Goal: Task Accomplishment & Management: Complete application form

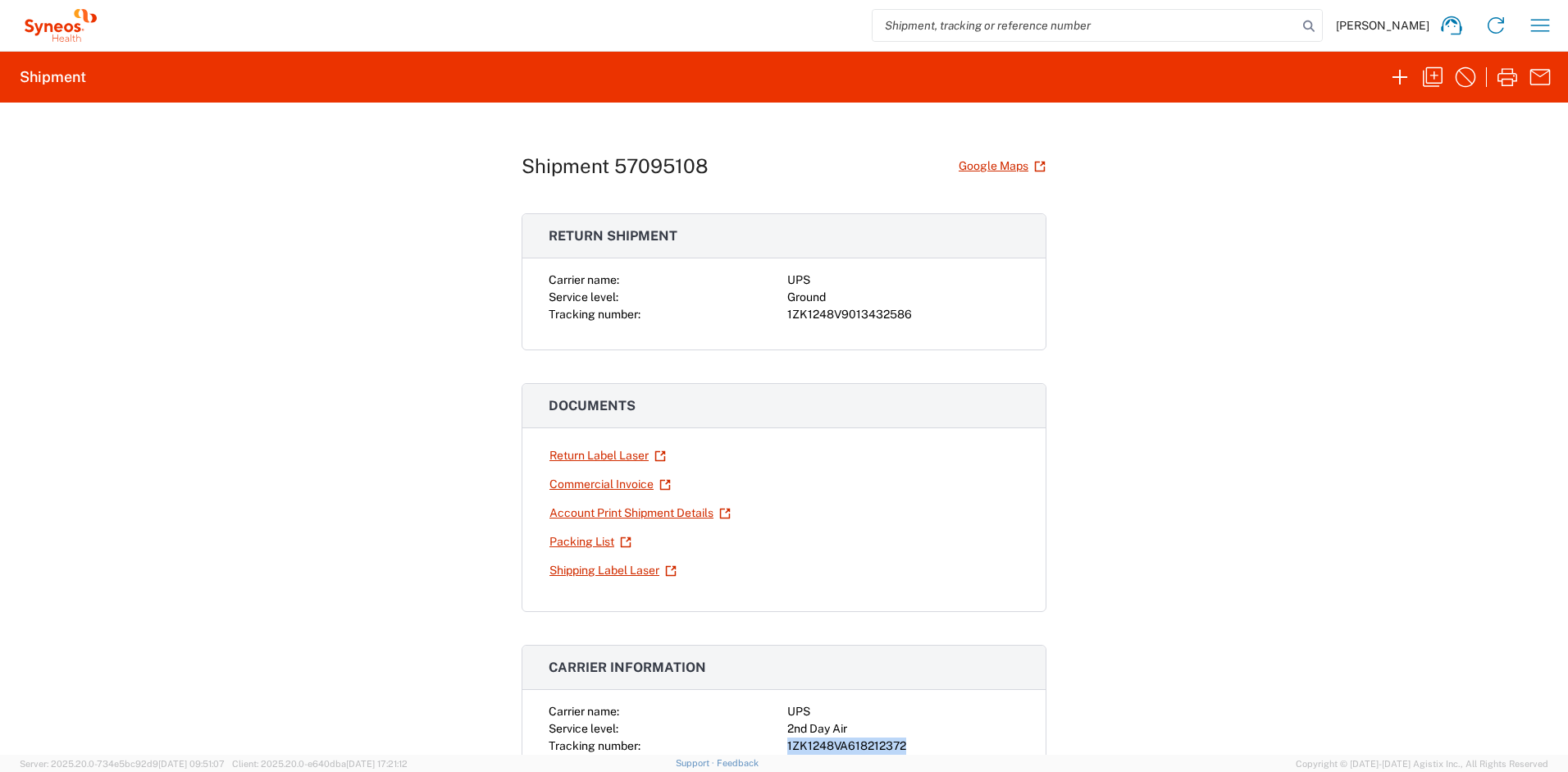
scroll to position [492, 0]
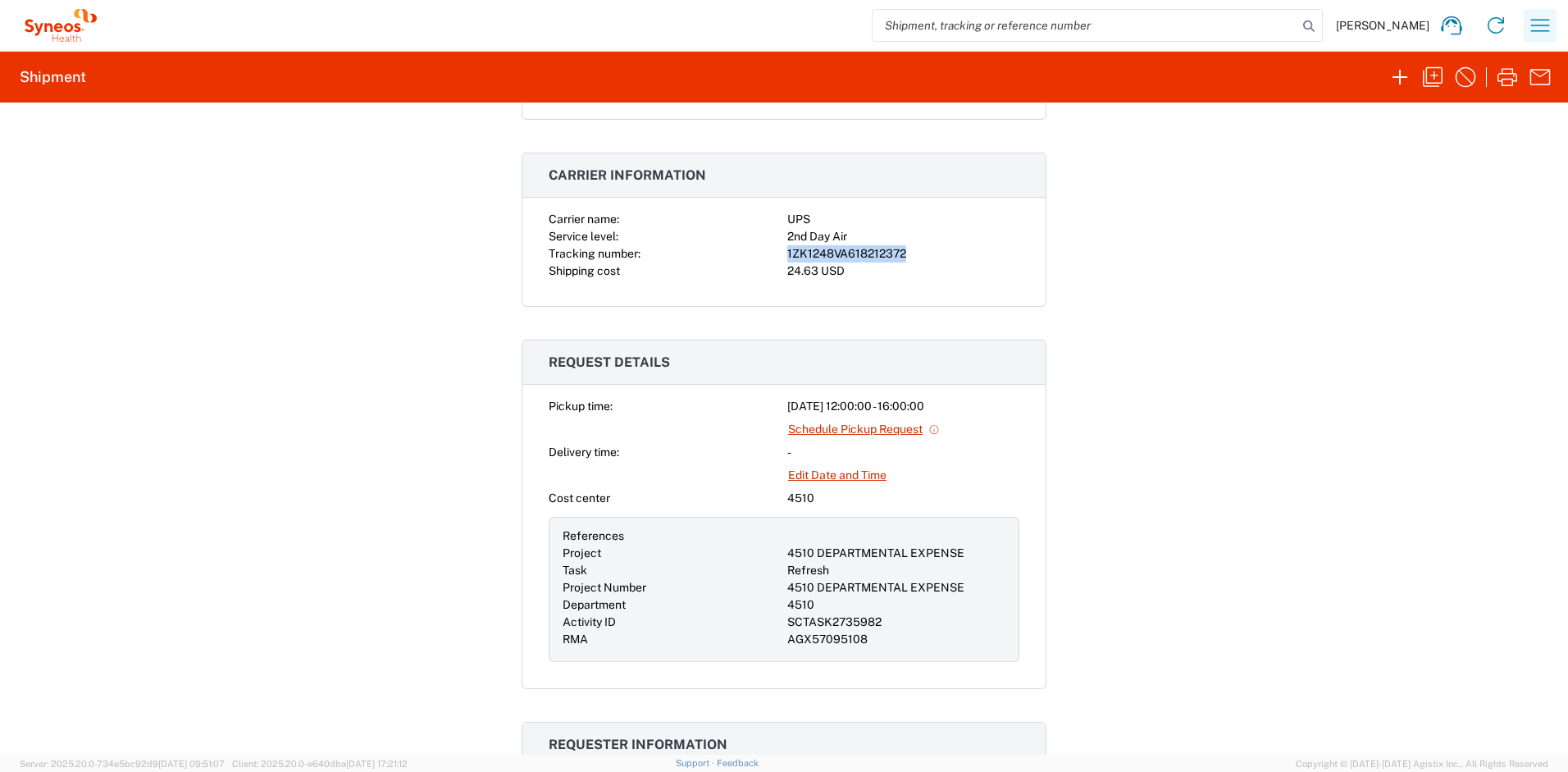
click at [1542, 29] on icon "button" at bounding box center [1540, 26] width 26 height 26
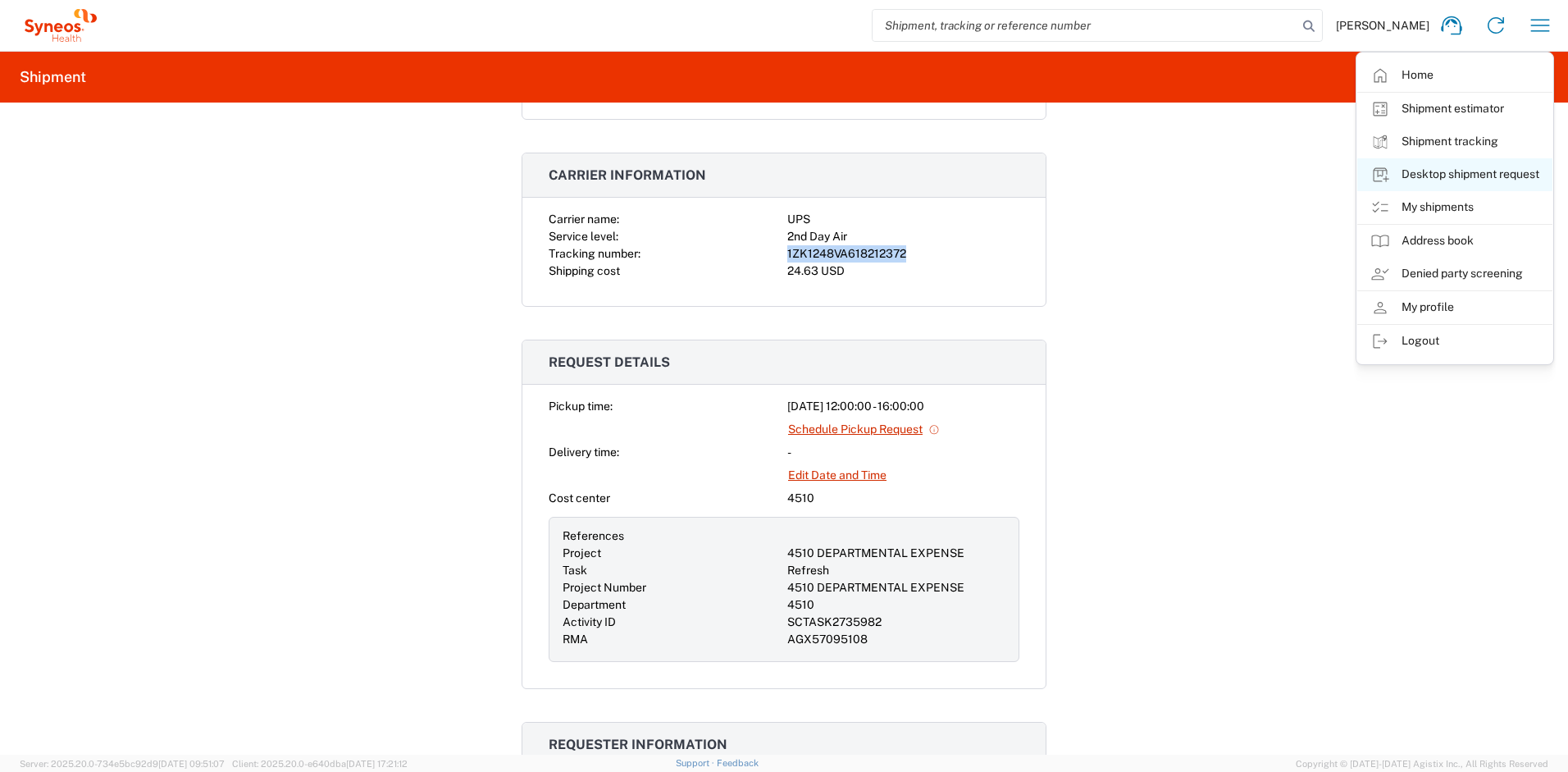
click at [1428, 175] on link "Desktop shipment request" at bounding box center [1455, 175] width 195 height 33
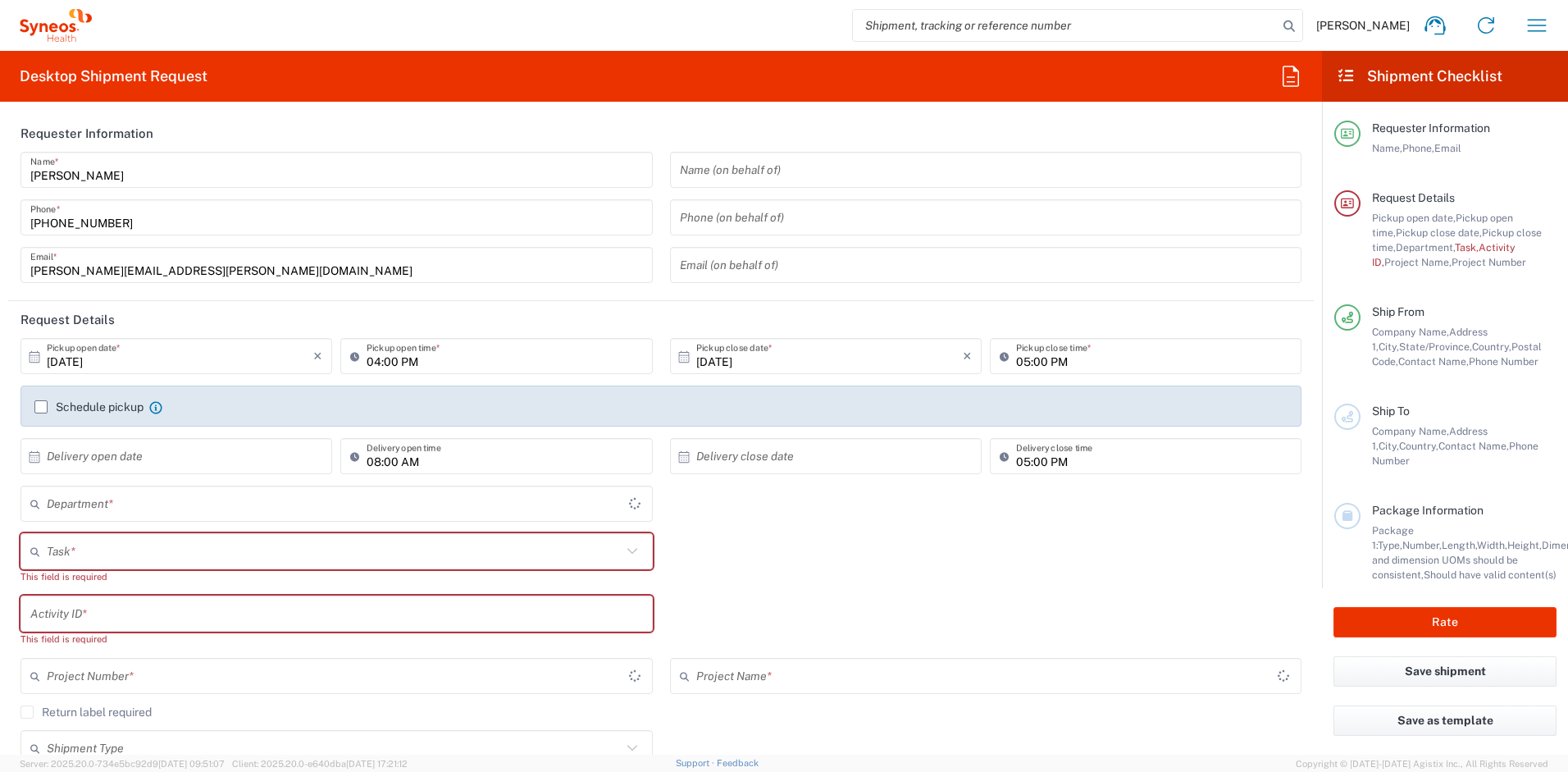
type input "[US_STATE]"
type input "[GEOGRAPHIC_DATA]"
type input "4510"
type input "Syneos Health, LLC-[GEOGRAPHIC_DATA] [GEOGRAPHIC_DATA] [GEOGRAPHIC_DATA]"
click at [260, 556] on input "text" at bounding box center [333, 552] width 575 height 29
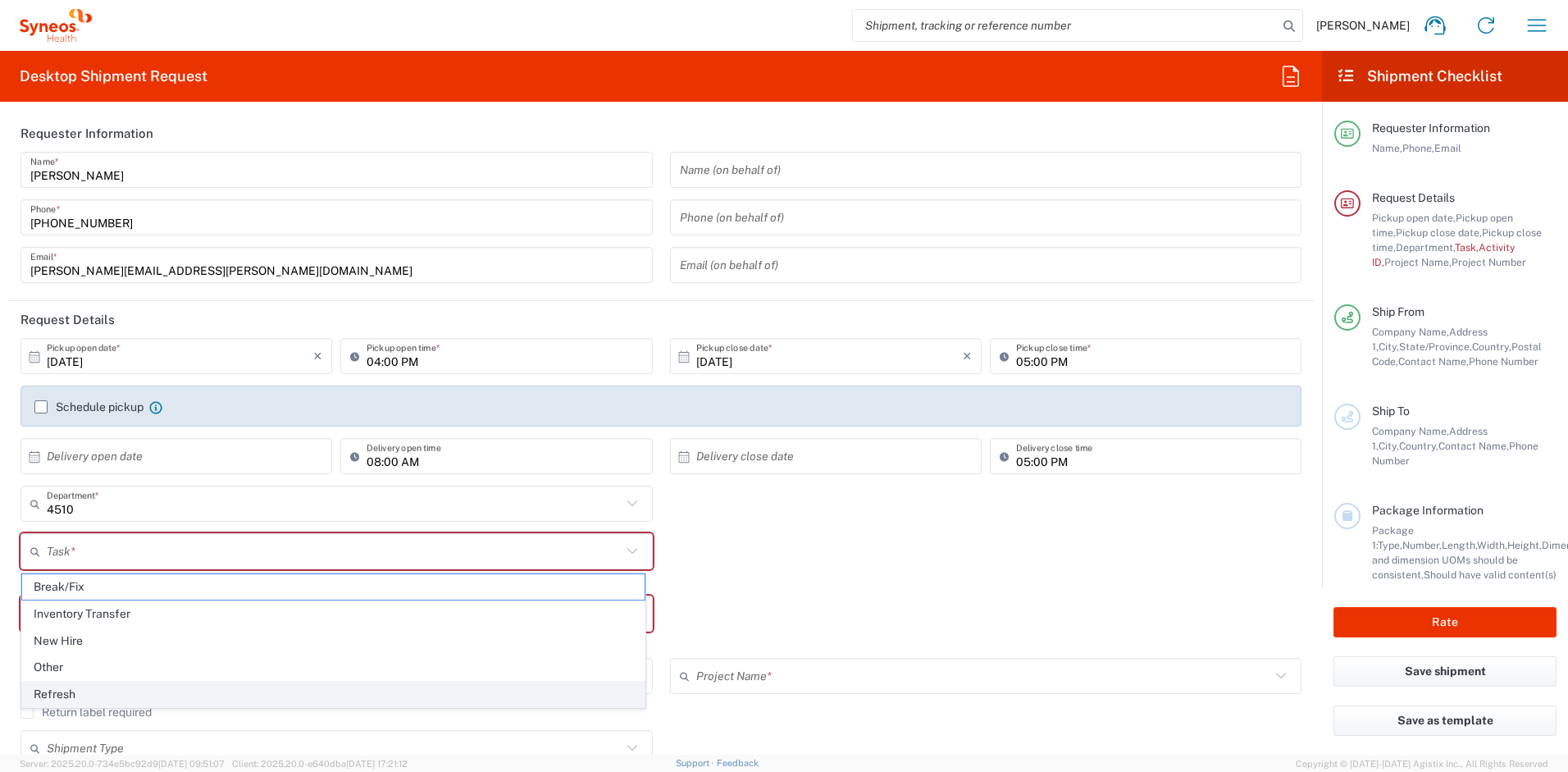
click at [102, 690] on span "Refresh" at bounding box center [333, 695] width 622 height 26
type input "Refresh"
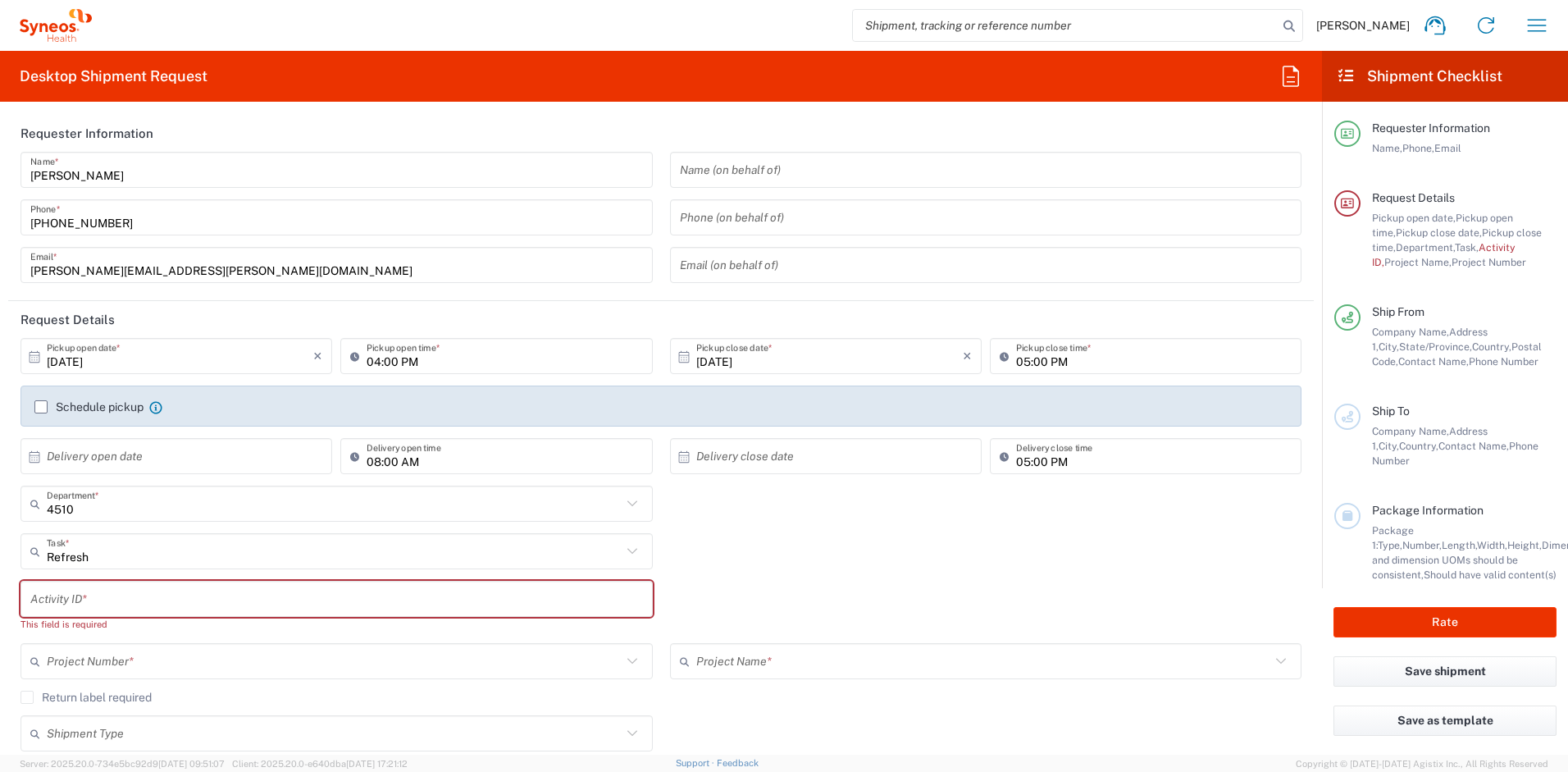
click at [95, 590] on input "text" at bounding box center [336, 600] width 613 height 29
paste input "SCTASK2736203"
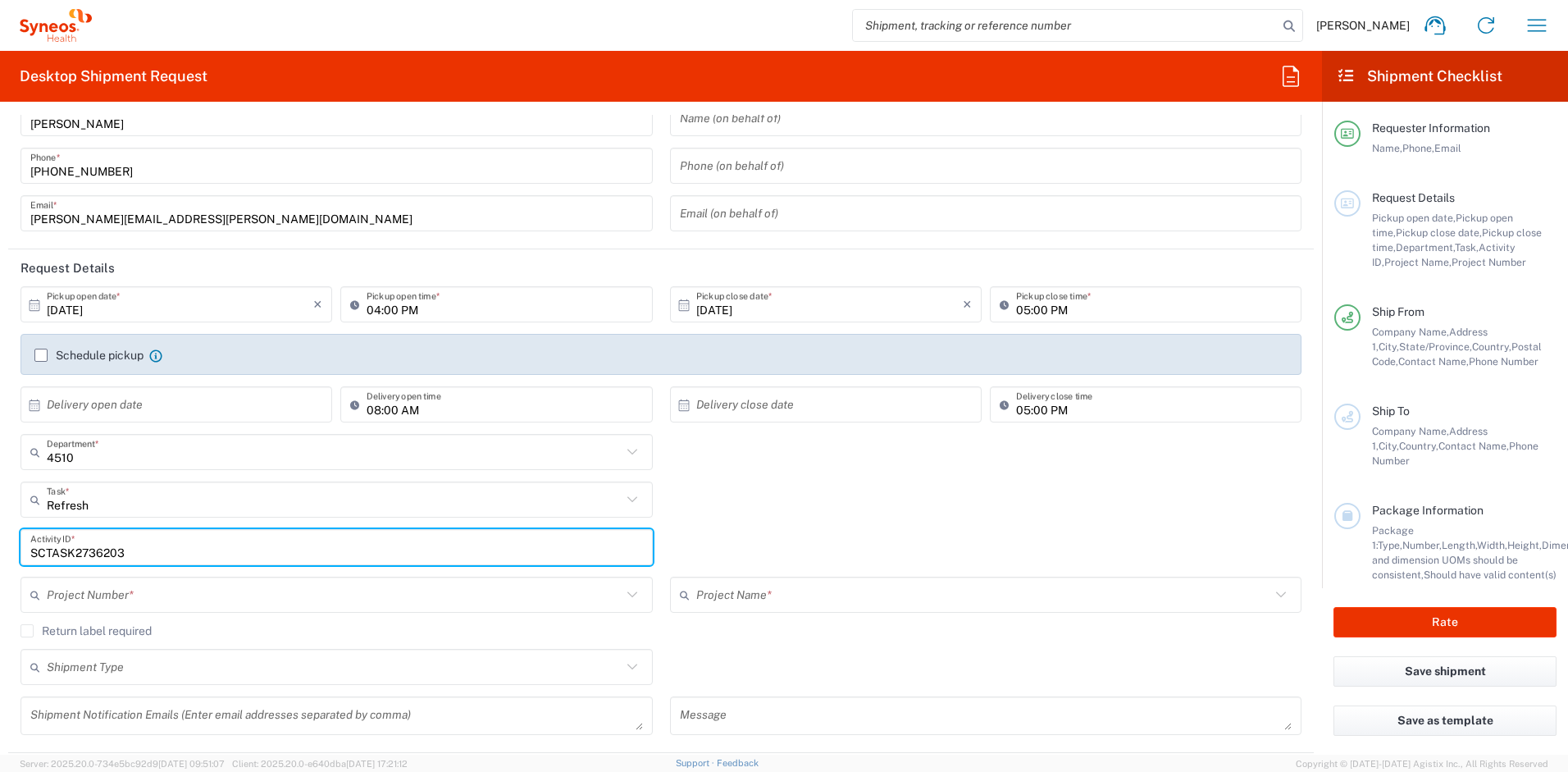
scroll to position [75, 0]
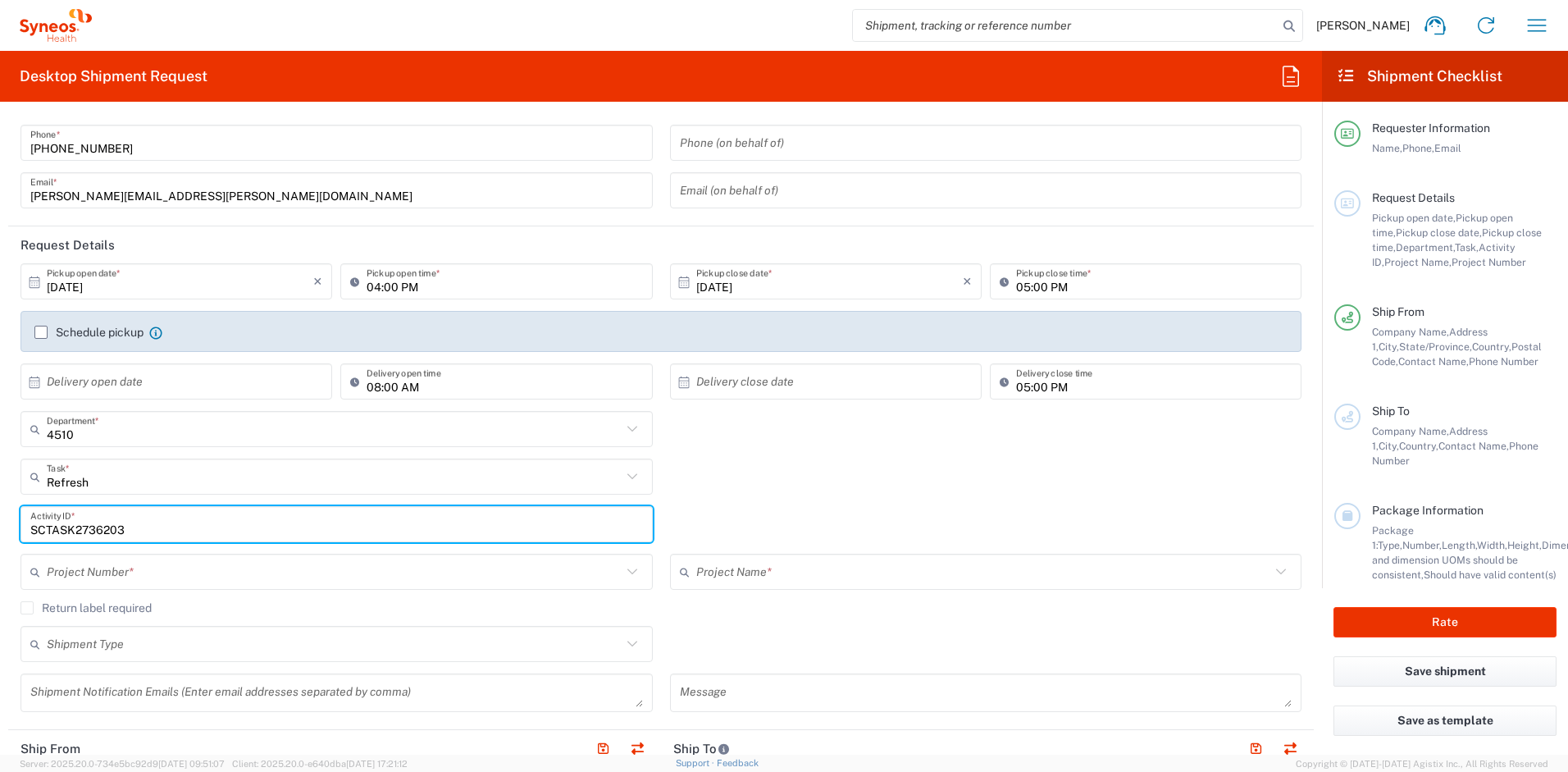
type input "SCTASK2736203"
click at [132, 574] on input "text" at bounding box center [333, 572] width 575 height 29
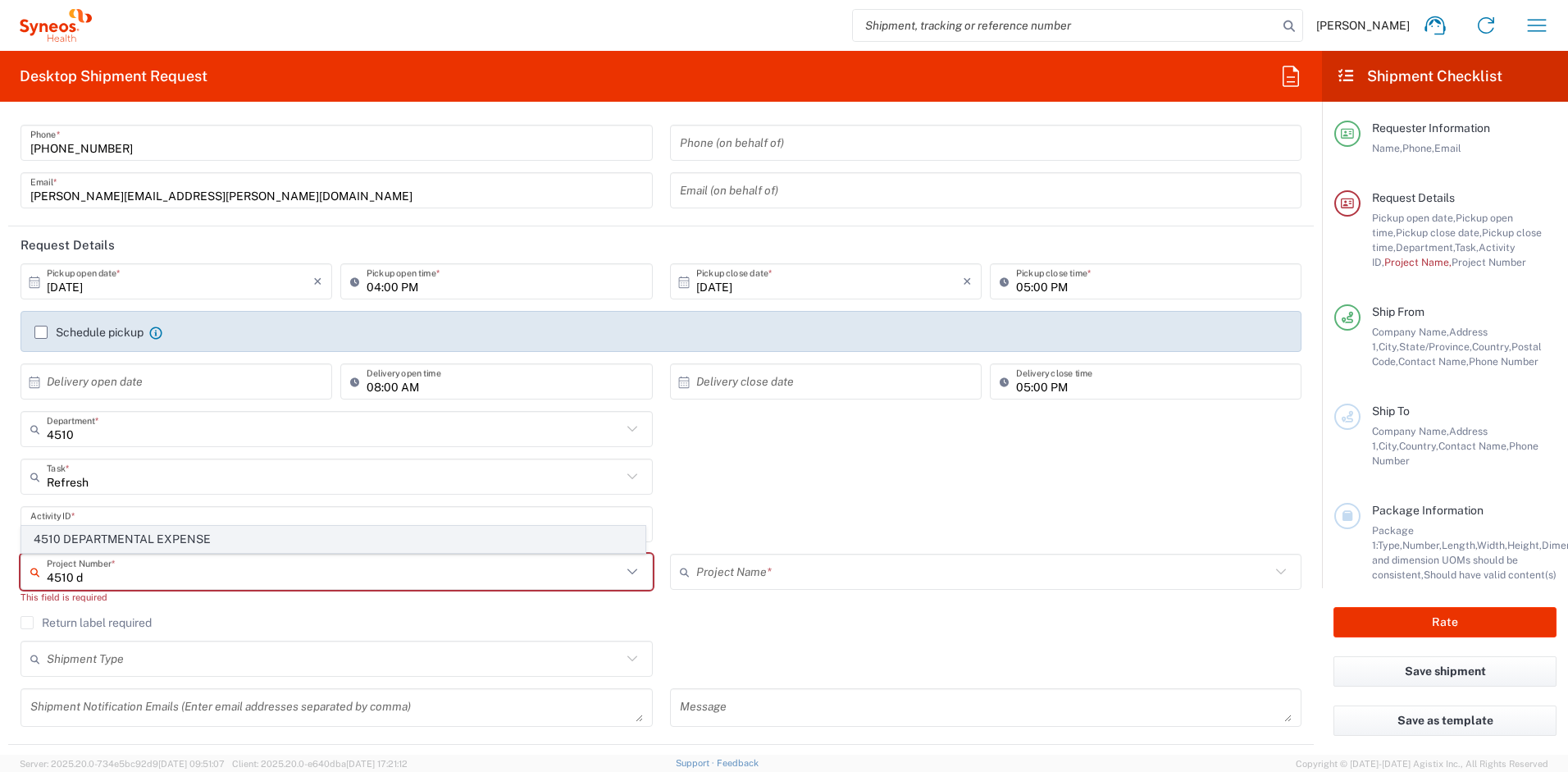
click at [166, 544] on span "4510 DEPARTMENTAL EXPENSE" at bounding box center [333, 540] width 622 height 26
type input "4510 DEPARTMENTAL EXPENSE"
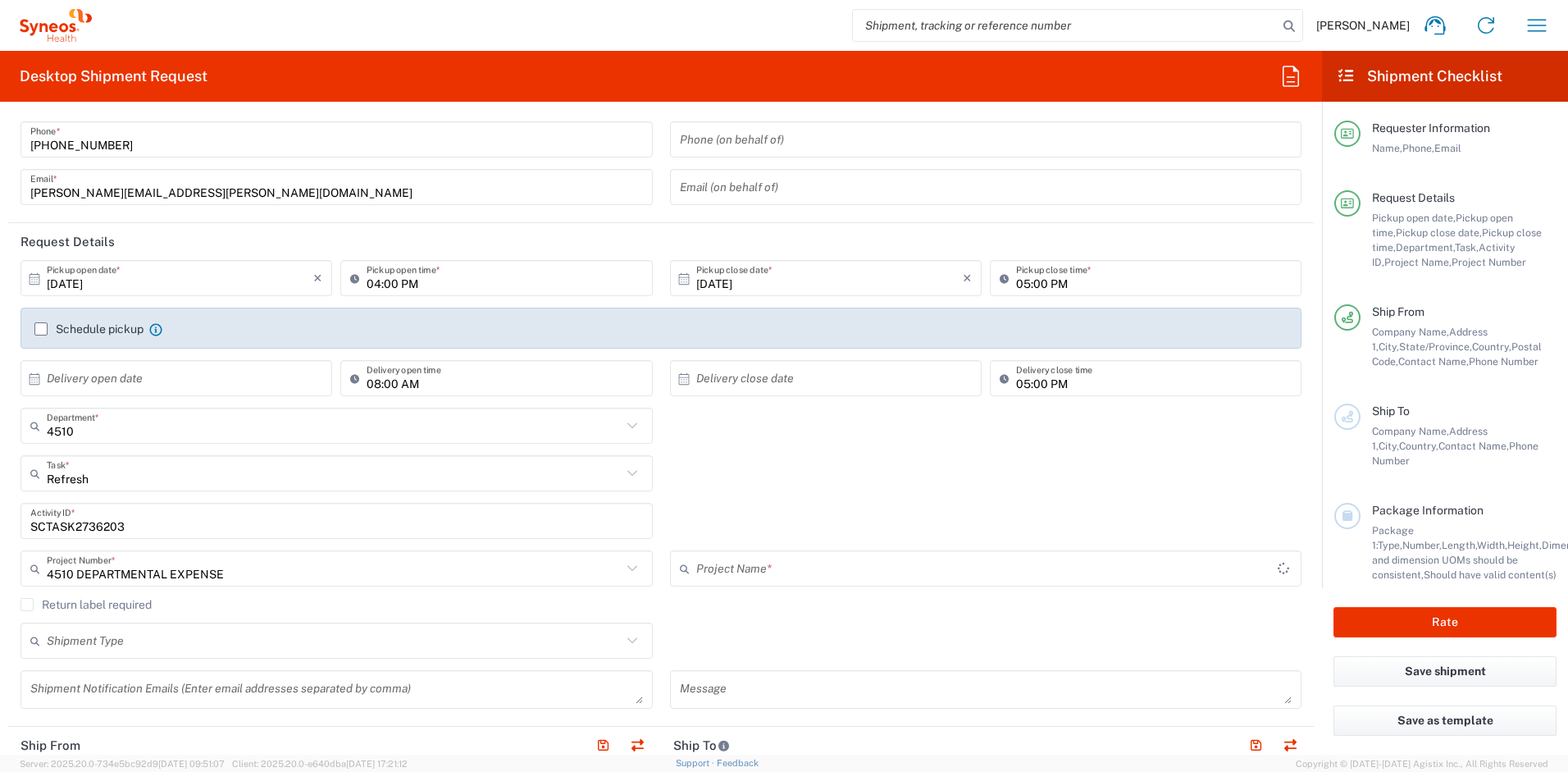
type input "4510 DEPARTMENTAL EXPENSE"
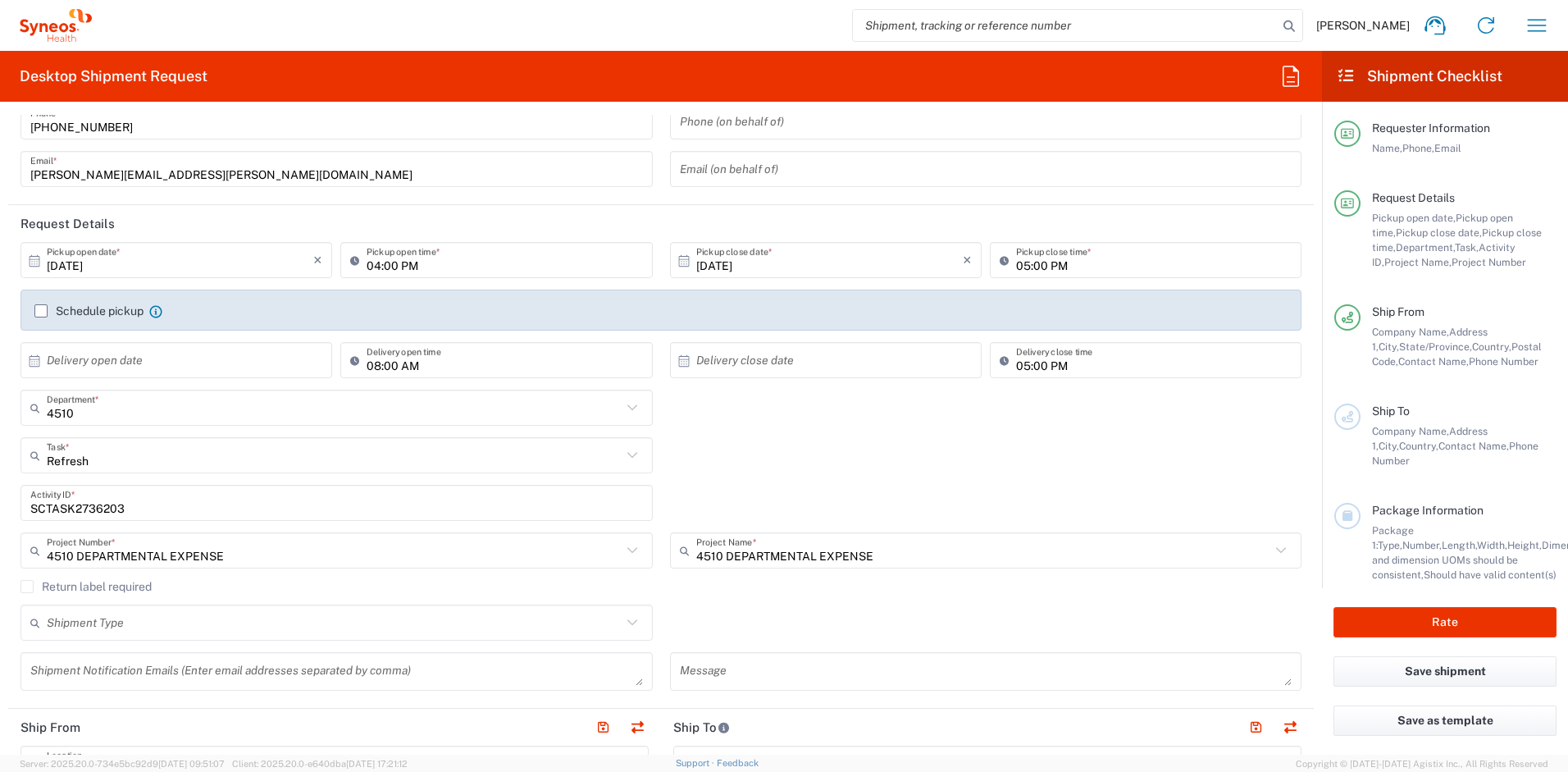
scroll to position [97, 0]
click at [33, 587] on label "Return label required" at bounding box center [87, 586] width 131 height 13
click at [27, 586] on input "Return label required" at bounding box center [27, 586] width 0 height 0
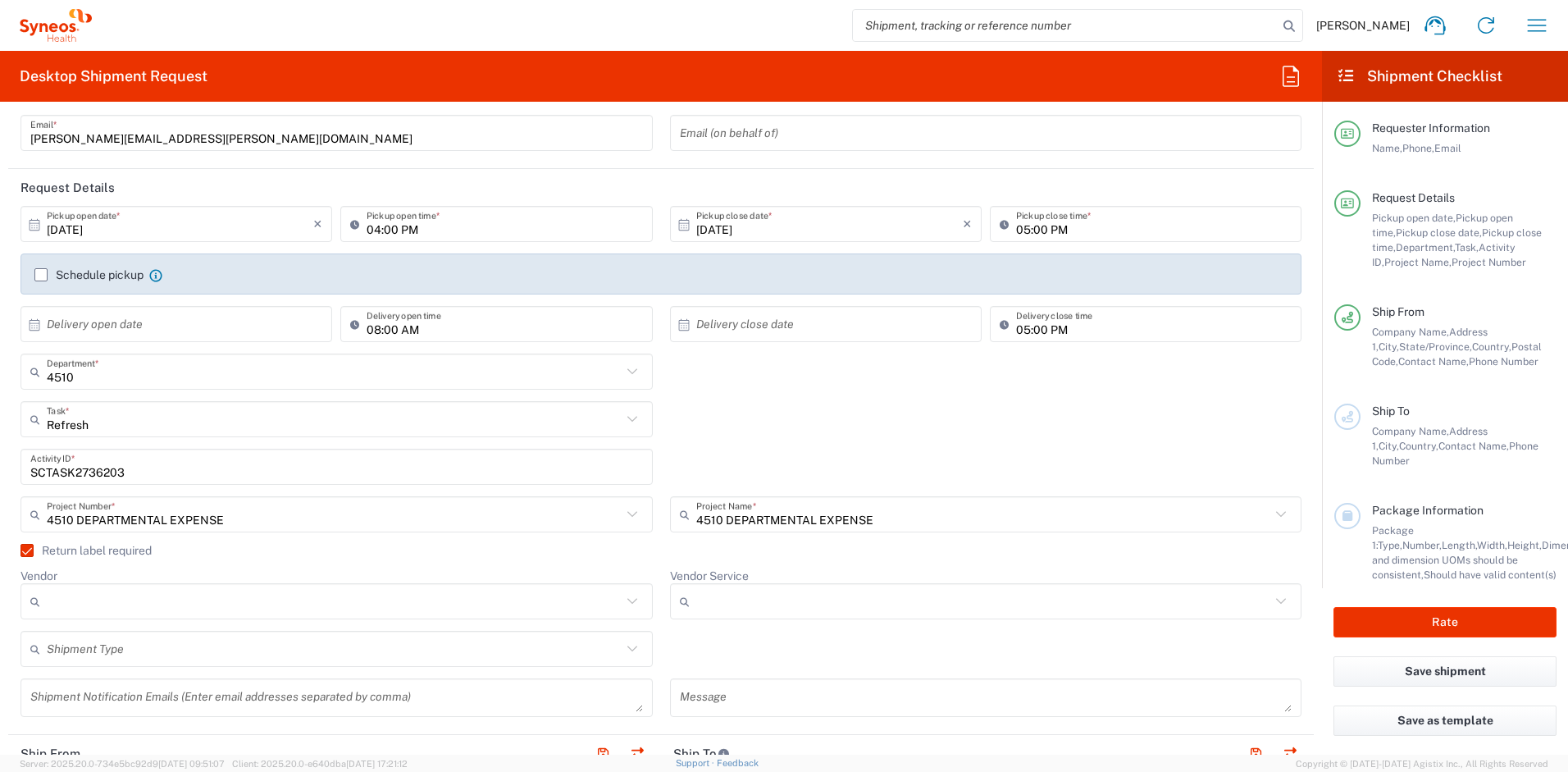
scroll to position [335, 0]
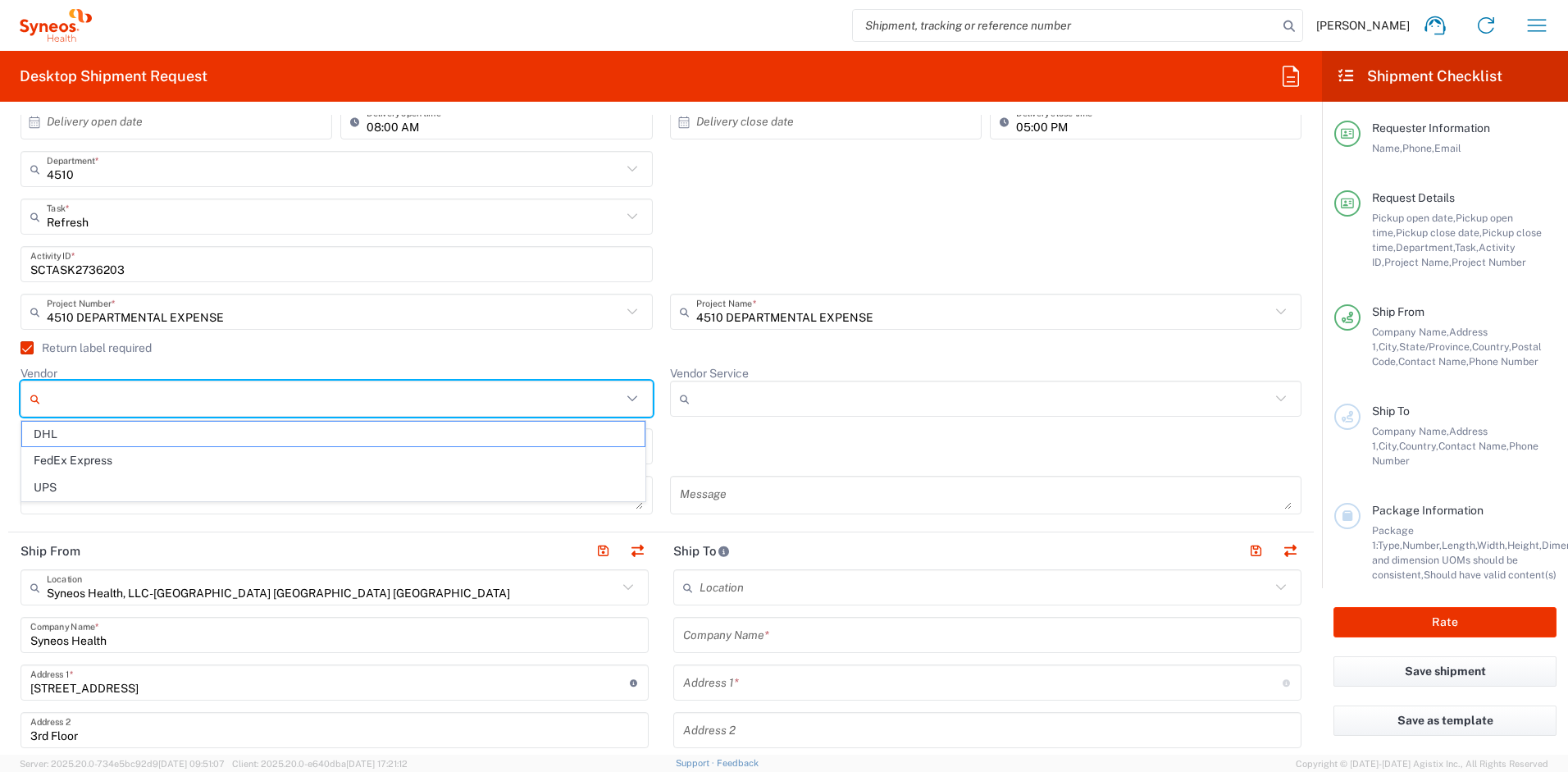
click at [169, 392] on input "Vendor" at bounding box center [333, 398] width 575 height 26
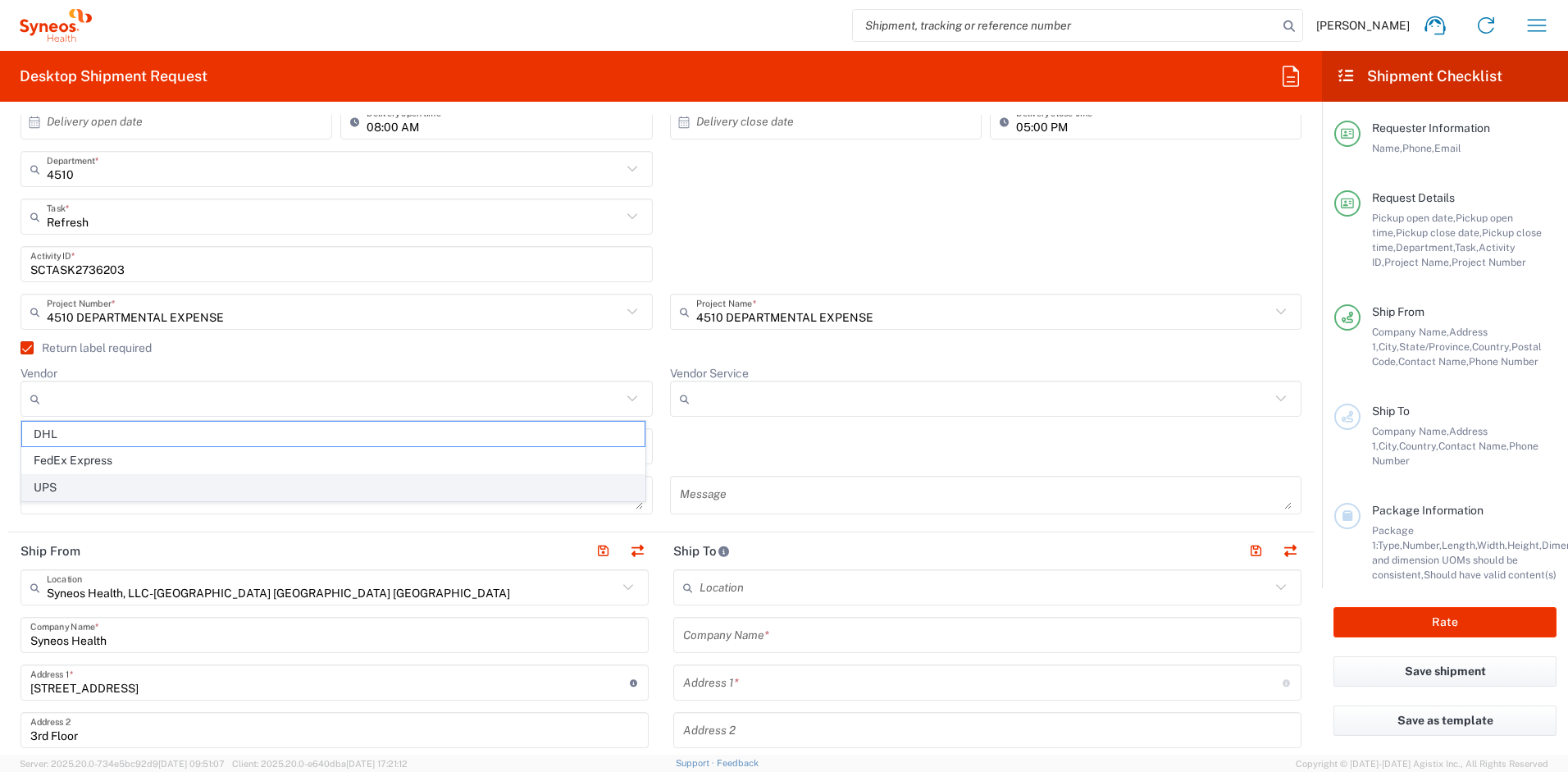
click at [119, 486] on span "UPS" at bounding box center [333, 488] width 622 height 26
type input "UPS"
click at [759, 394] on input "Vendor Service" at bounding box center [983, 398] width 575 height 26
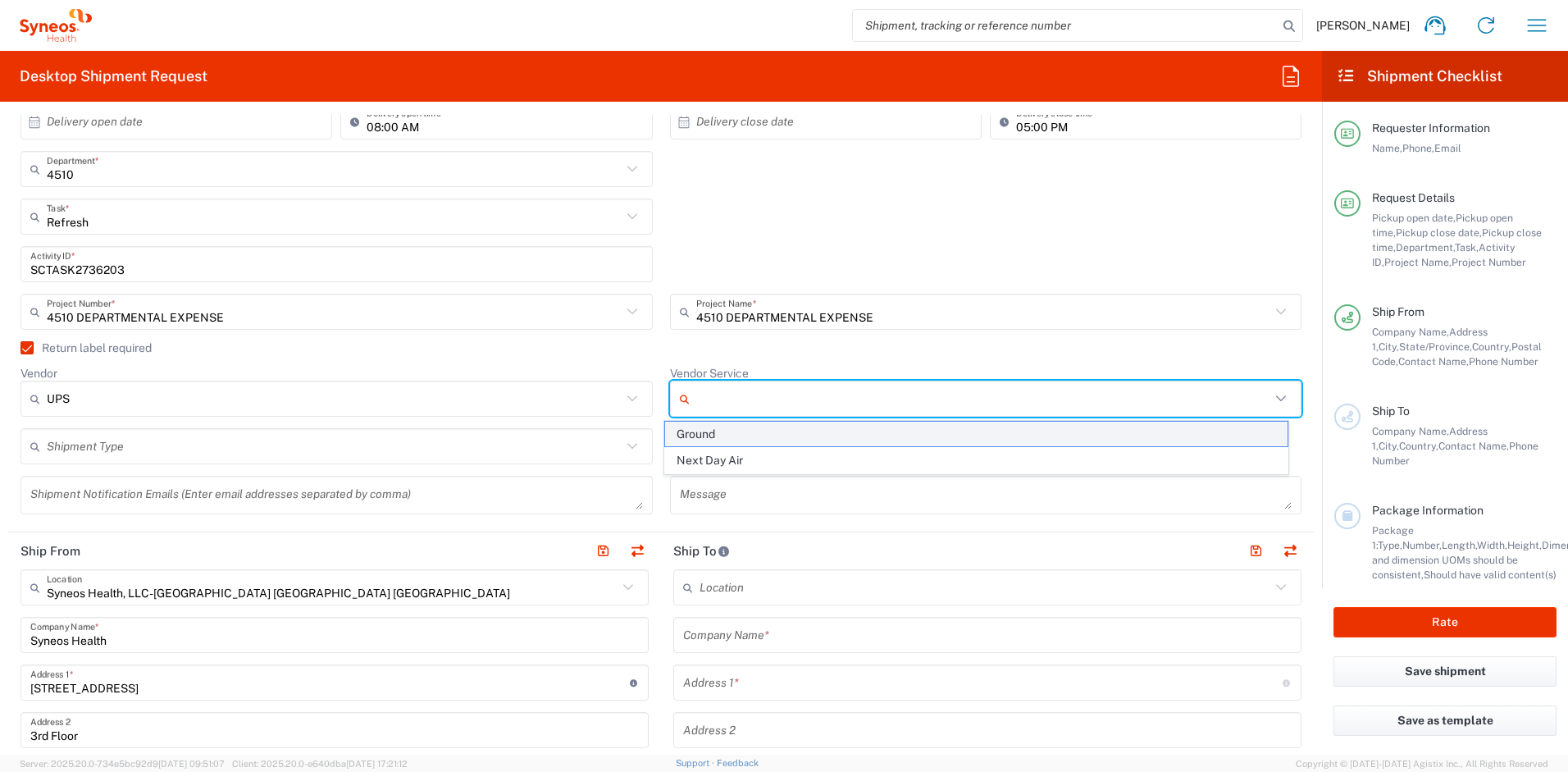
click at [730, 436] on span "Ground" at bounding box center [976, 435] width 622 height 26
type input "Ground"
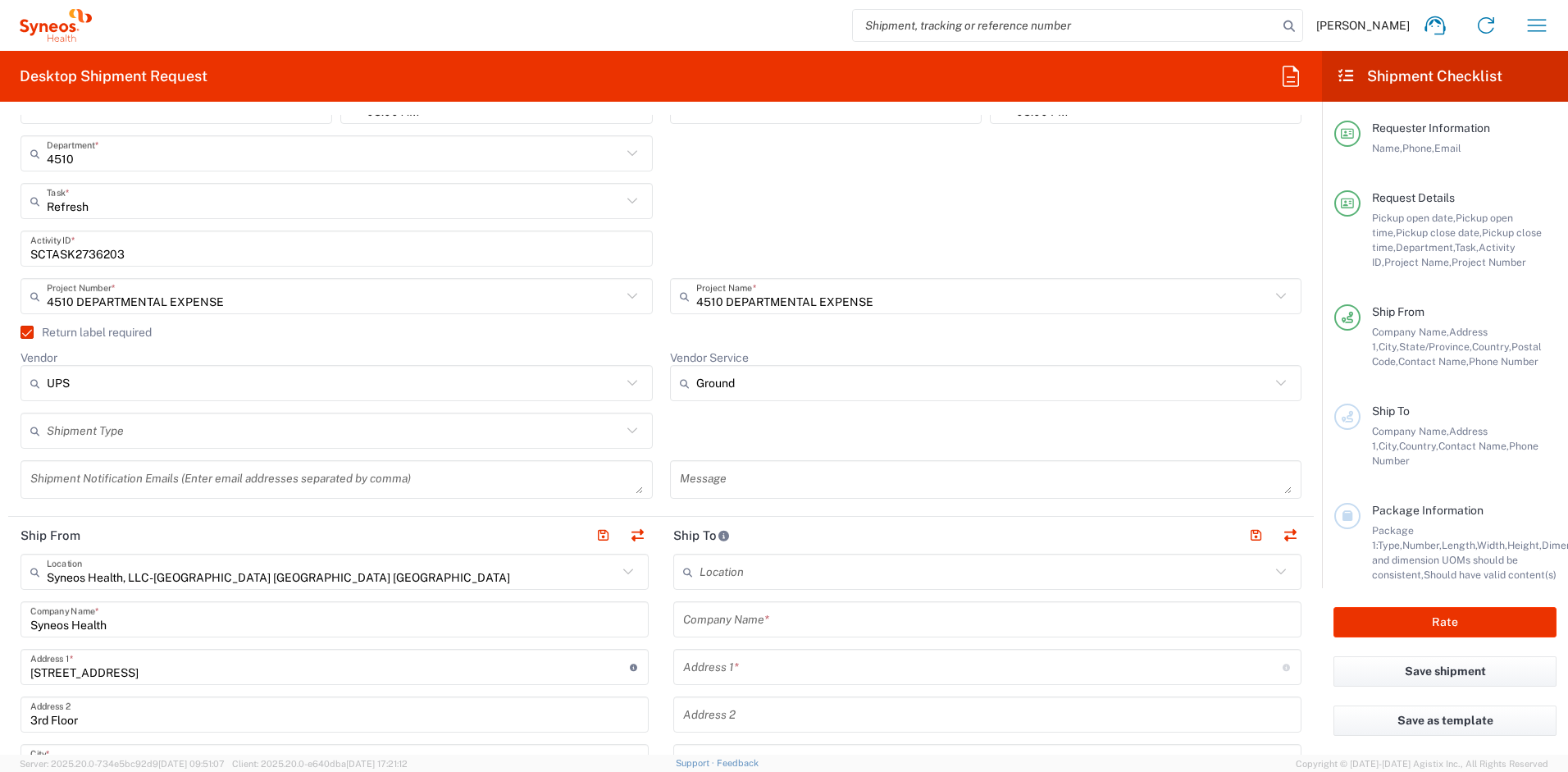
scroll to position [542, 0]
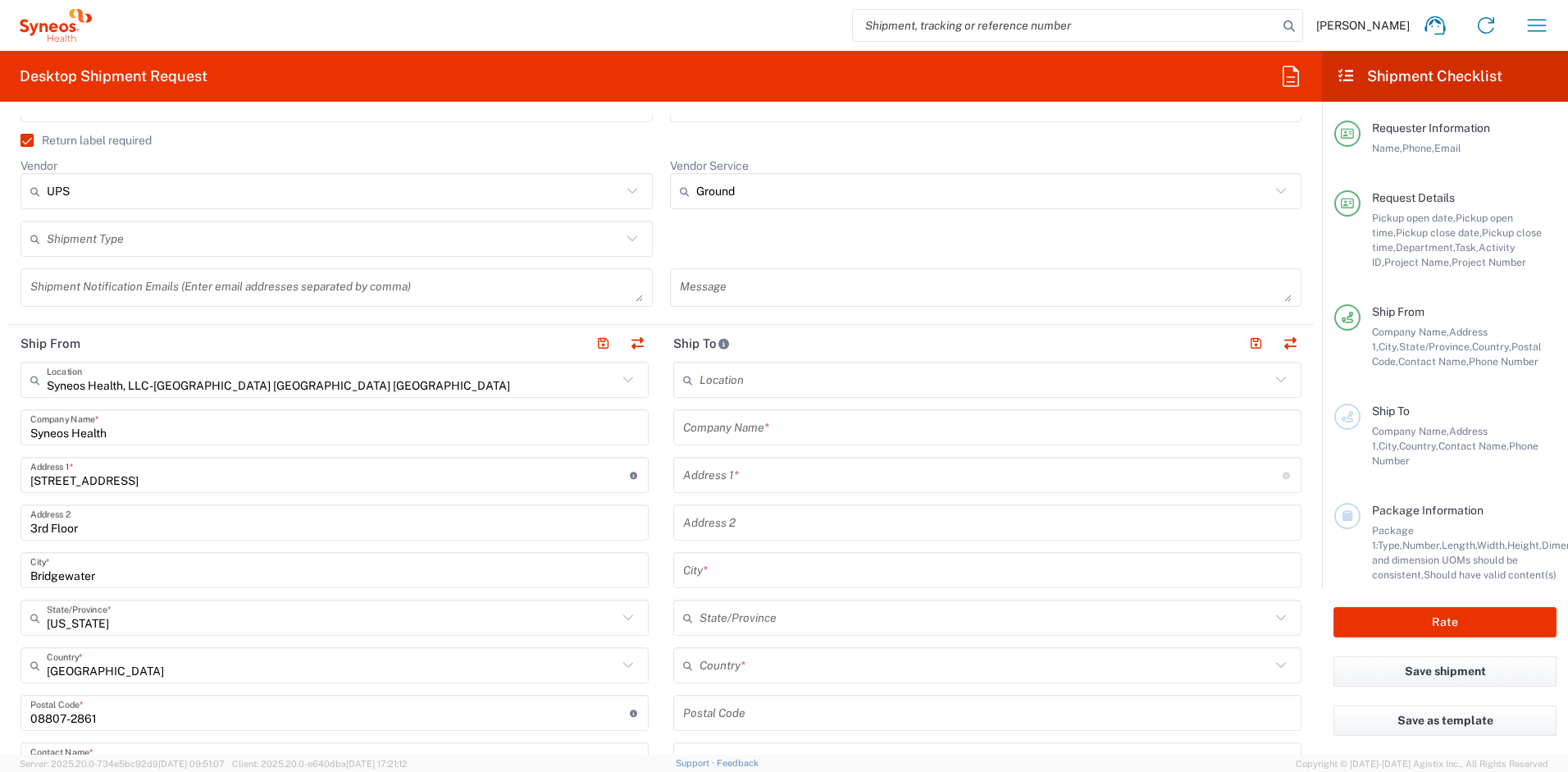
click at [733, 421] on input "text" at bounding box center [988, 428] width 609 height 29
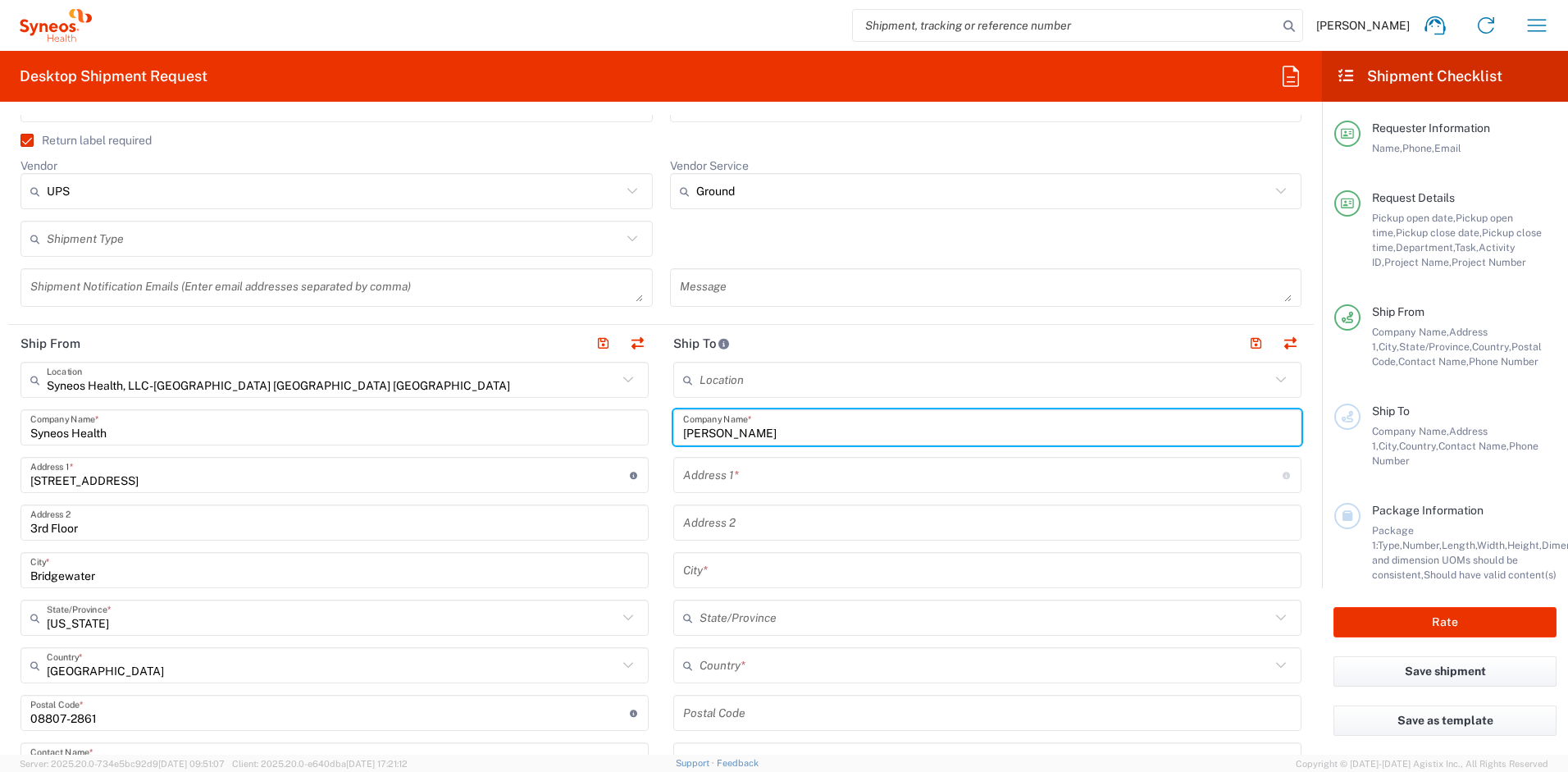
drag, startPoint x: 739, startPoint y: 432, endPoint x: 664, endPoint y: 432, distance: 75.0
click at [664, 432] on main "Location [PERSON_NAME] LLC-[GEOGRAPHIC_DATA] [GEOGRAPHIC_DATA] [GEOGRAPHIC_DATA…" at bounding box center [988, 706] width 653 height 689
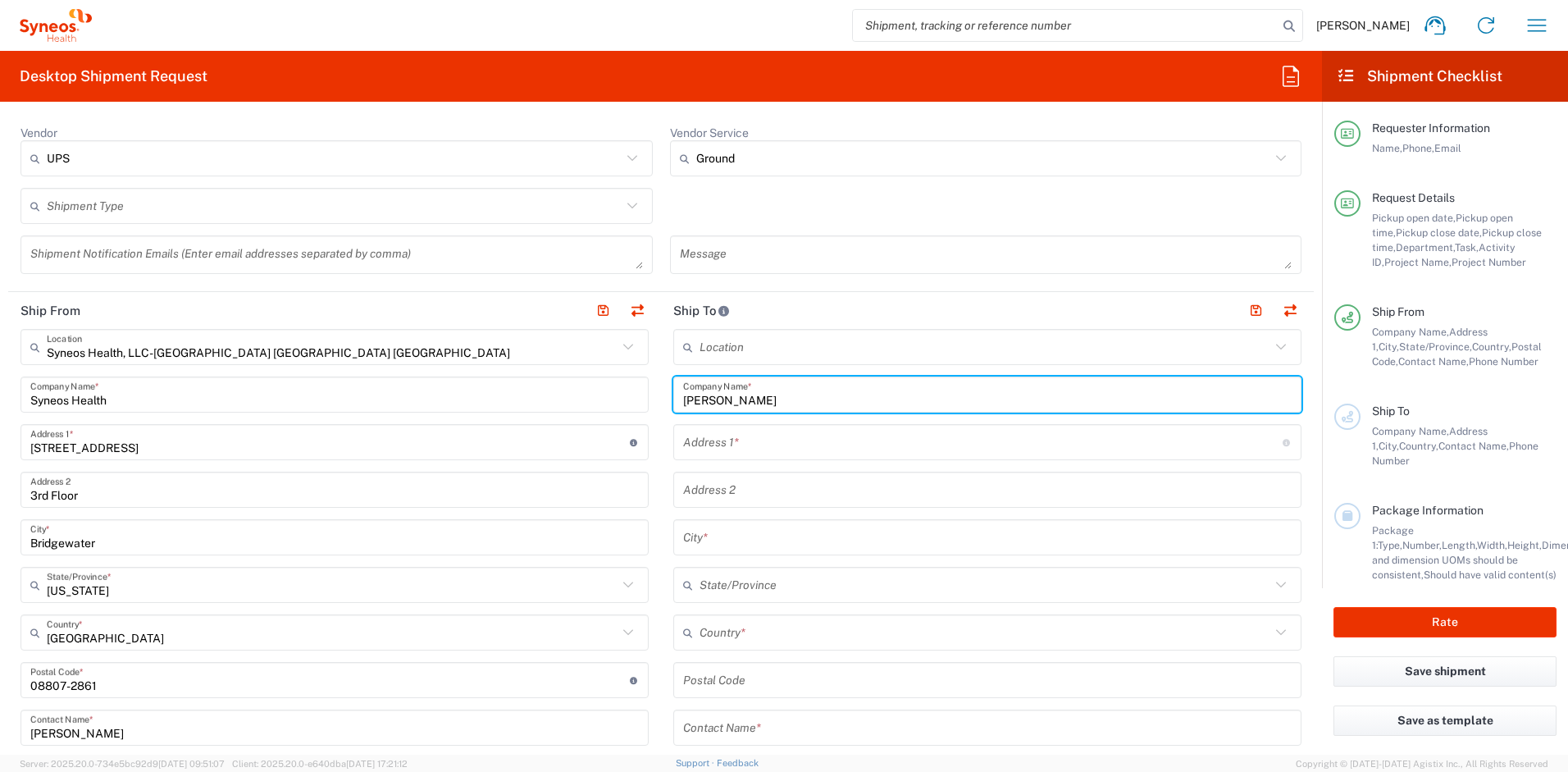
scroll to position [648, 0]
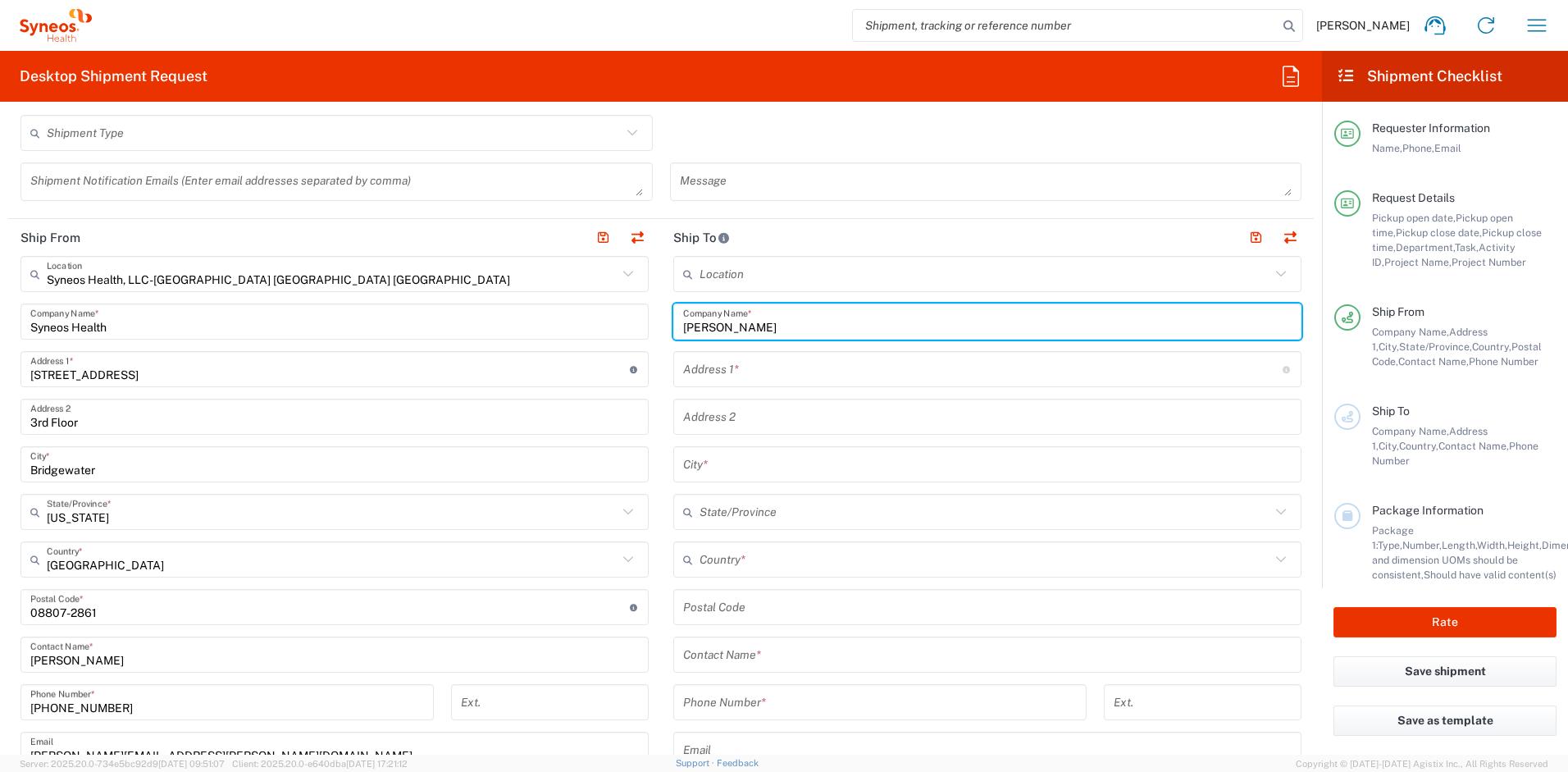
type input "[PERSON_NAME]"
click at [756, 566] on input "text" at bounding box center [985, 561] width 571 height 29
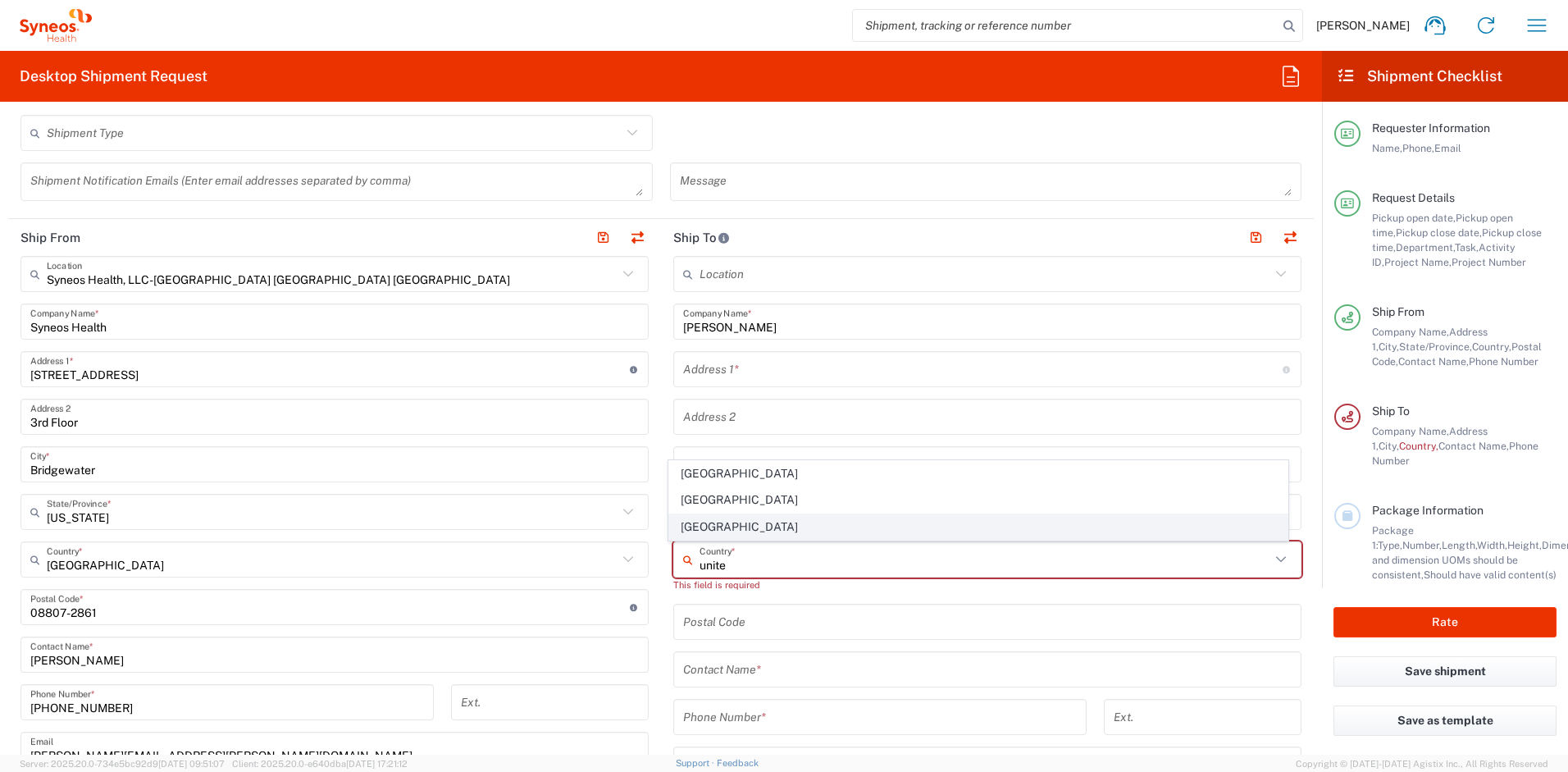
click at [710, 529] on span "[GEOGRAPHIC_DATA]" at bounding box center [979, 528] width 620 height 26
type input "[GEOGRAPHIC_DATA]"
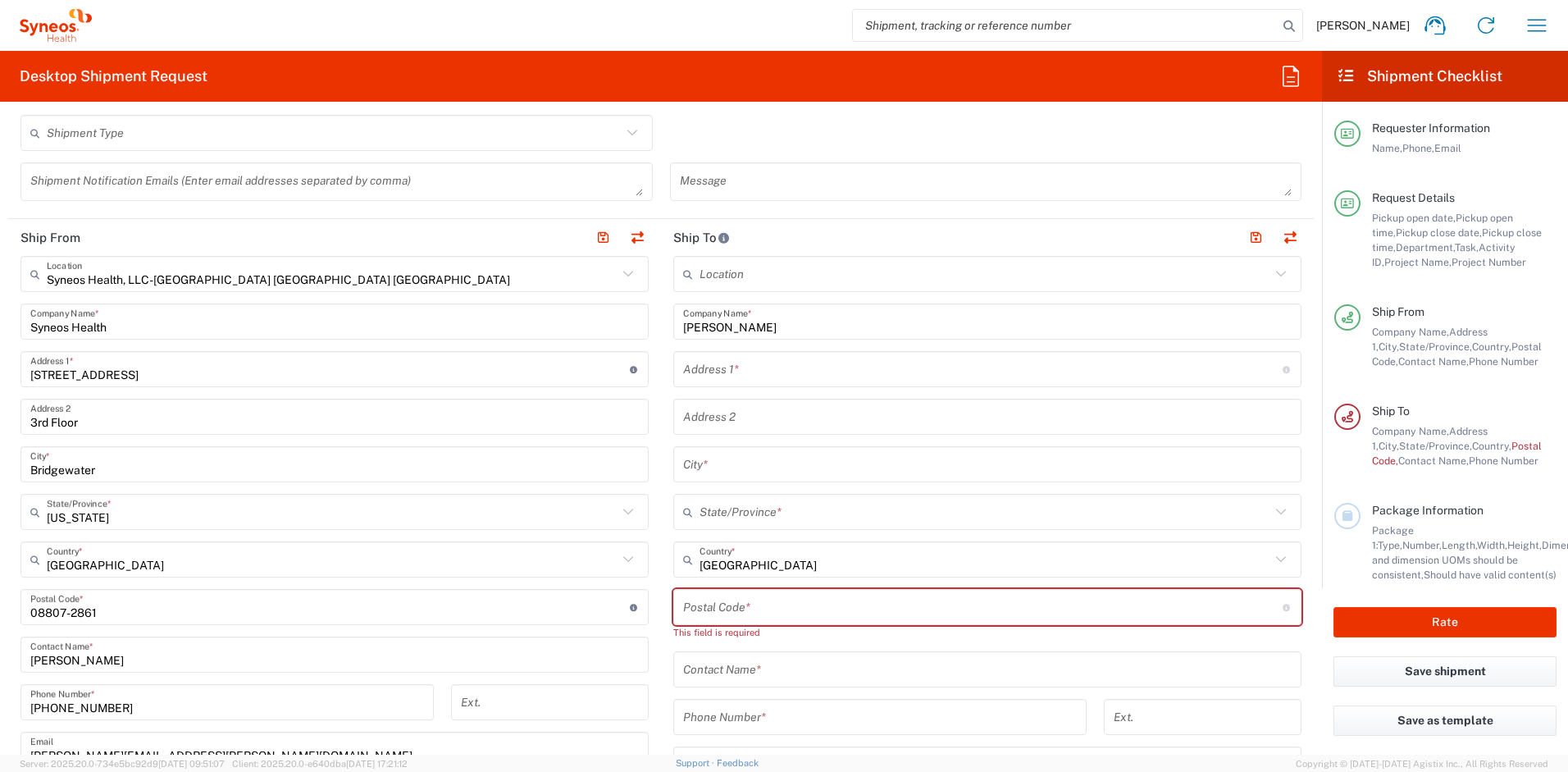
click at [743, 669] on input "text" at bounding box center [988, 670] width 609 height 29
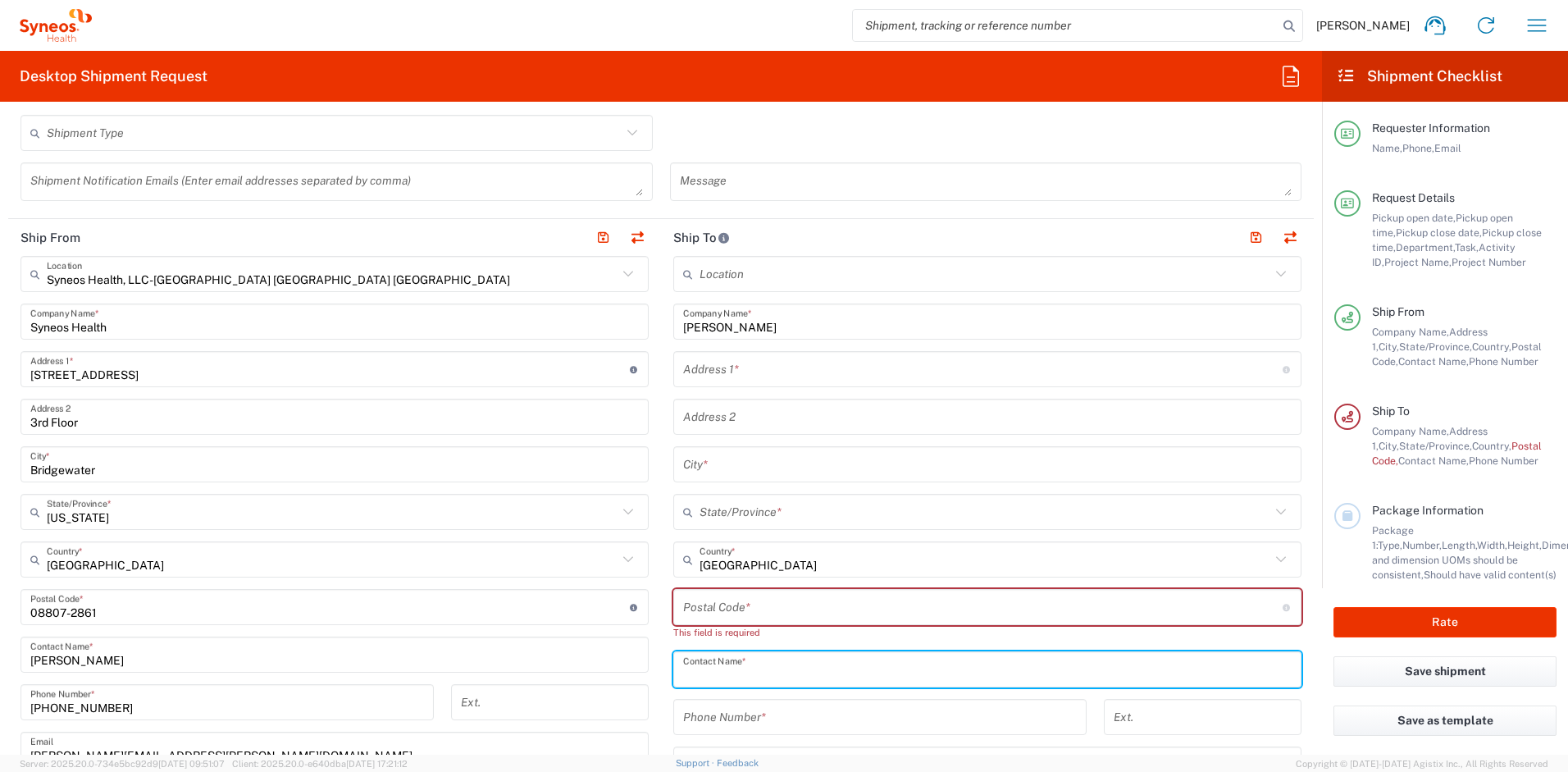
paste input "[PERSON_NAME]"
type input "[PERSON_NAME]"
click at [723, 379] on input "text" at bounding box center [983, 370] width 600 height 29
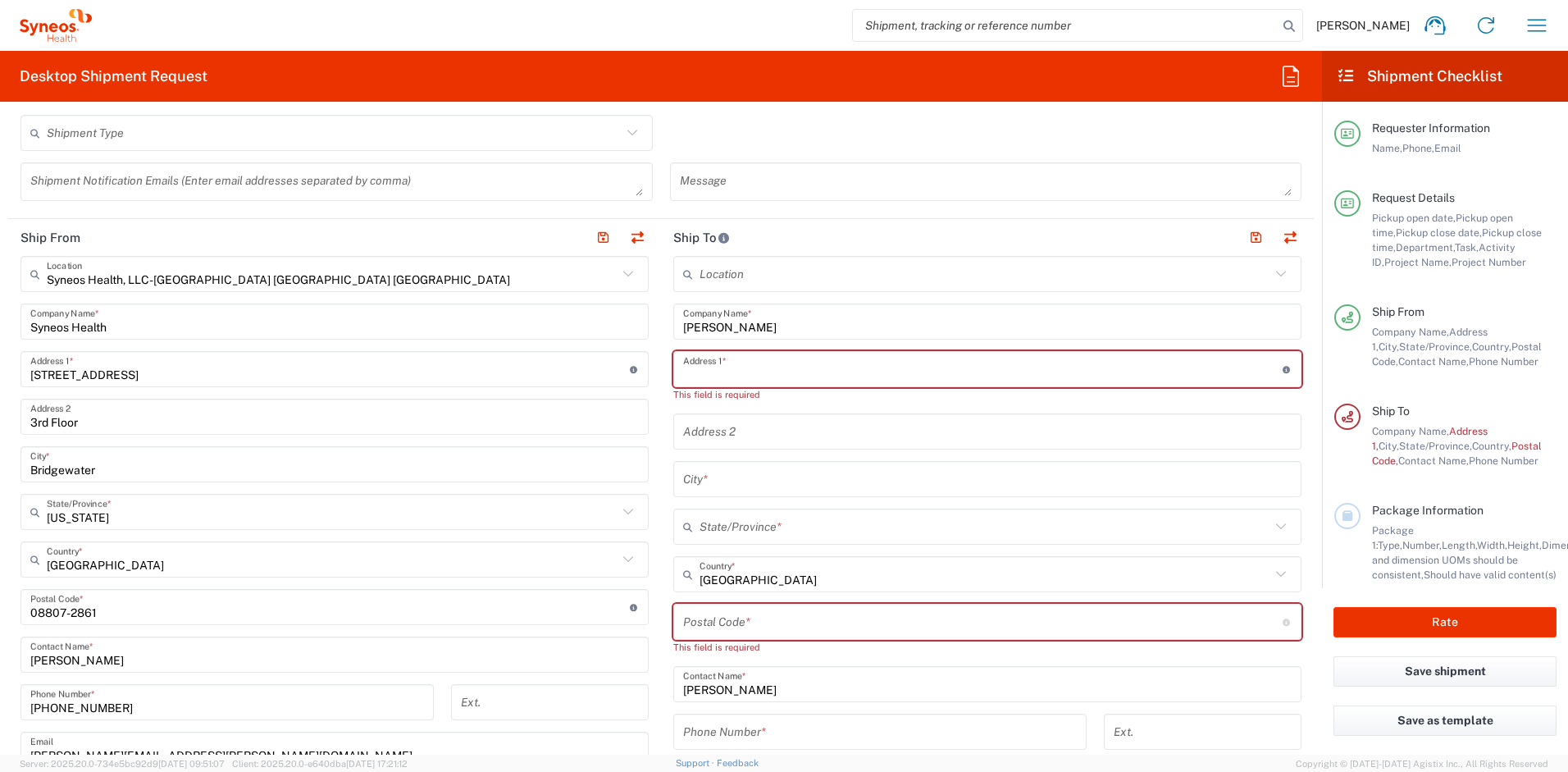
click at [692, 366] on input "text" at bounding box center [983, 370] width 600 height 29
paste input "20 Day [PERSON_NAME]"
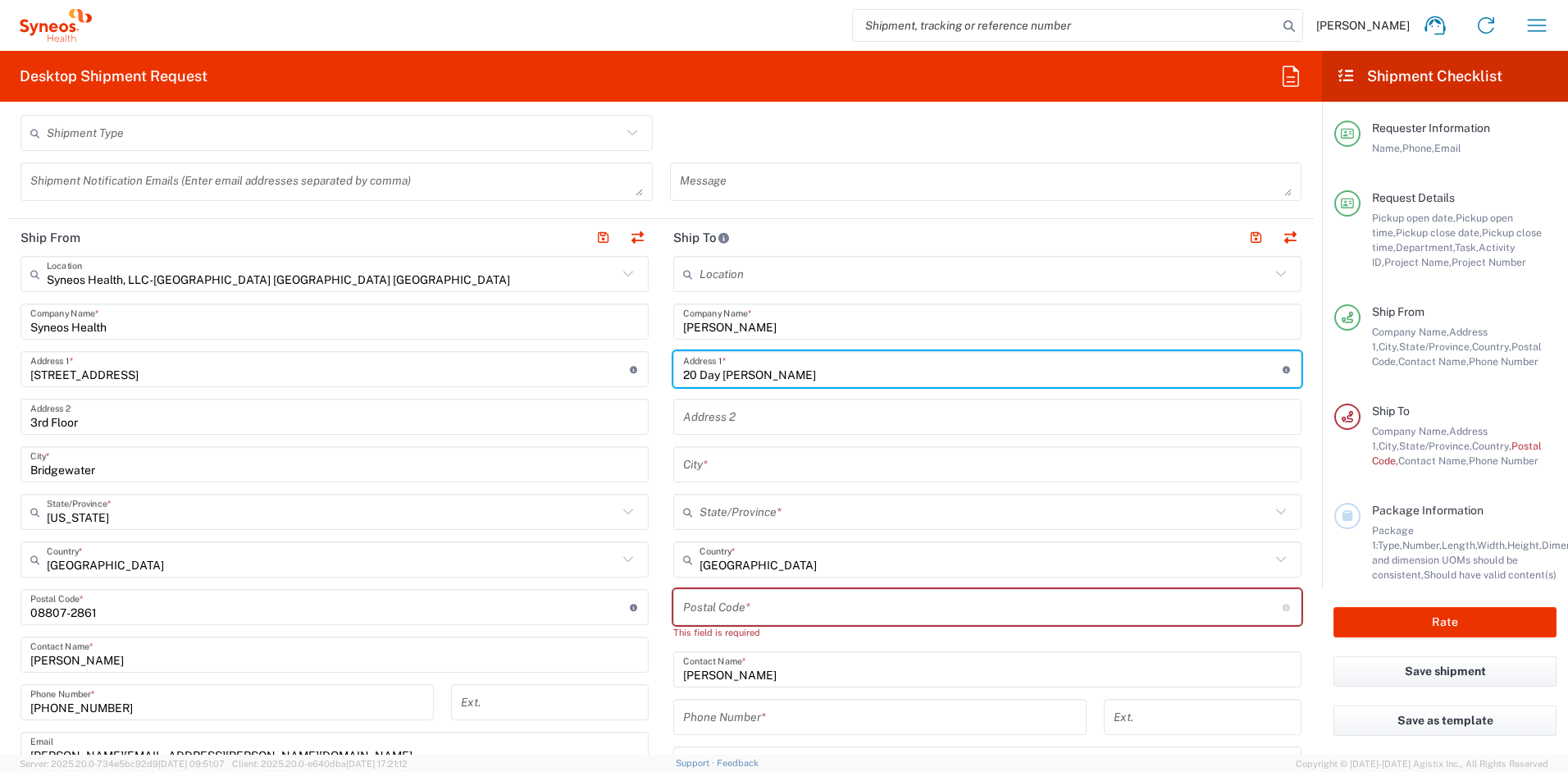
type input "20 Day [PERSON_NAME]"
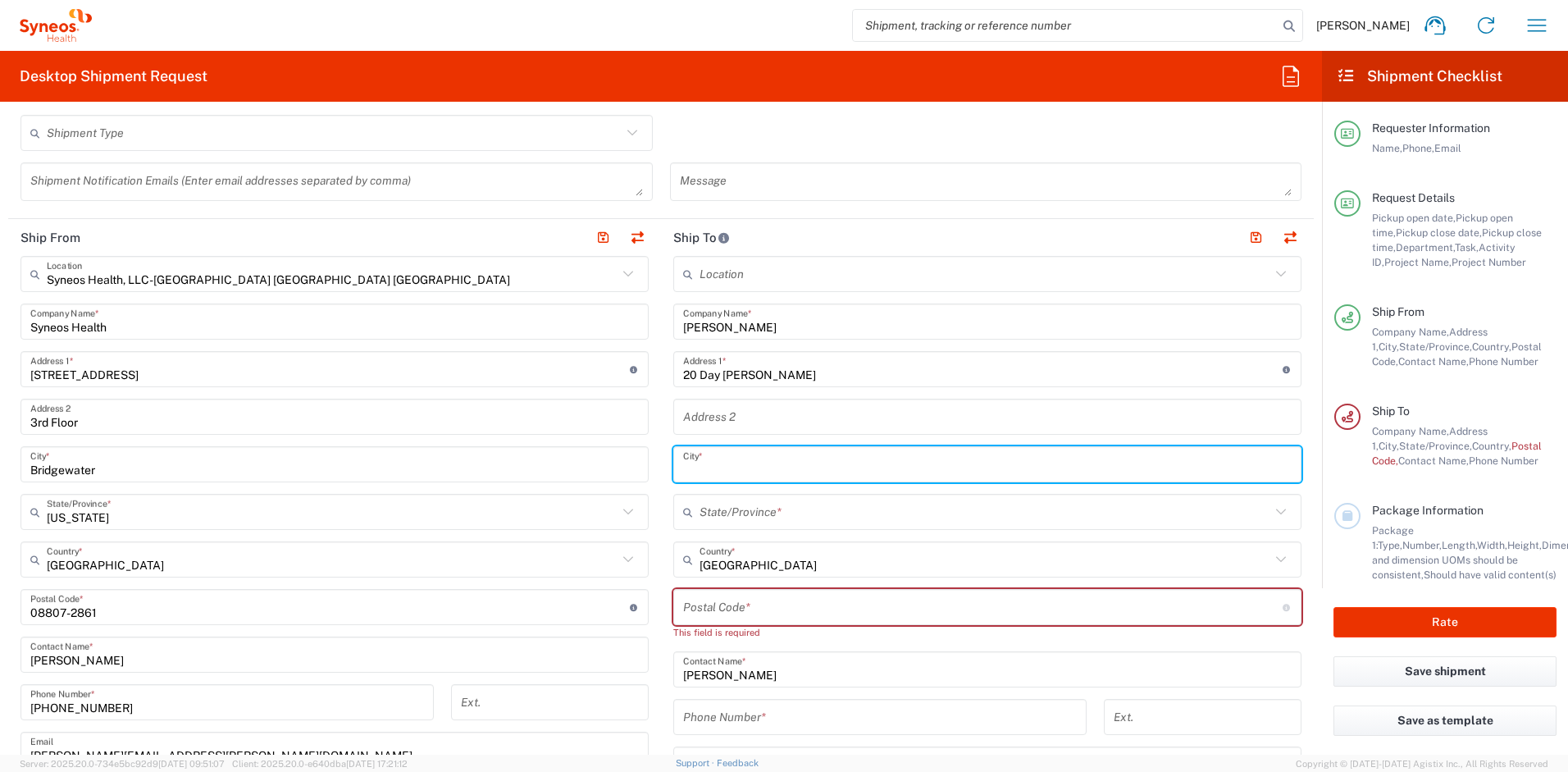
click at [726, 457] on input "text" at bounding box center [988, 465] width 609 height 29
paste input "[PERSON_NAME]"
type input "[PERSON_NAME]"
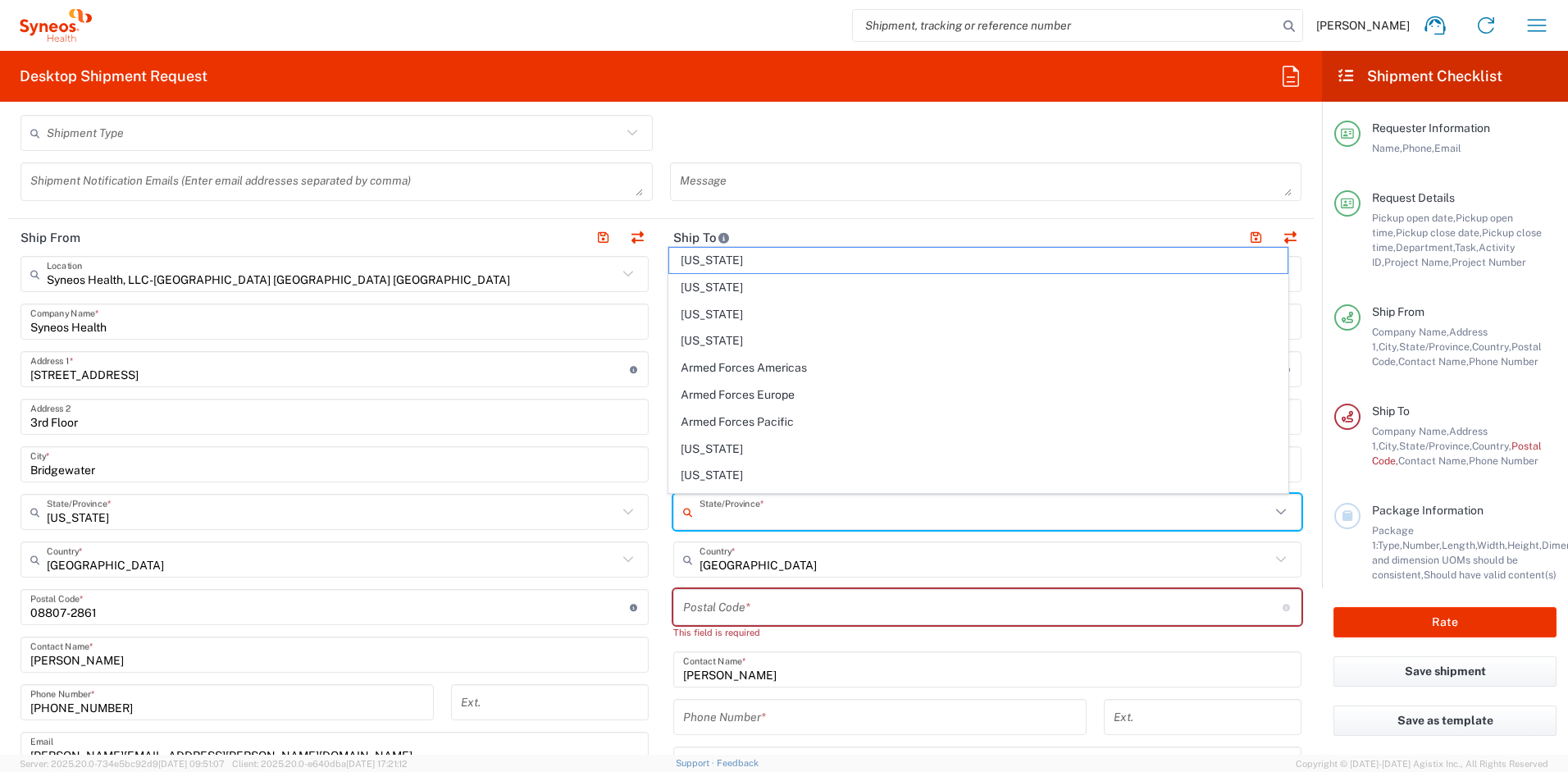
click at [723, 515] on input "text" at bounding box center [985, 513] width 571 height 29
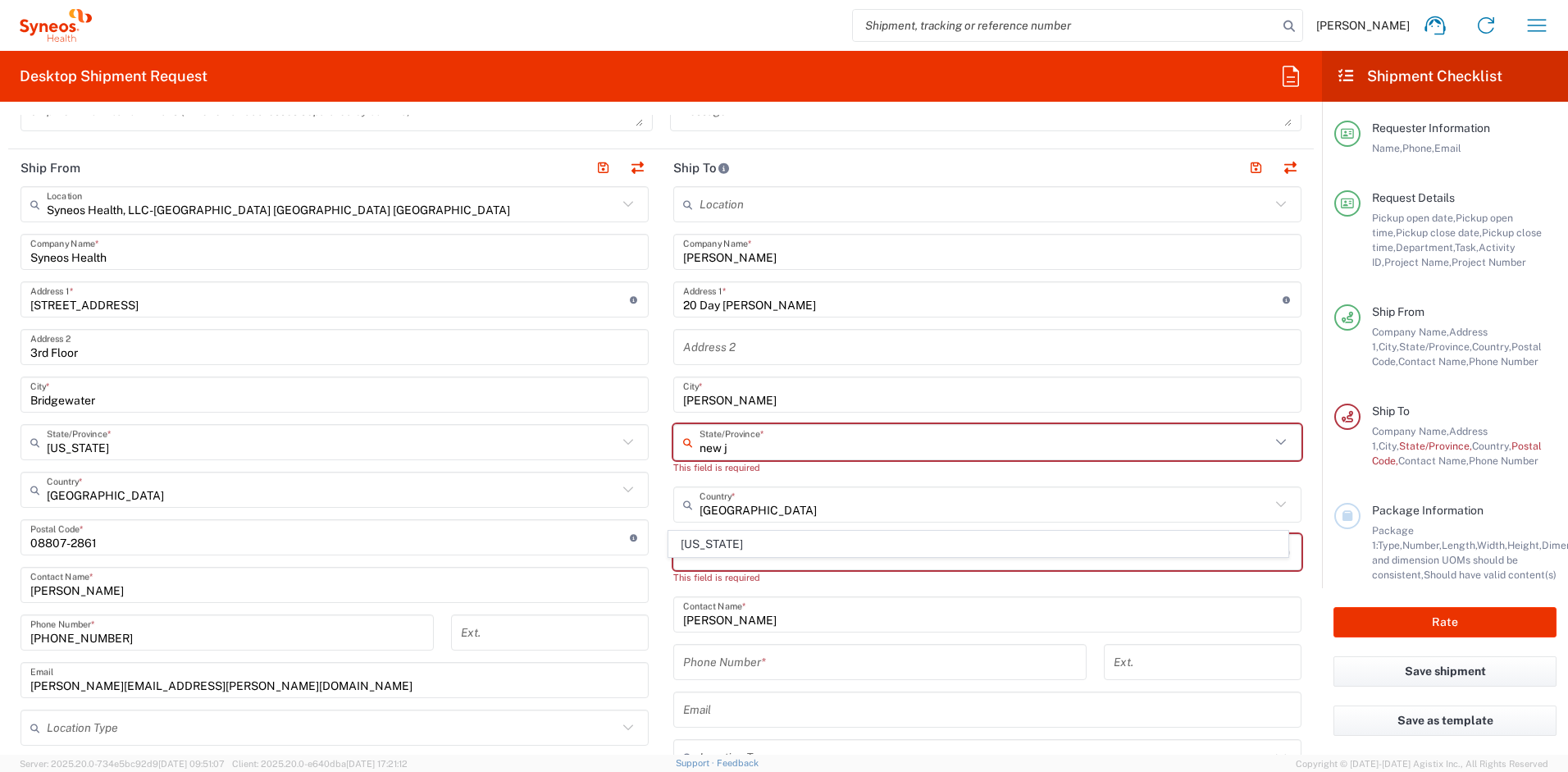
scroll to position [763, 0]
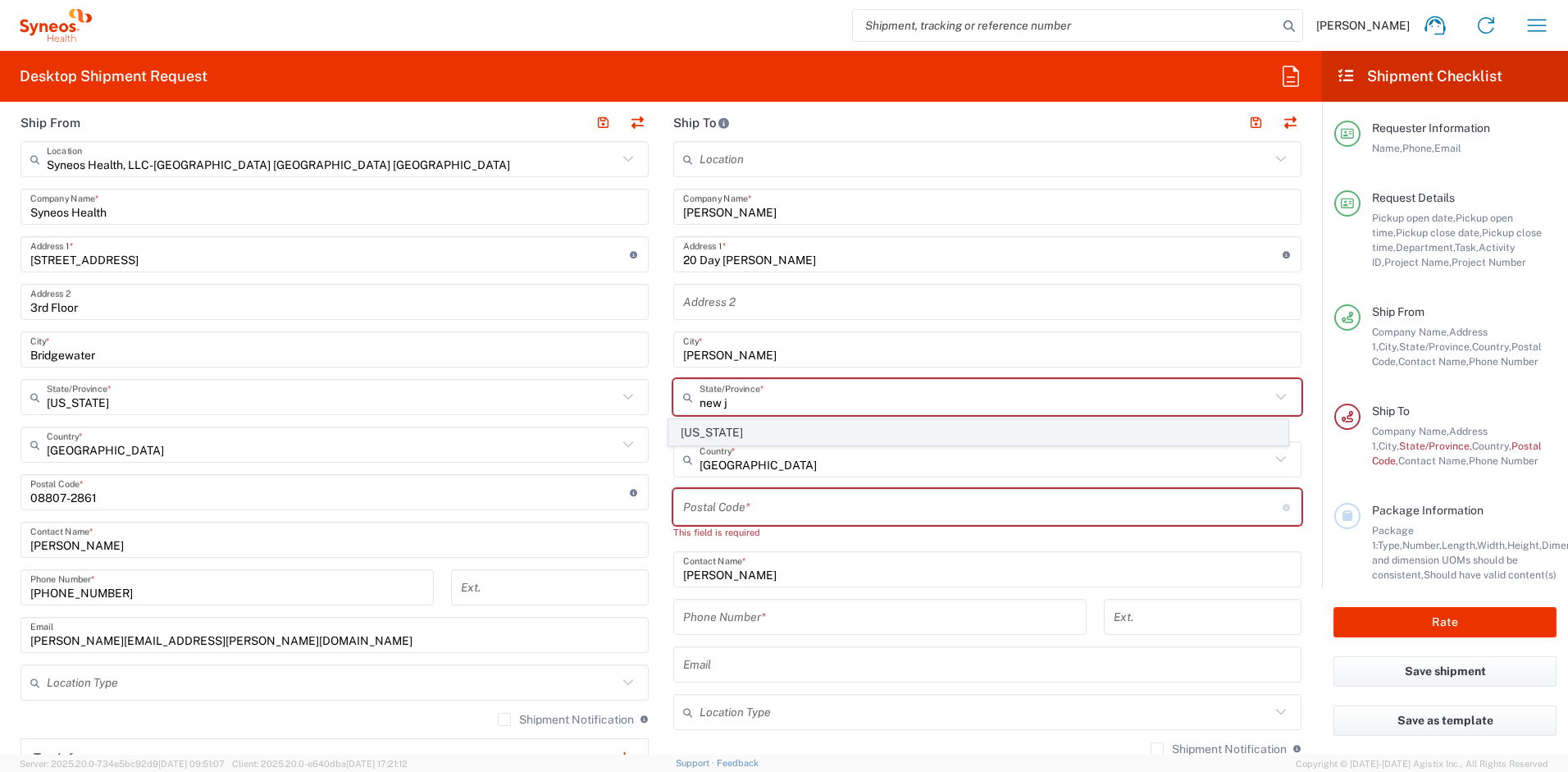
click at [747, 431] on span "[US_STATE]" at bounding box center [979, 433] width 620 height 26
type input "[US_STATE]"
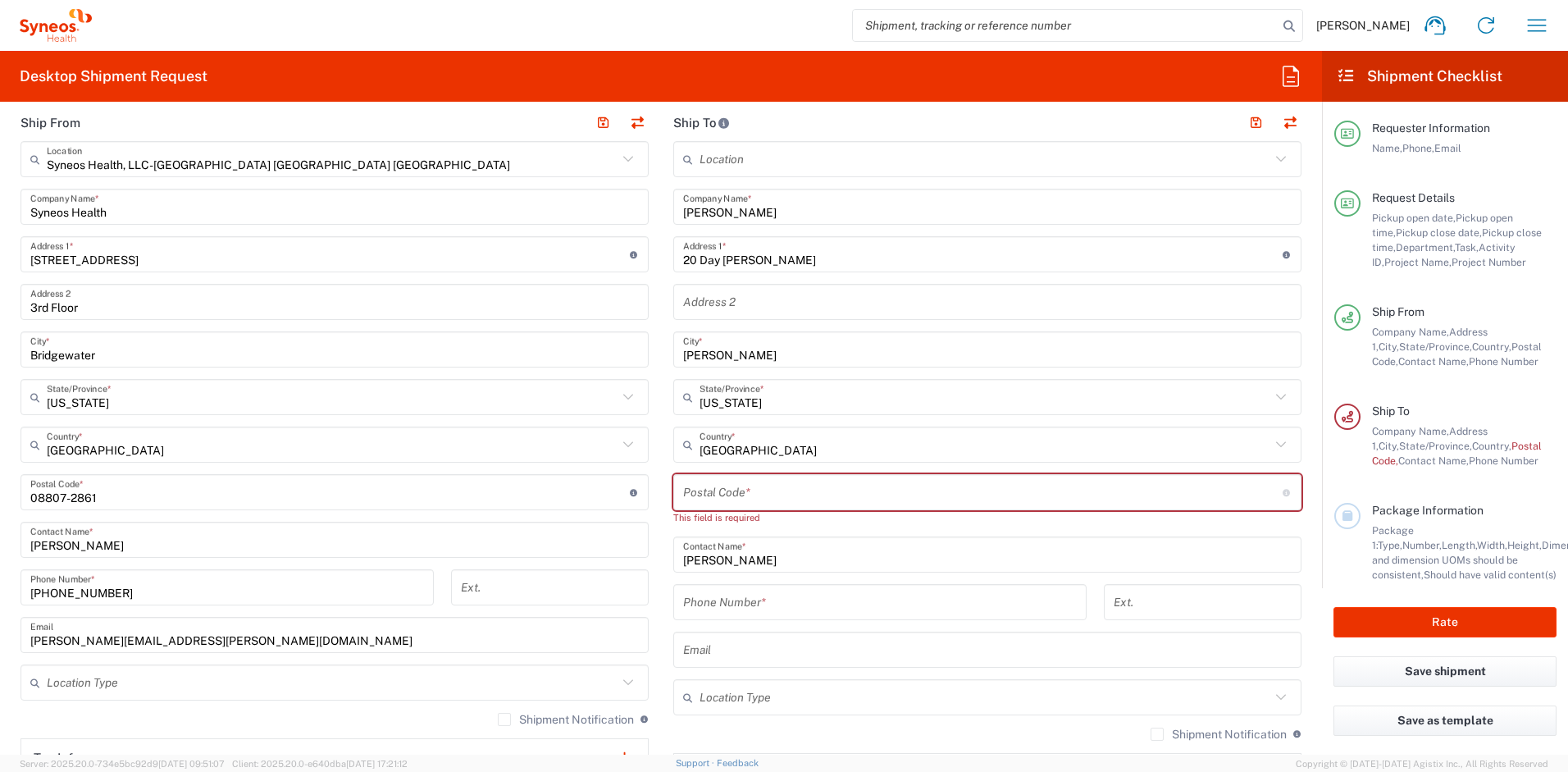
click at [721, 491] on input "undefined" at bounding box center [983, 493] width 600 height 29
paste input "08502"
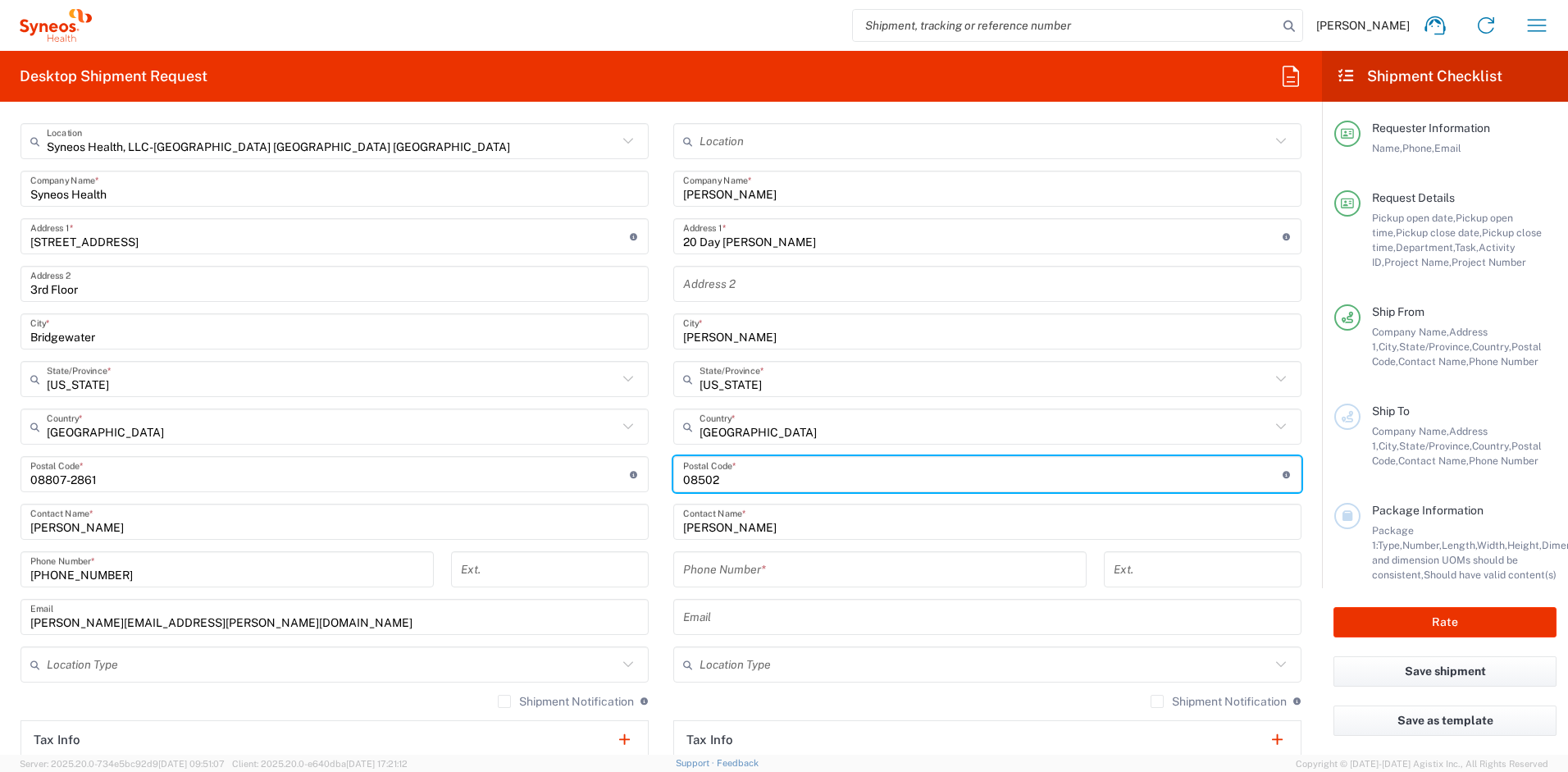
scroll to position [786, 0]
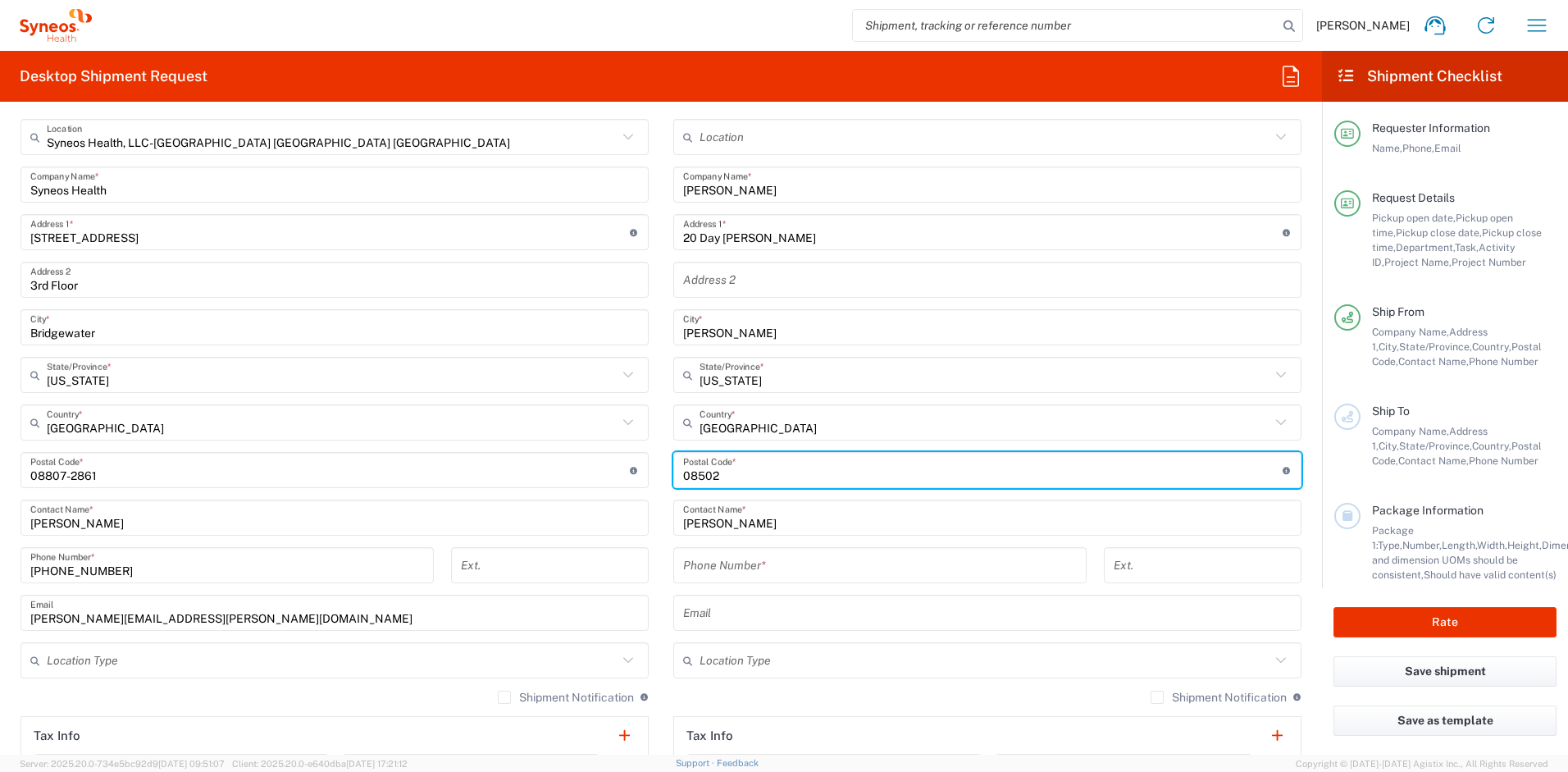
type input "08502"
click at [763, 571] on input "tel" at bounding box center [880, 566] width 394 height 29
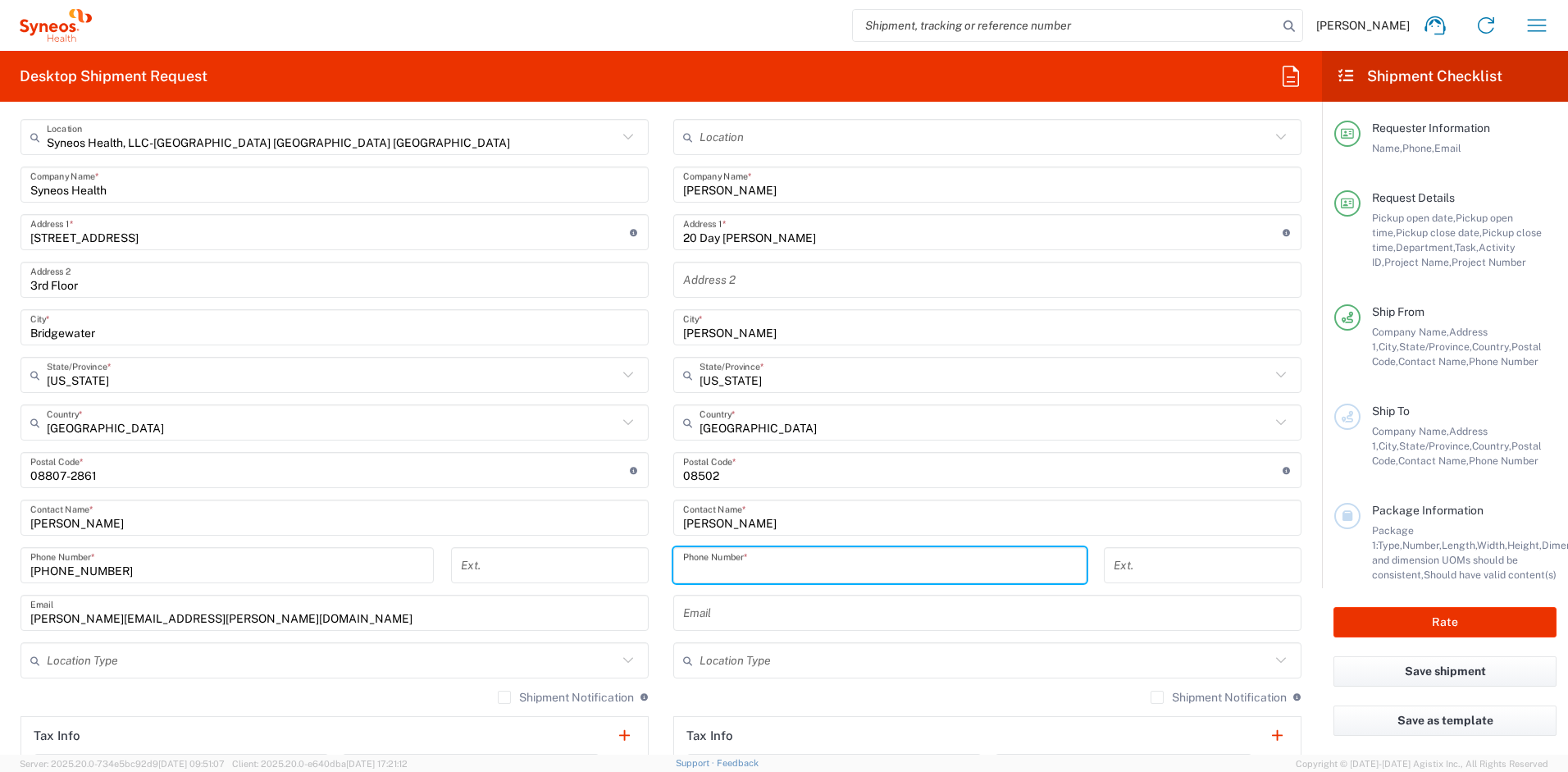
paste input "[PHONE_NUMBER]"
click at [693, 571] on input "[PHONE_NUMBER]" at bounding box center [880, 566] width 394 height 29
type input "[PHONE_NUMBER]"
click at [693, 607] on input "text" at bounding box center [988, 613] width 609 height 29
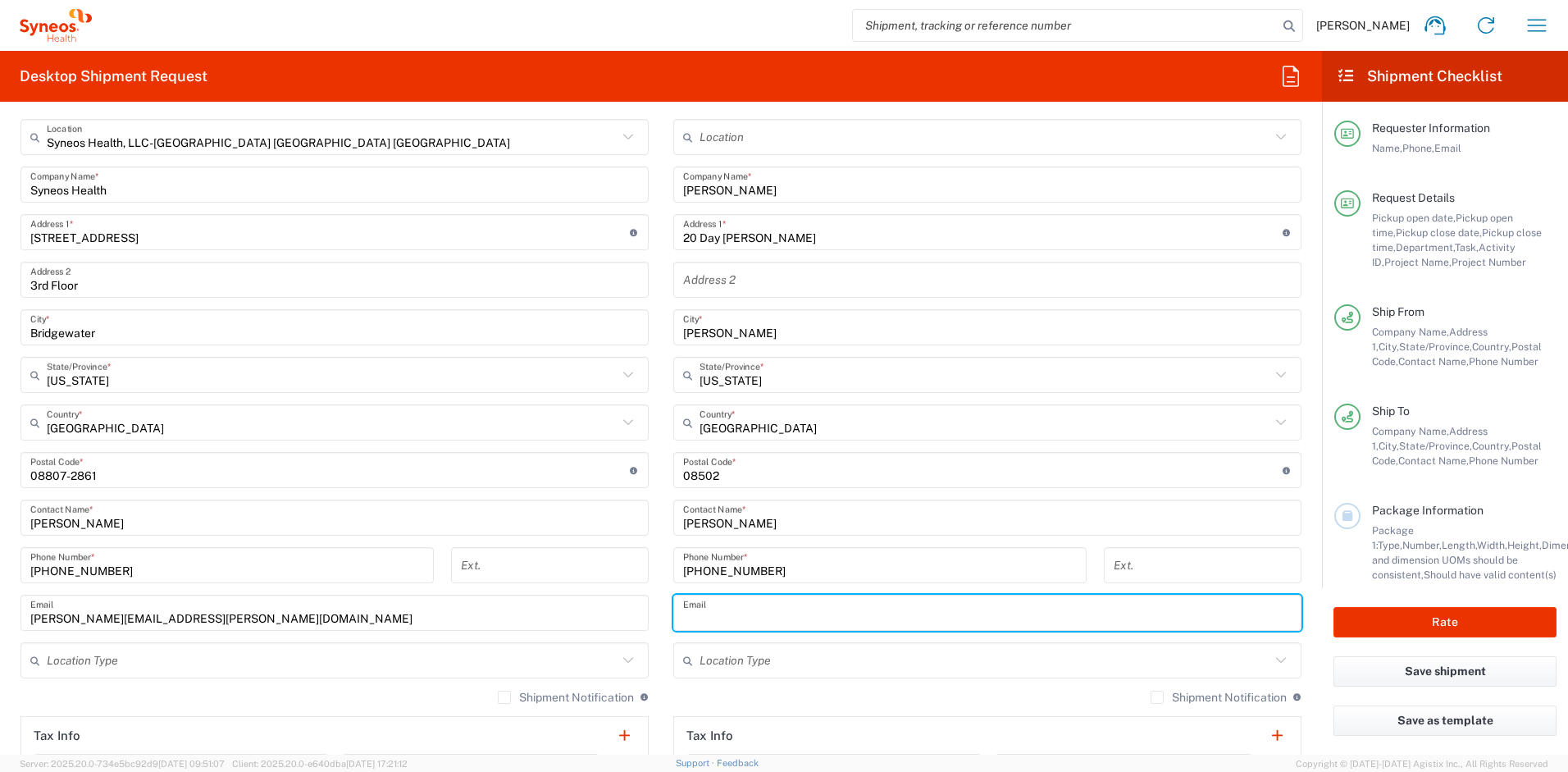
paste input "[PERSON_NAME][EMAIL_ADDRESS][PERSON_NAME][DOMAIN_NAME]"
type input "[PERSON_NAME][EMAIL_ADDRESS][PERSON_NAME][DOMAIN_NAME]"
click at [1151, 694] on label "Shipment Notification" at bounding box center [1218, 697] width 136 height 13
click at [1157, 697] on input "Shipment Notification" at bounding box center [1157, 697] width 0 height 0
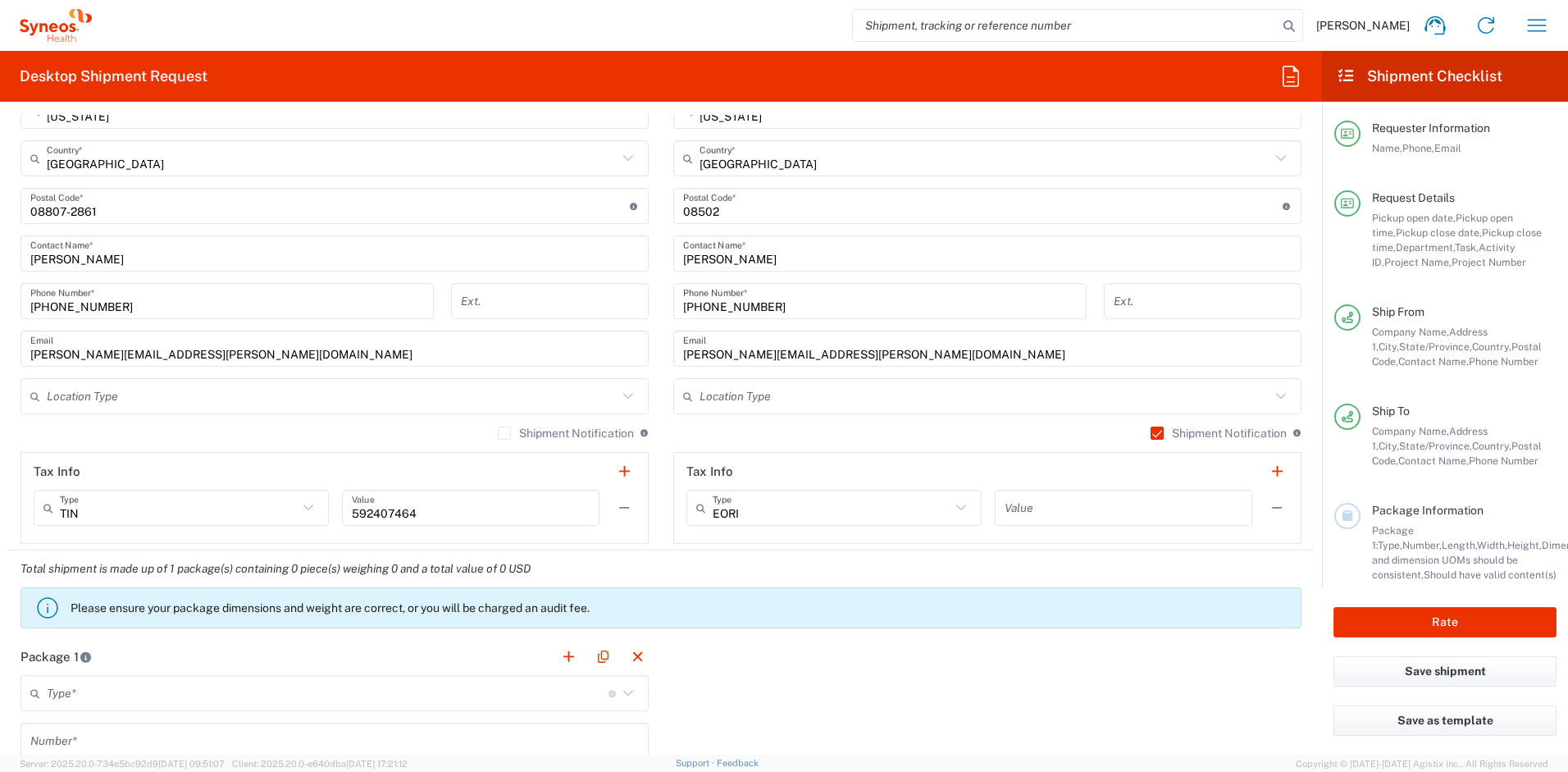
scroll to position [1195, 0]
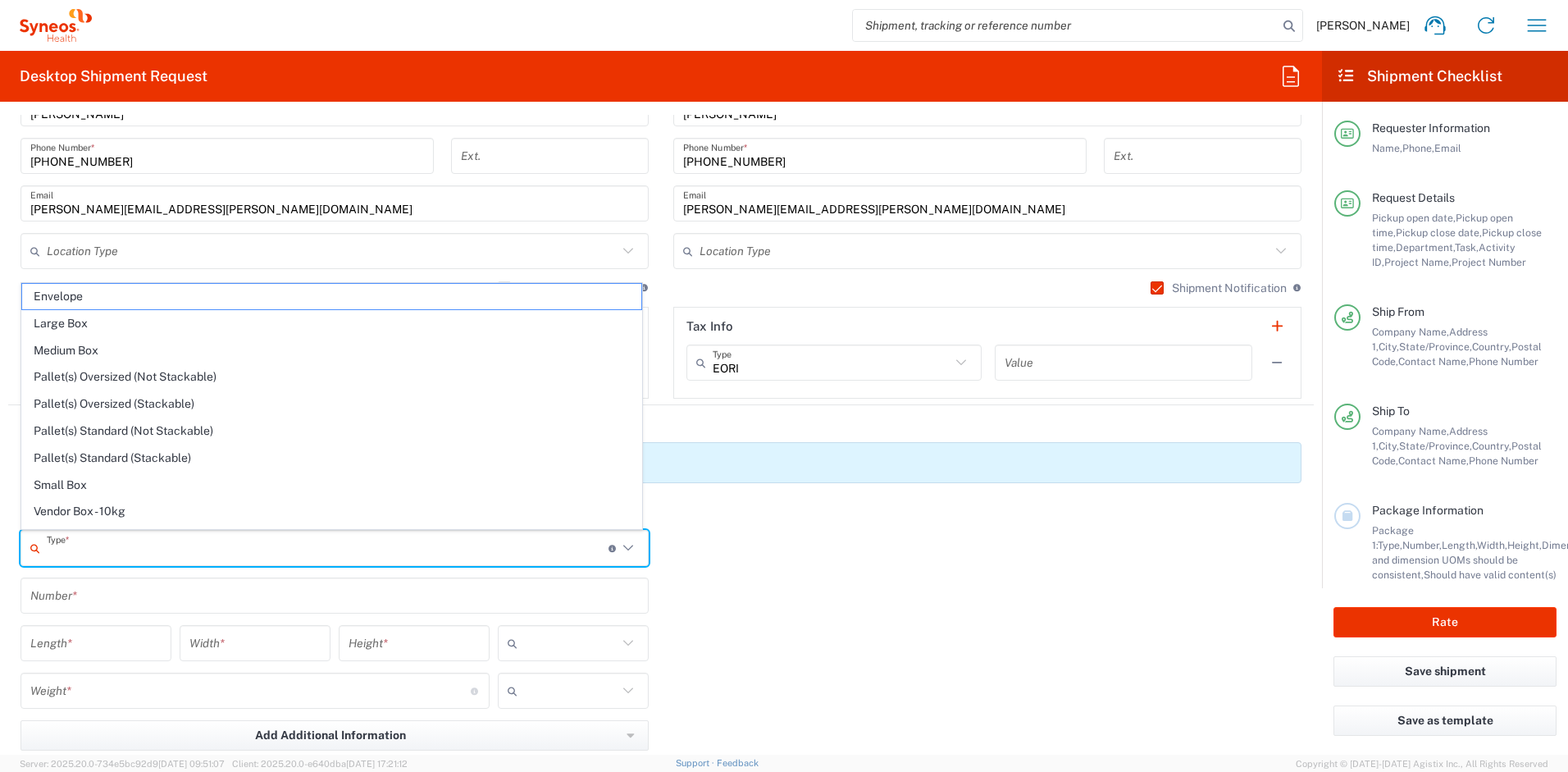
click at [210, 551] on input "text" at bounding box center [327, 549] width 562 height 29
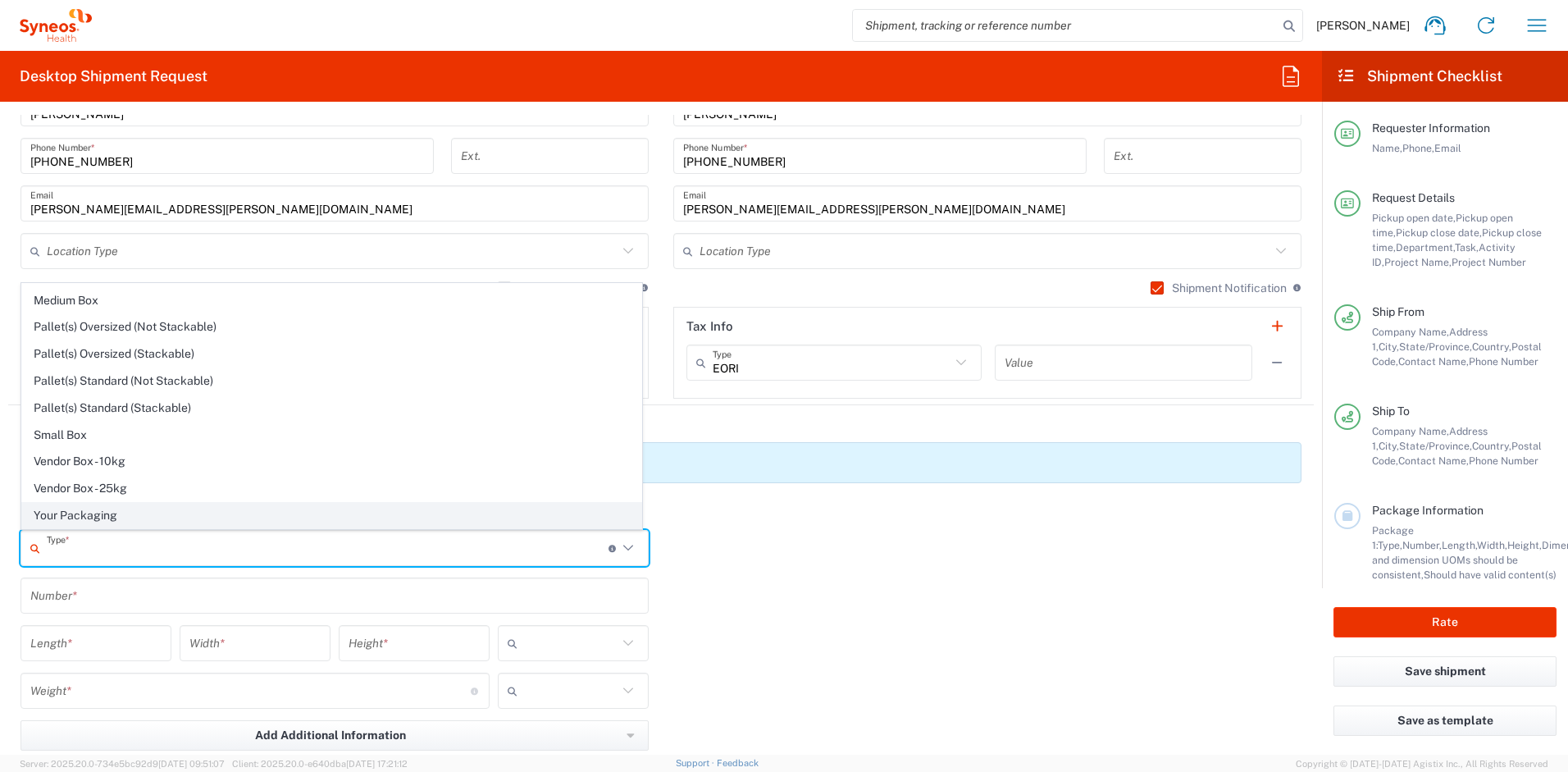
click at [180, 511] on span "Your Packaging" at bounding box center [332, 516] width 620 height 26
type input "Your Packaging"
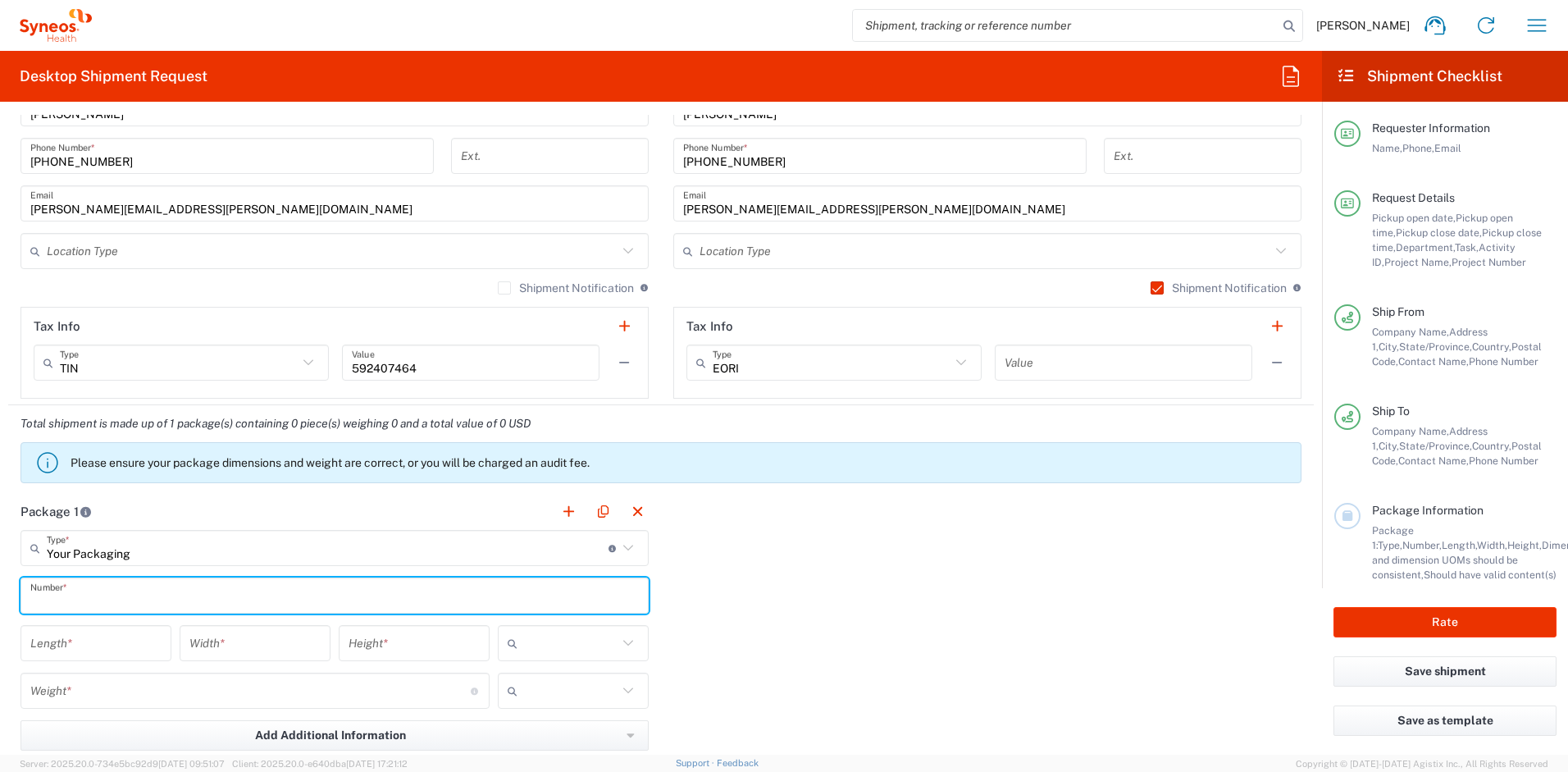
click at [138, 586] on input "text" at bounding box center [334, 596] width 609 height 29
type input "1"
click at [111, 637] on input "number" at bounding box center [96, 644] width 131 height 29
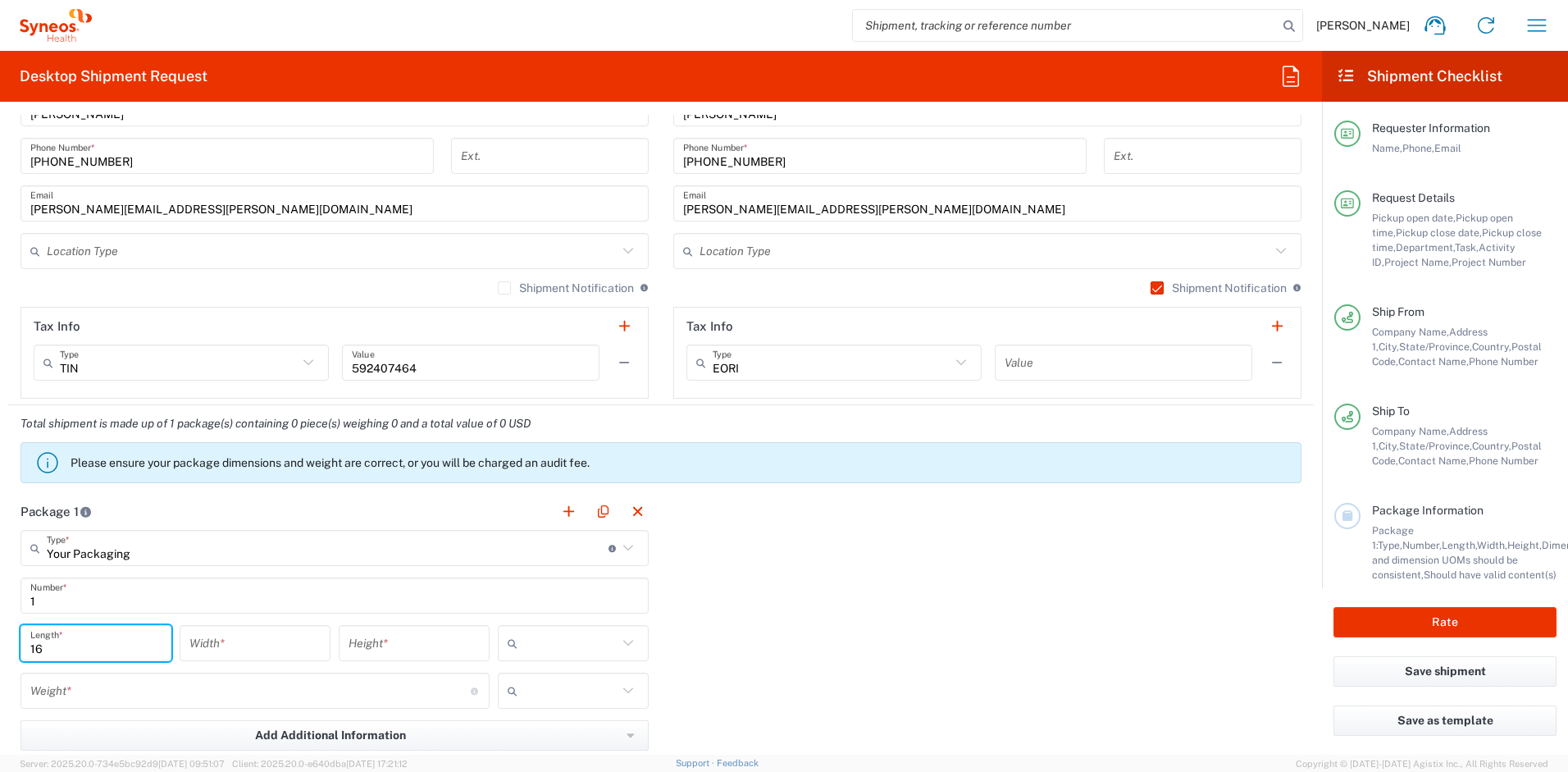
type input "16"
type input "12"
type input "3"
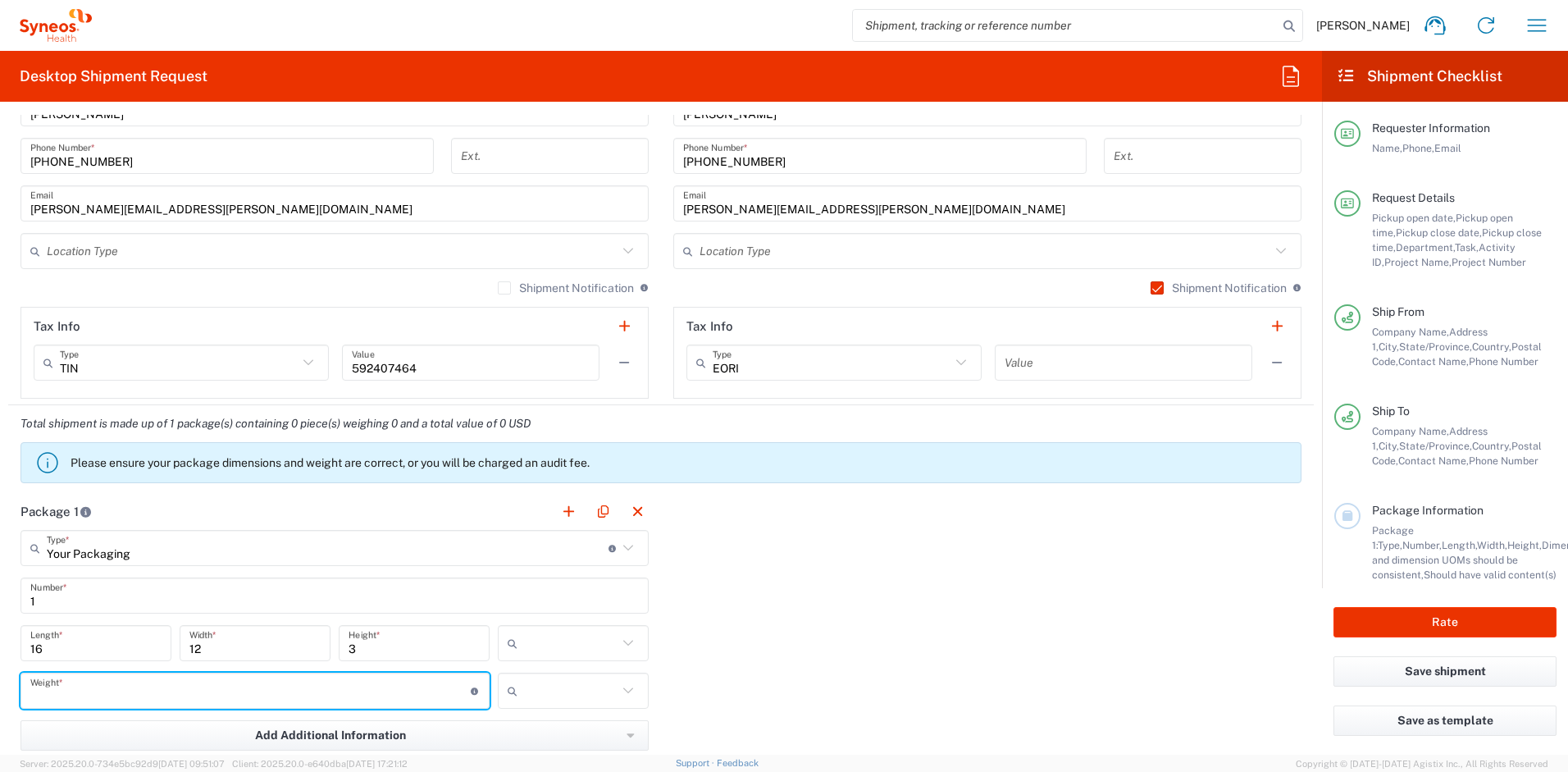
click at [121, 695] on input "number" at bounding box center [250, 692] width 440 height 29
type input "5"
click at [518, 638] on icon at bounding box center [516, 643] width 16 height 26
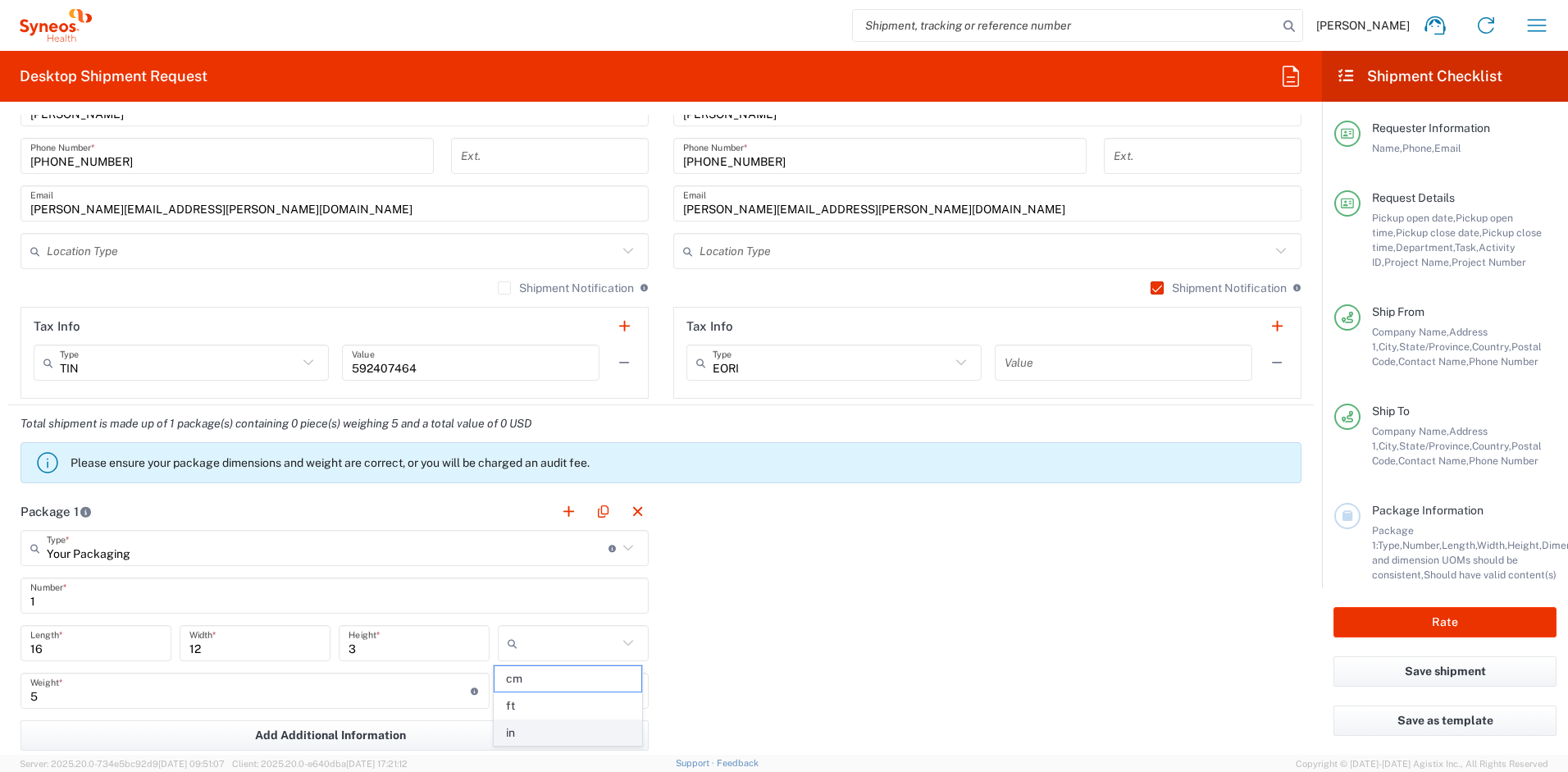
click at [530, 726] on span "in" at bounding box center [568, 734] width 146 height 26
type input "in"
click at [537, 694] on input "text" at bounding box center [570, 691] width 94 height 26
click at [529, 750] on span "lbs" at bounding box center [568, 754] width 146 height 26
type input "lbs"
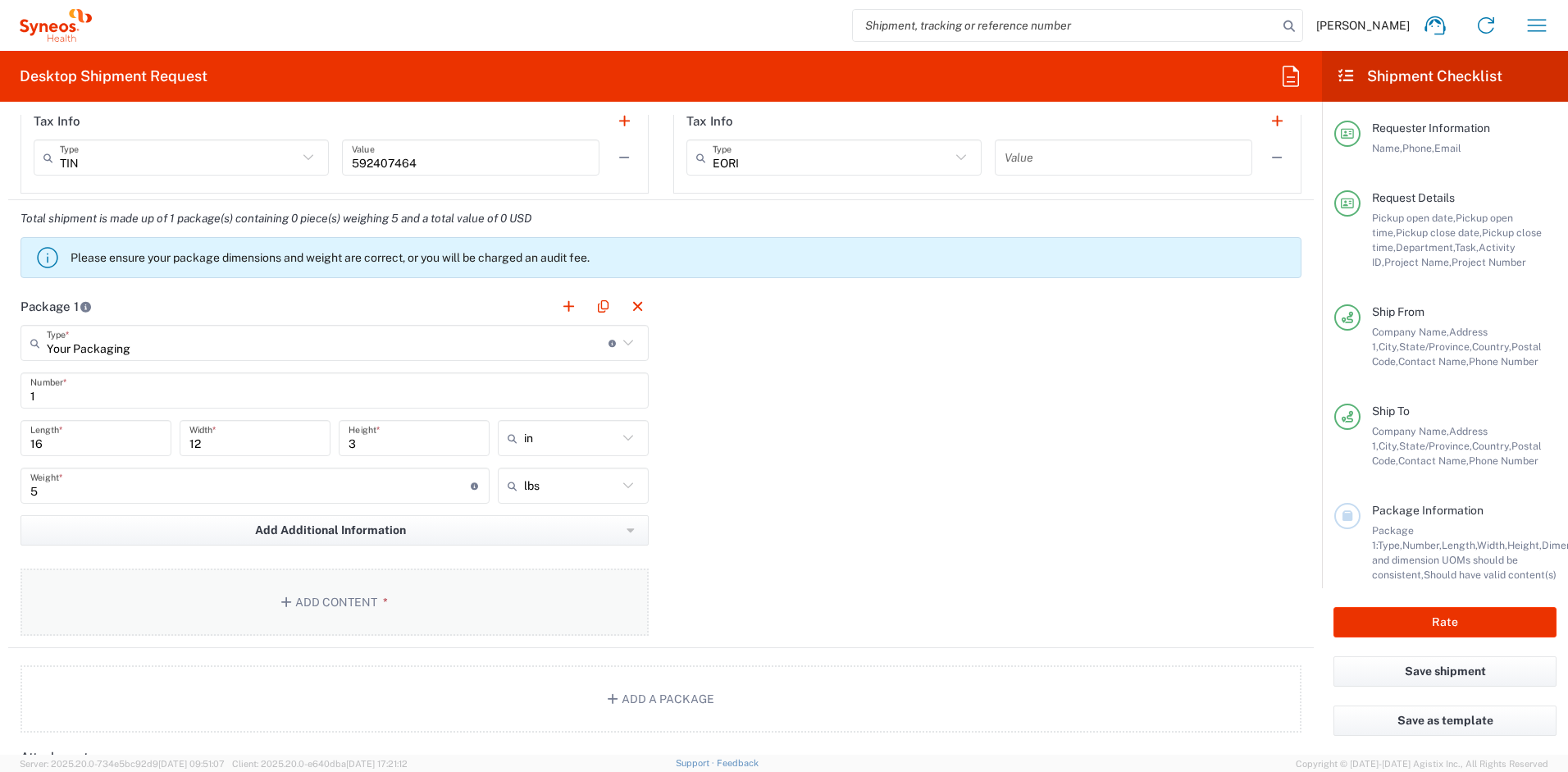
scroll to position [1404, 0]
click at [516, 601] on button "Add Content *" at bounding box center [335, 599] width 629 height 67
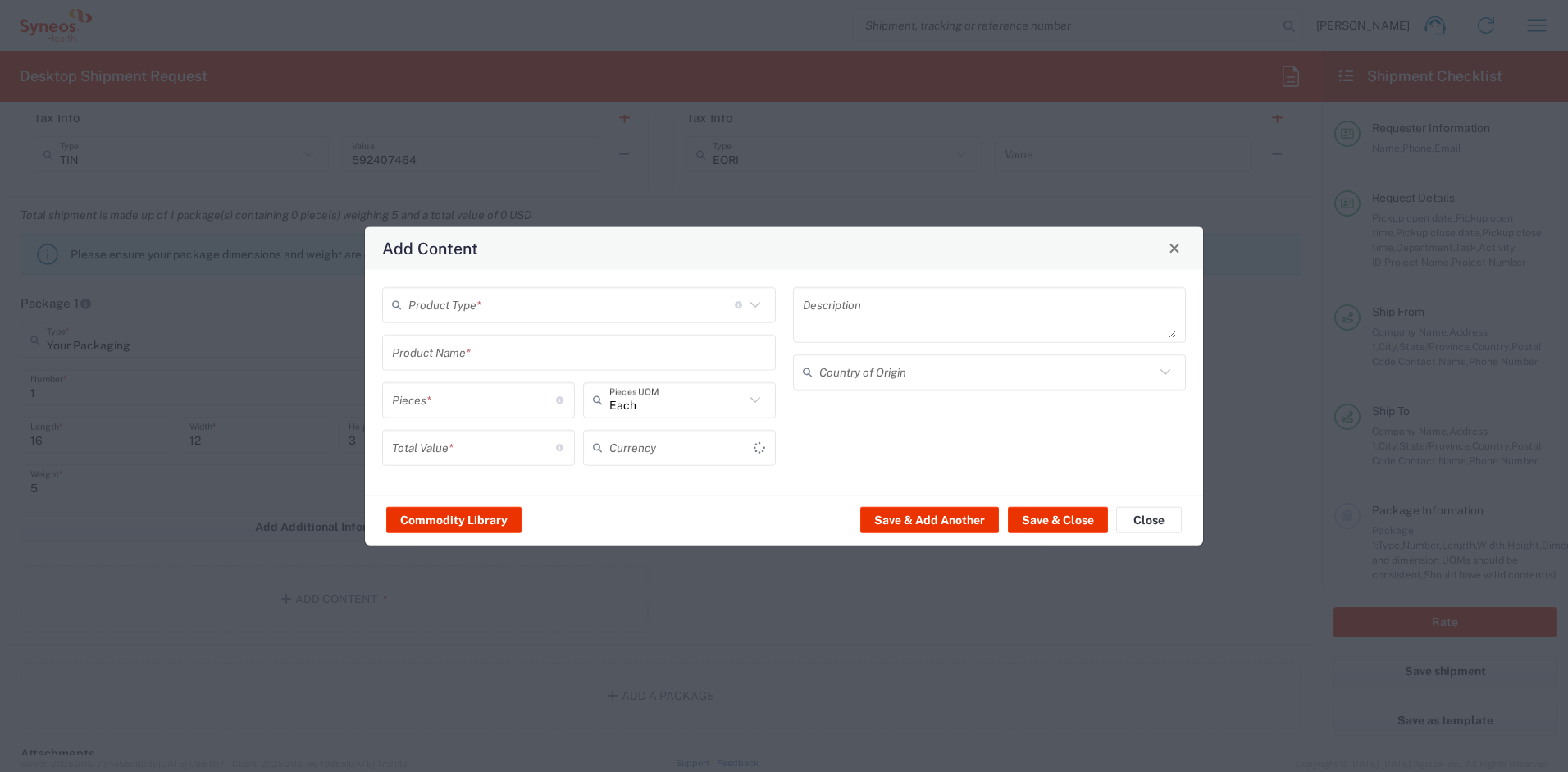
type input "US Dollar"
click at [479, 310] on input "text" at bounding box center [571, 305] width 326 height 29
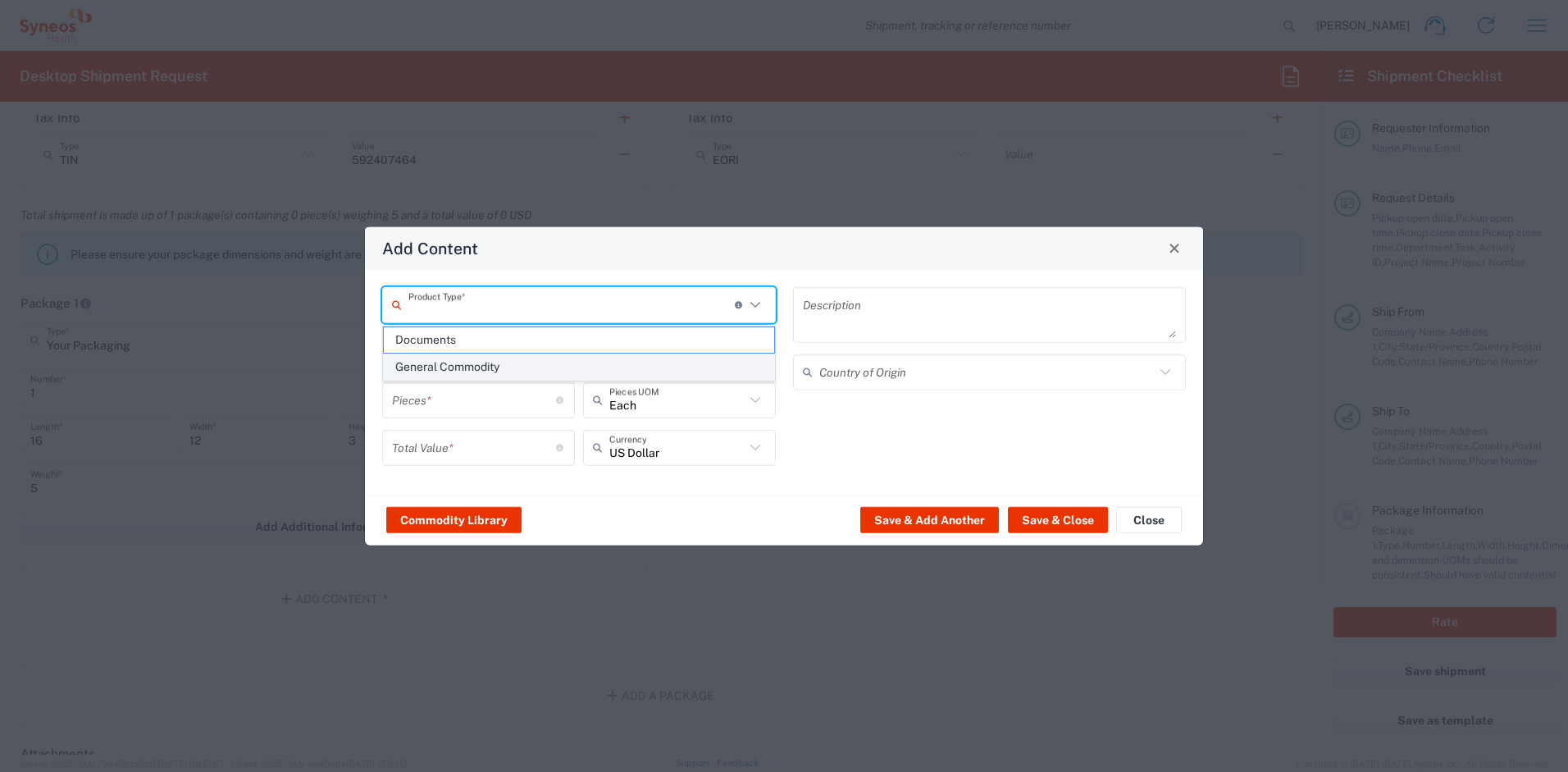
click at [473, 364] on span "General Commodity" at bounding box center [579, 367] width 391 height 26
type input "General Commodity"
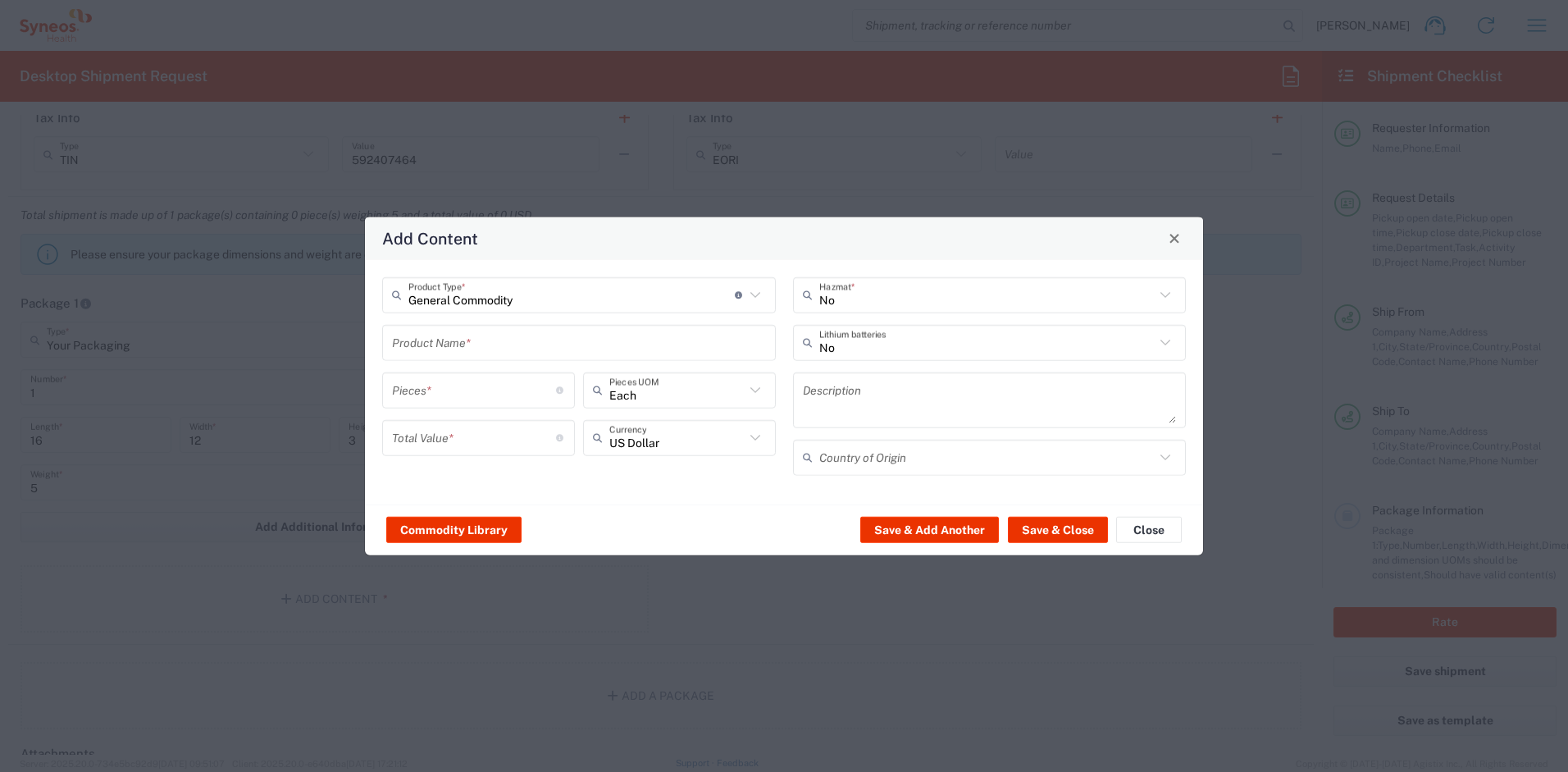
click at [471, 352] on input "text" at bounding box center [579, 343] width 374 height 29
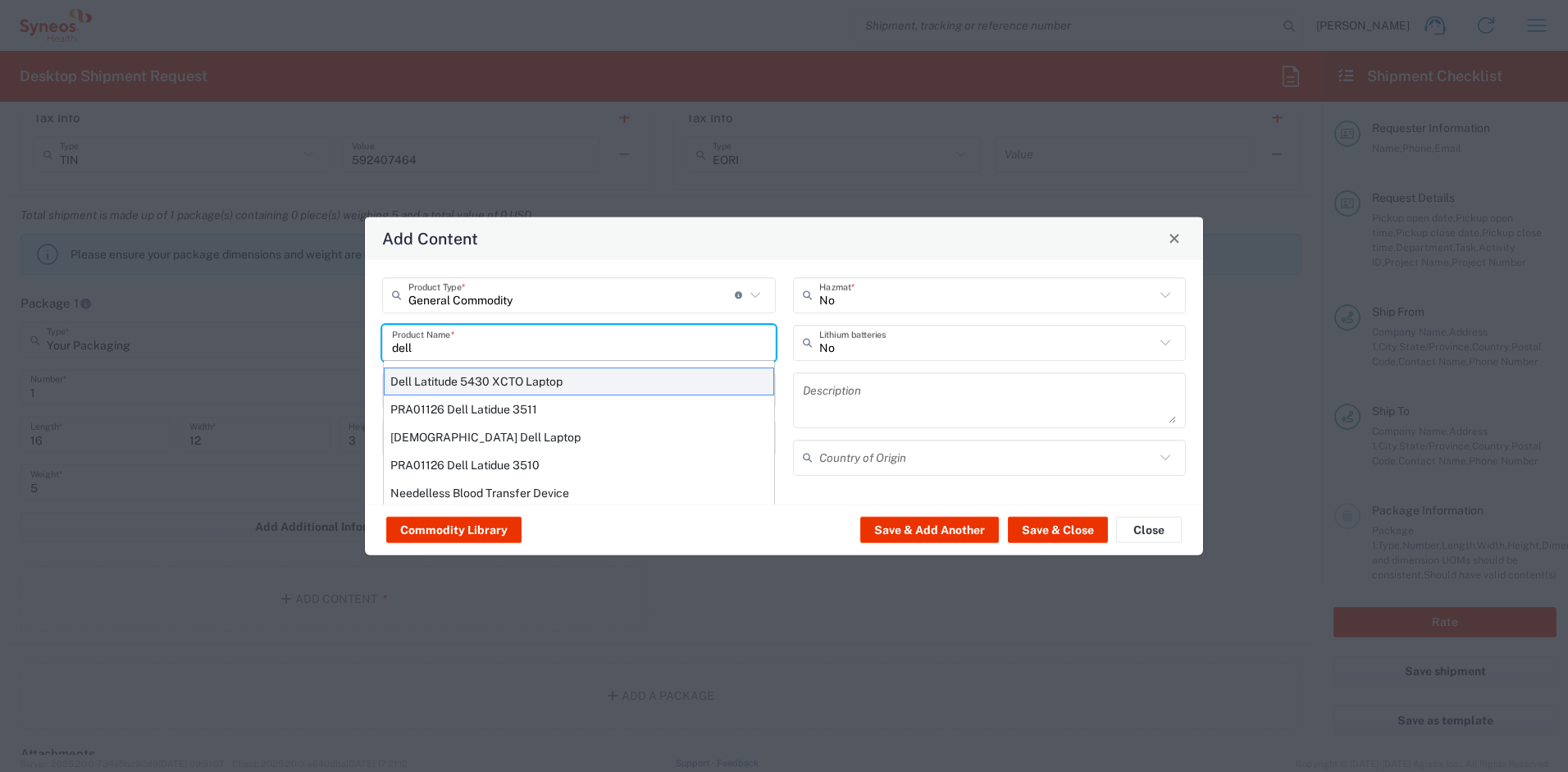
click at [482, 373] on div "Dell Latitude 5430 XCTO Laptop" at bounding box center [579, 380] width 391 height 28
type input "Dell Latitude 5430 XCTO Laptop"
type input "1"
type textarea "BaseIntel Core i7-1265U vProÂ® Processor - 14" 16 GB RAM - 512 GB SSD"
type input "[GEOGRAPHIC_DATA]"
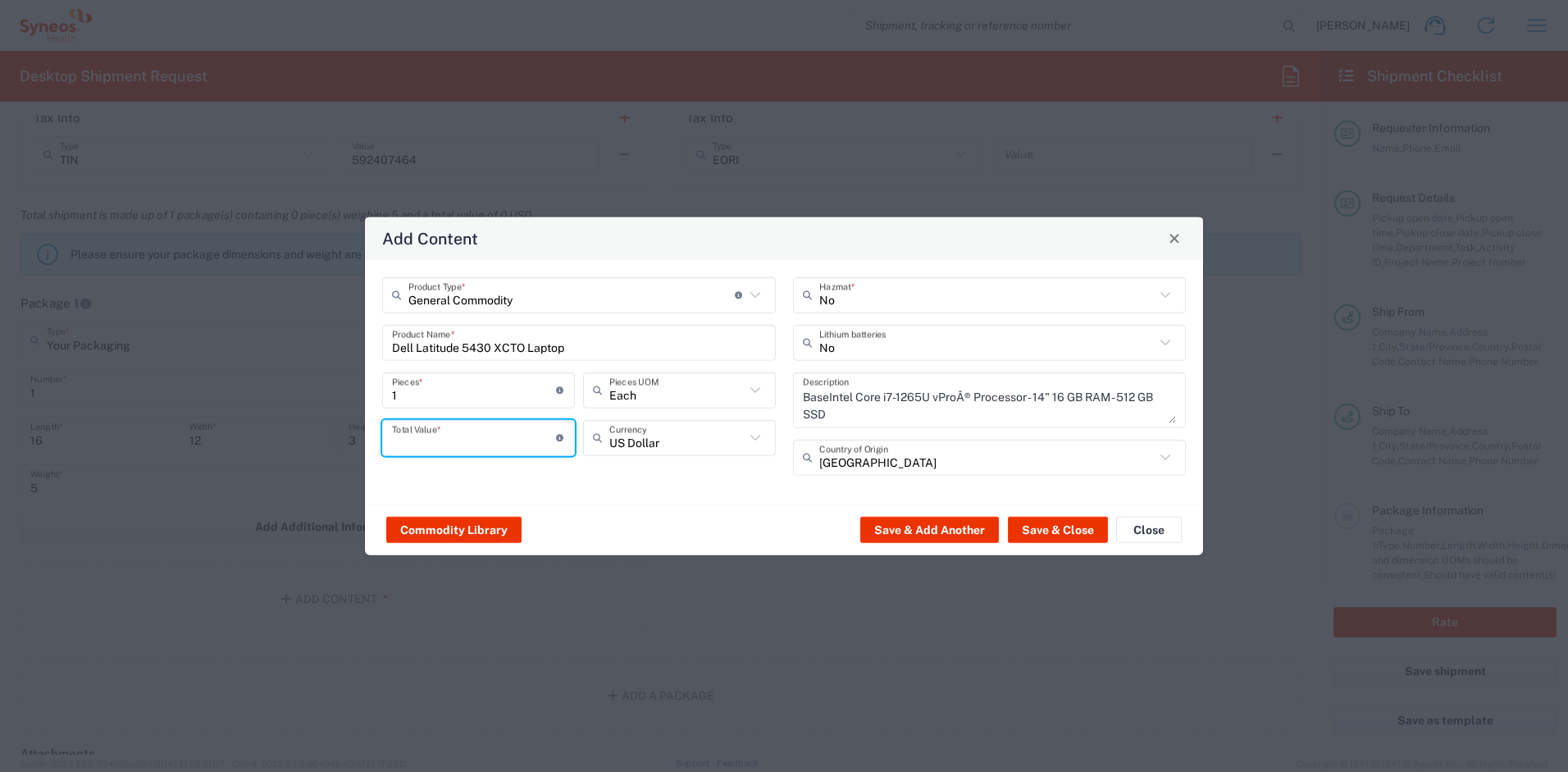
click at [466, 434] on input "number" at bounding box center [474, 438] width 164 height 29
type input "1000"
click at [854, 345] on input "text" at bounding box center [987, 343] width 336 height 29
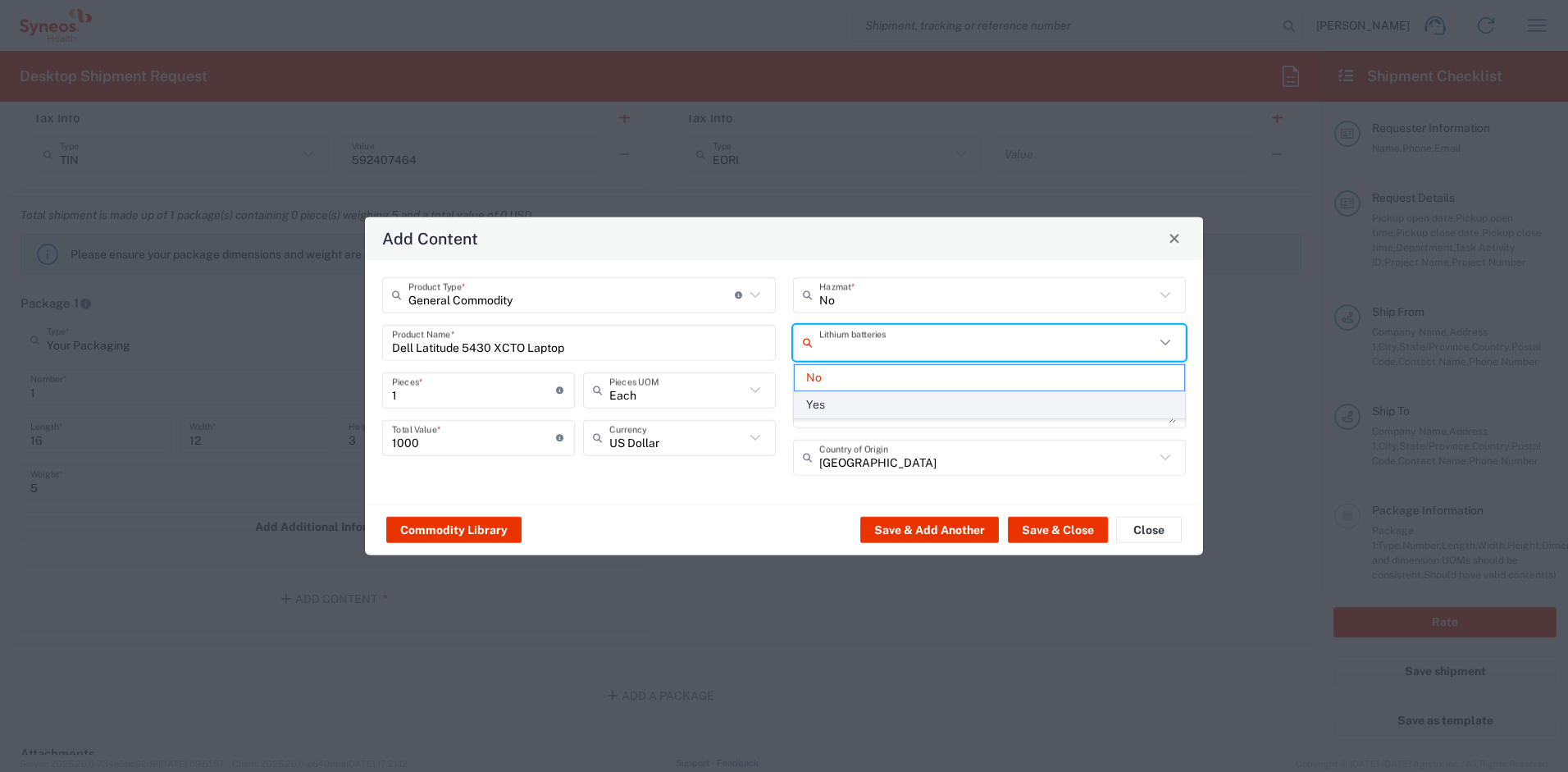
click at [848, 402] on span "Yes" at bounding box center [989, 405] width 391 height 26
type input "Yes"
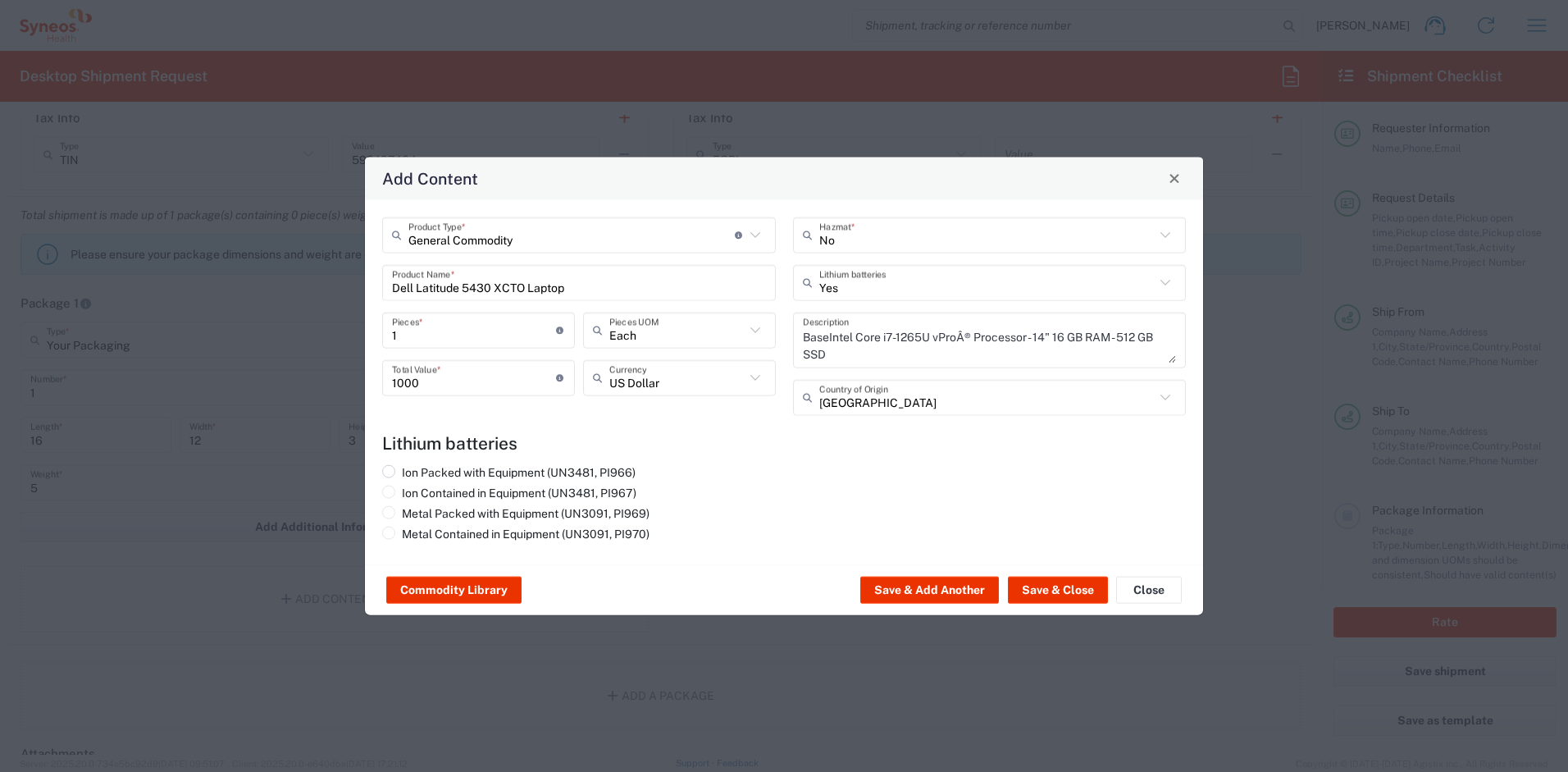
click at [523, 470] on label "Ion Packed with Equipment (UN3481, PI966)" at bounding box center [509, 472] width 253 height 15
click at [413, 470] on input "Ion Packed with Equipment (UN3481, PI966)" at bounding box center [407, 470] width 11 height 11
radio input "true"
click at [1029, 591] on button "Save & Close" at bounding box center [1059, 590] width 100 height 26
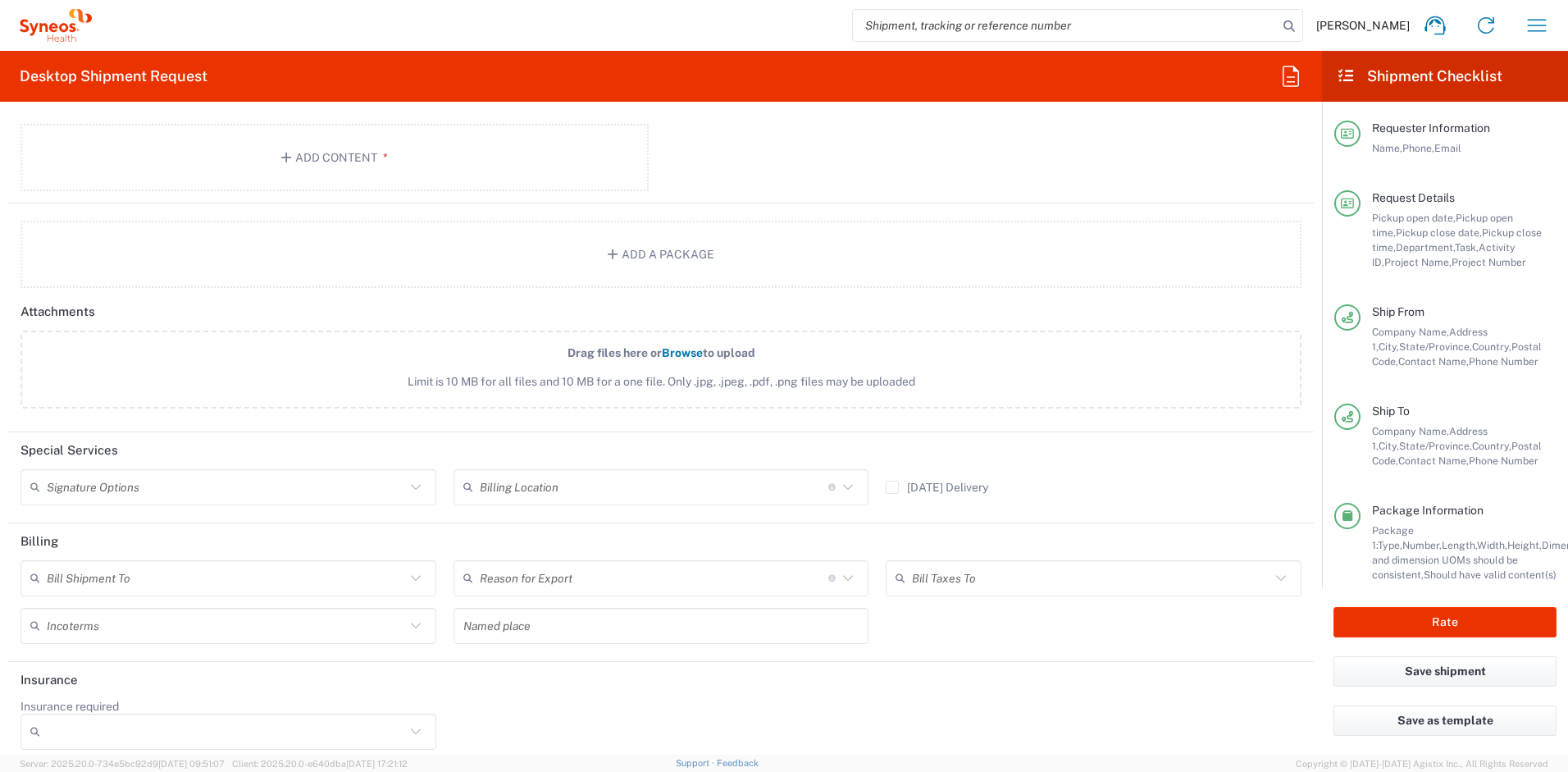
scroll to position [1953, 0]
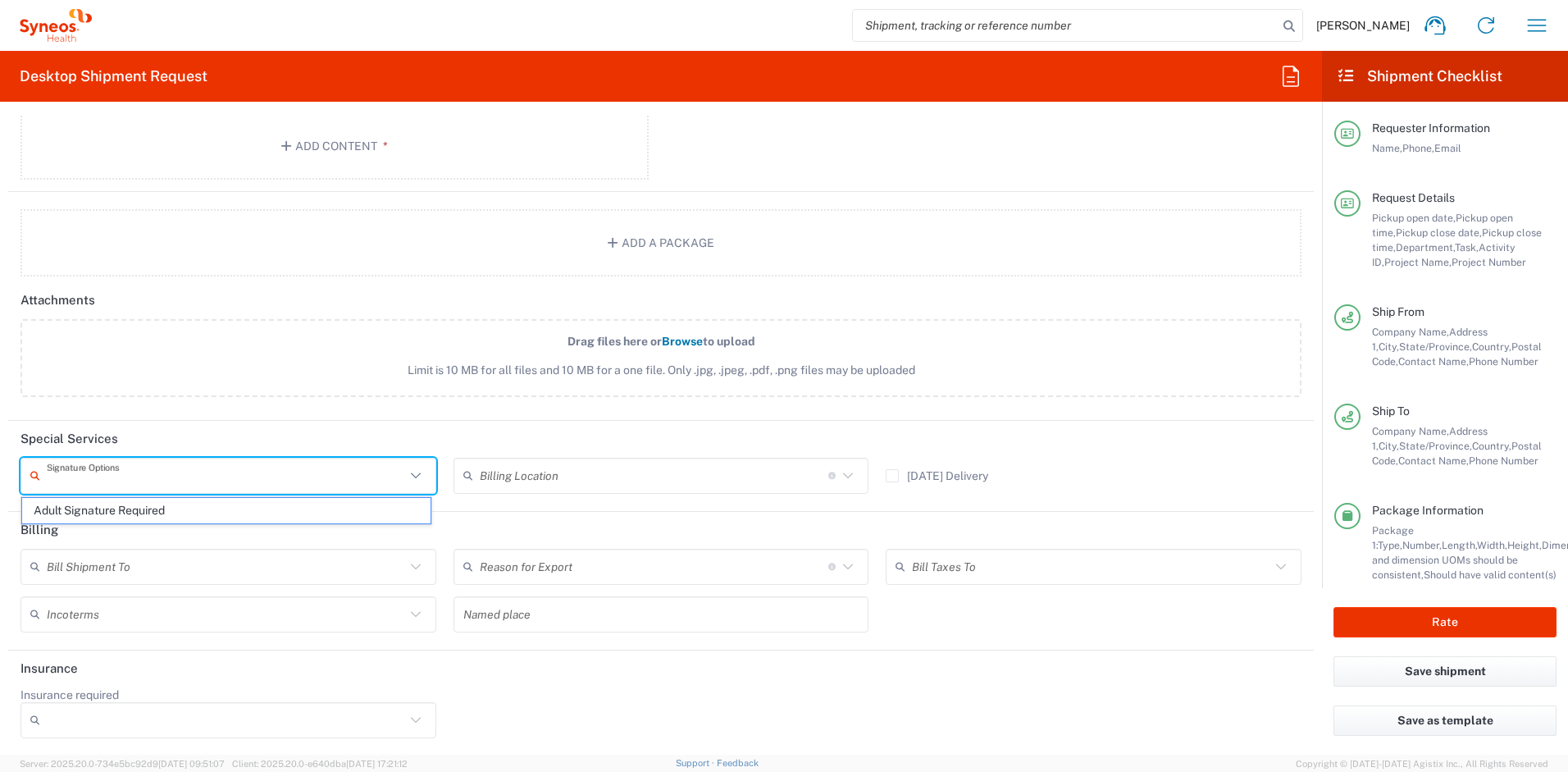
click at [178, 479] on input "text" at bounding box center [225, 476] width 358 height 29
click at [149, 512] on span "Adult Signature Required" at bounding box center [226, 511] width 408 height 26
type input "Adult Signature Required"
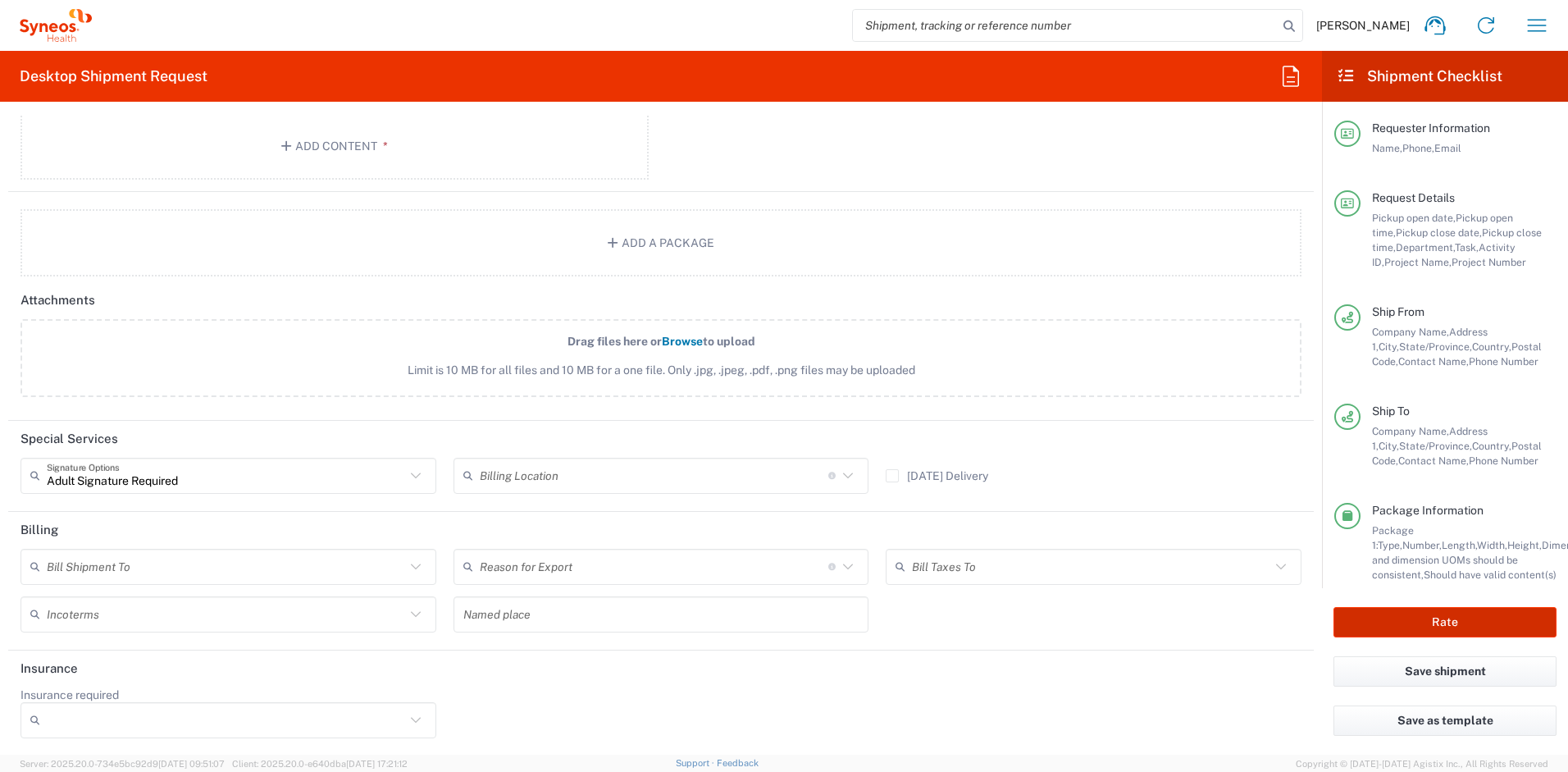
click at [1366, 612] on button "Rate" at bounding box center [1445, 622] width 223 height 30
type input "4510 DEPARTMENTAL EXPENSE"
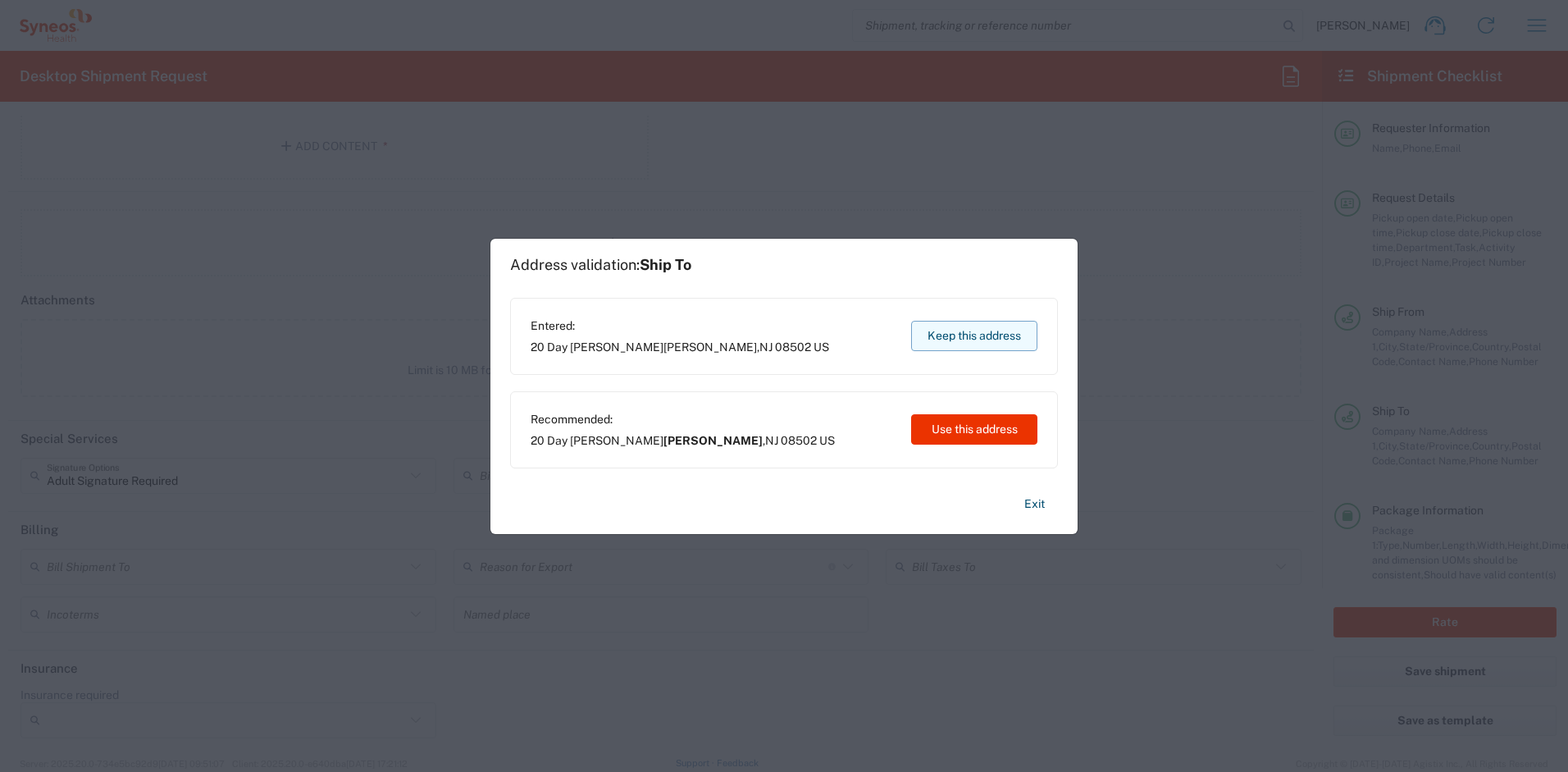
click at [1018, 338] on button "Keep this address" at bounding box center [974, 335] width 127 height 30
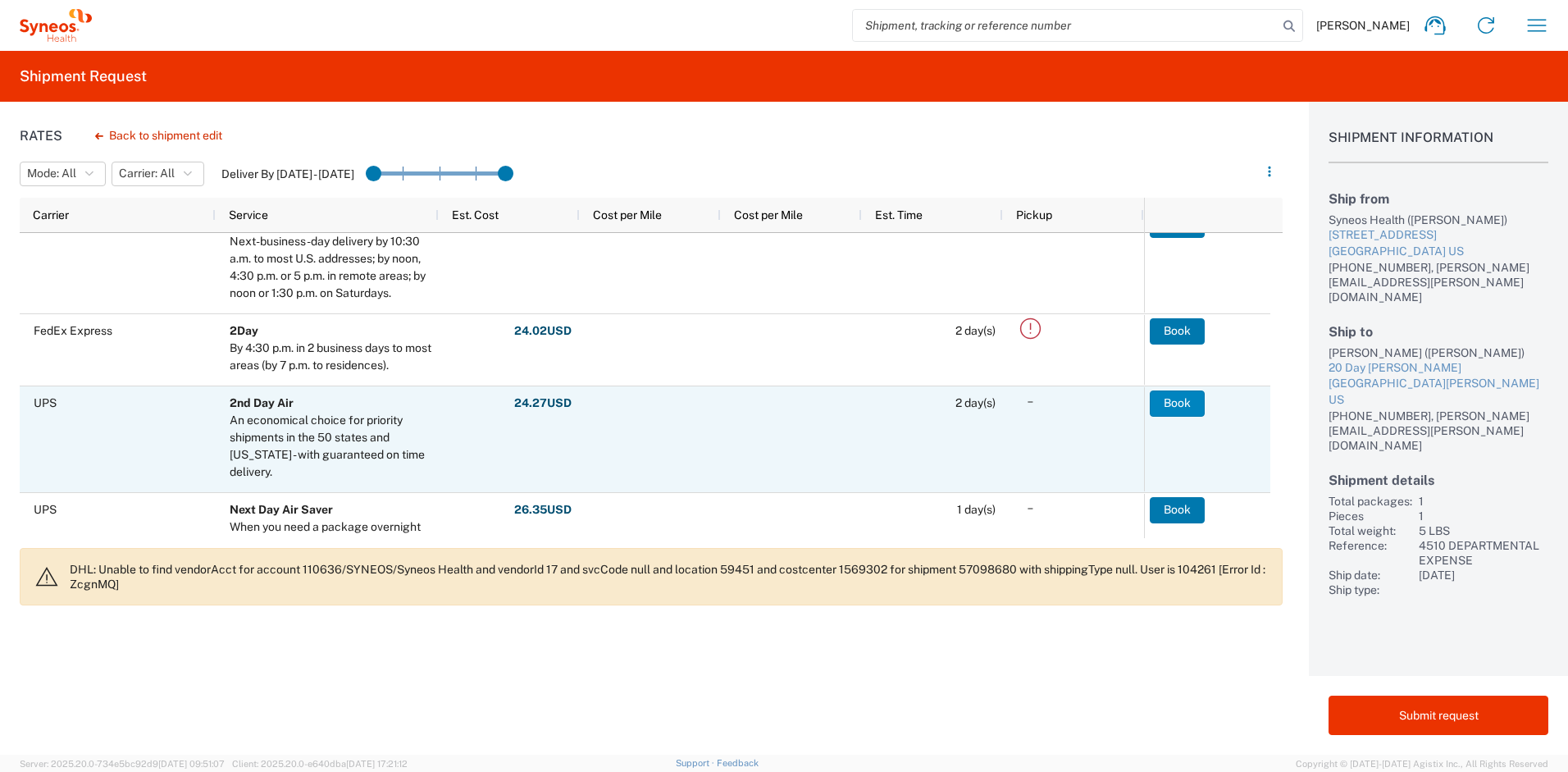
click at [1174, 408] on button "Book" at bounding box center [1177, 404] width 55 height 26
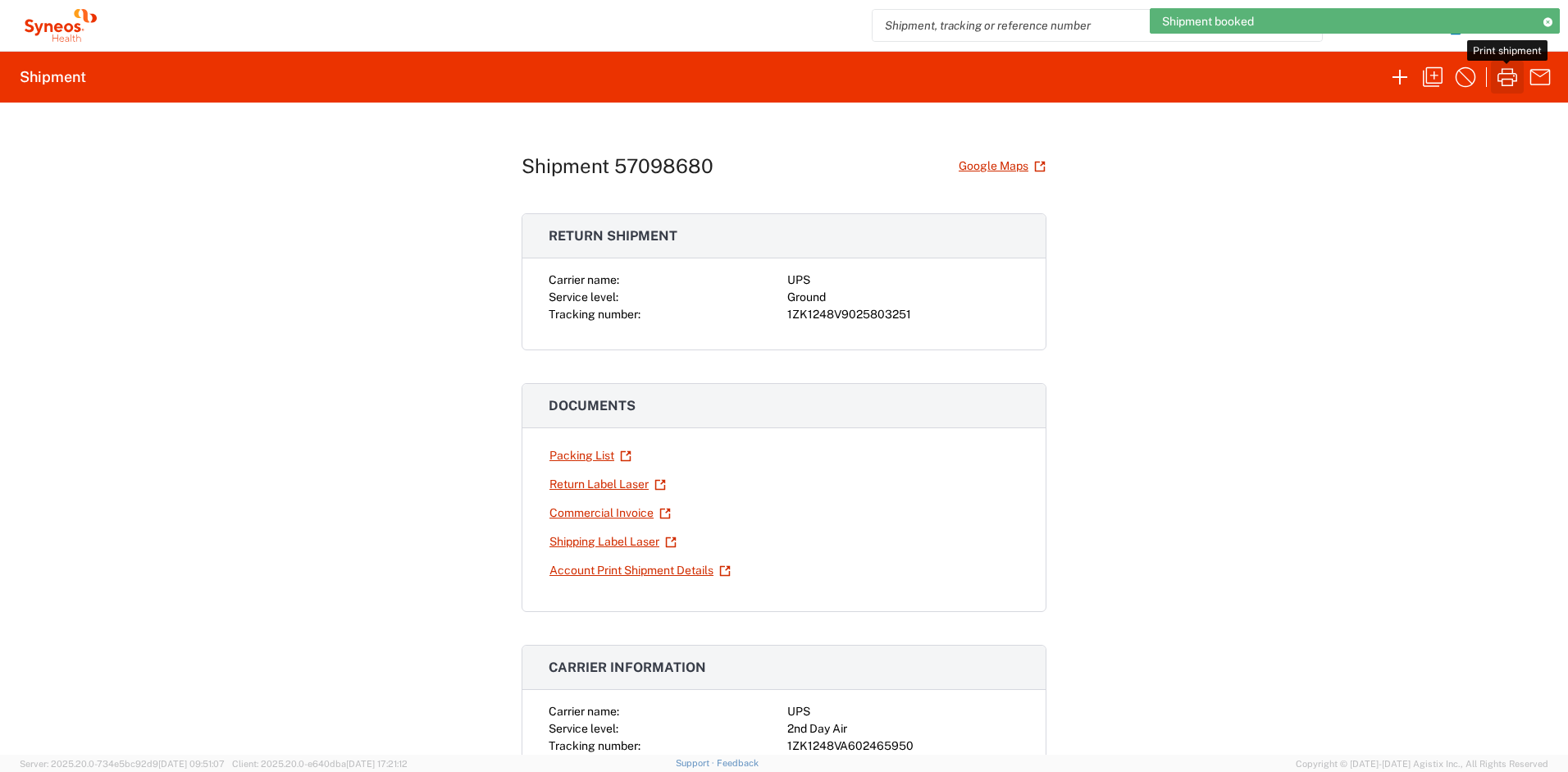
click at [1502, 77] on icon "button" at bounding box center [1507, 77] width 26 height 26
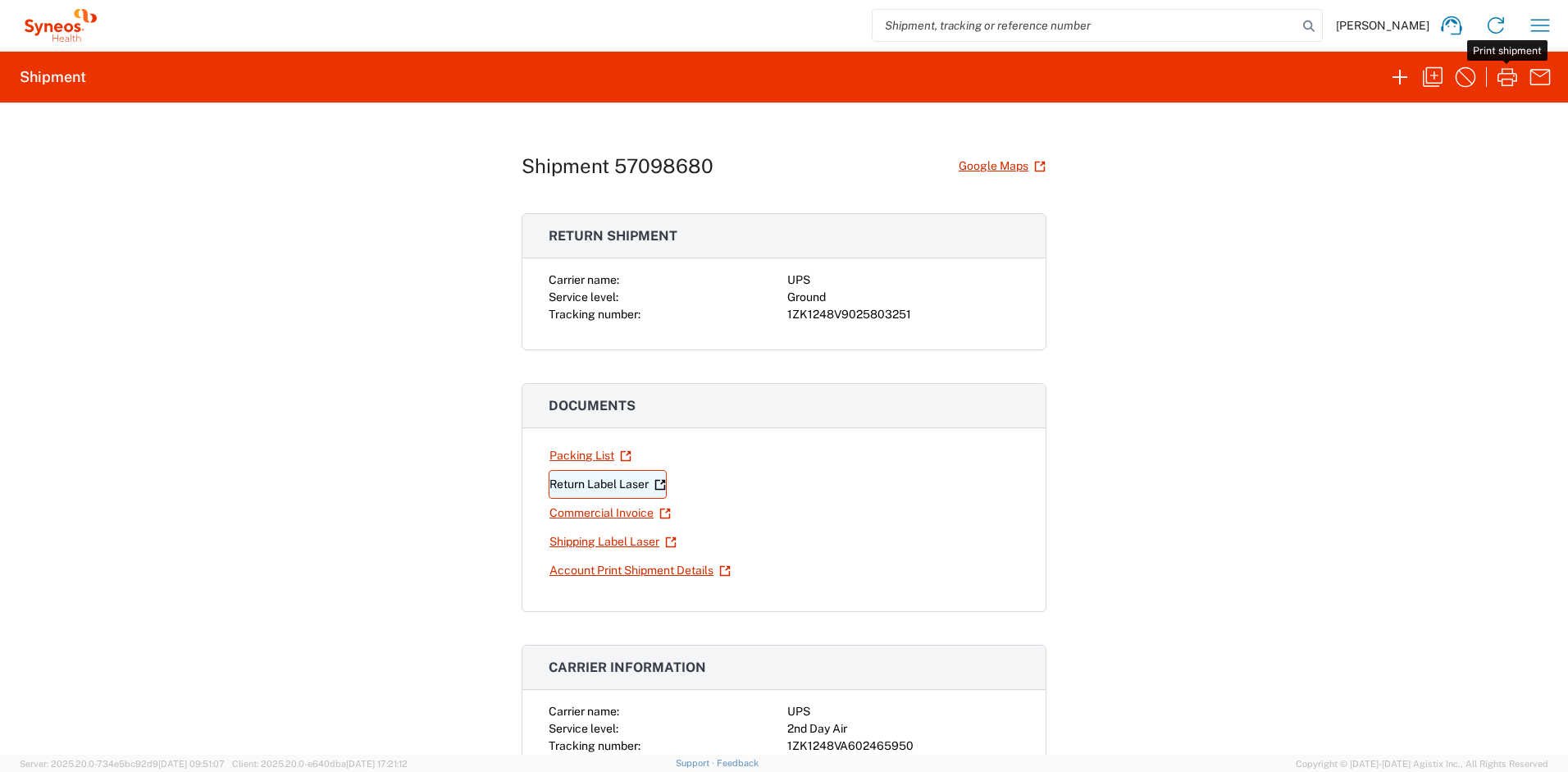
click at [600, 485] on link "Return Label Laser" at bounding box center [608, 485] width 118 height 29
click at [1532, 29] on icon "button" at bounding box center [1540, 26] width 26 height 26
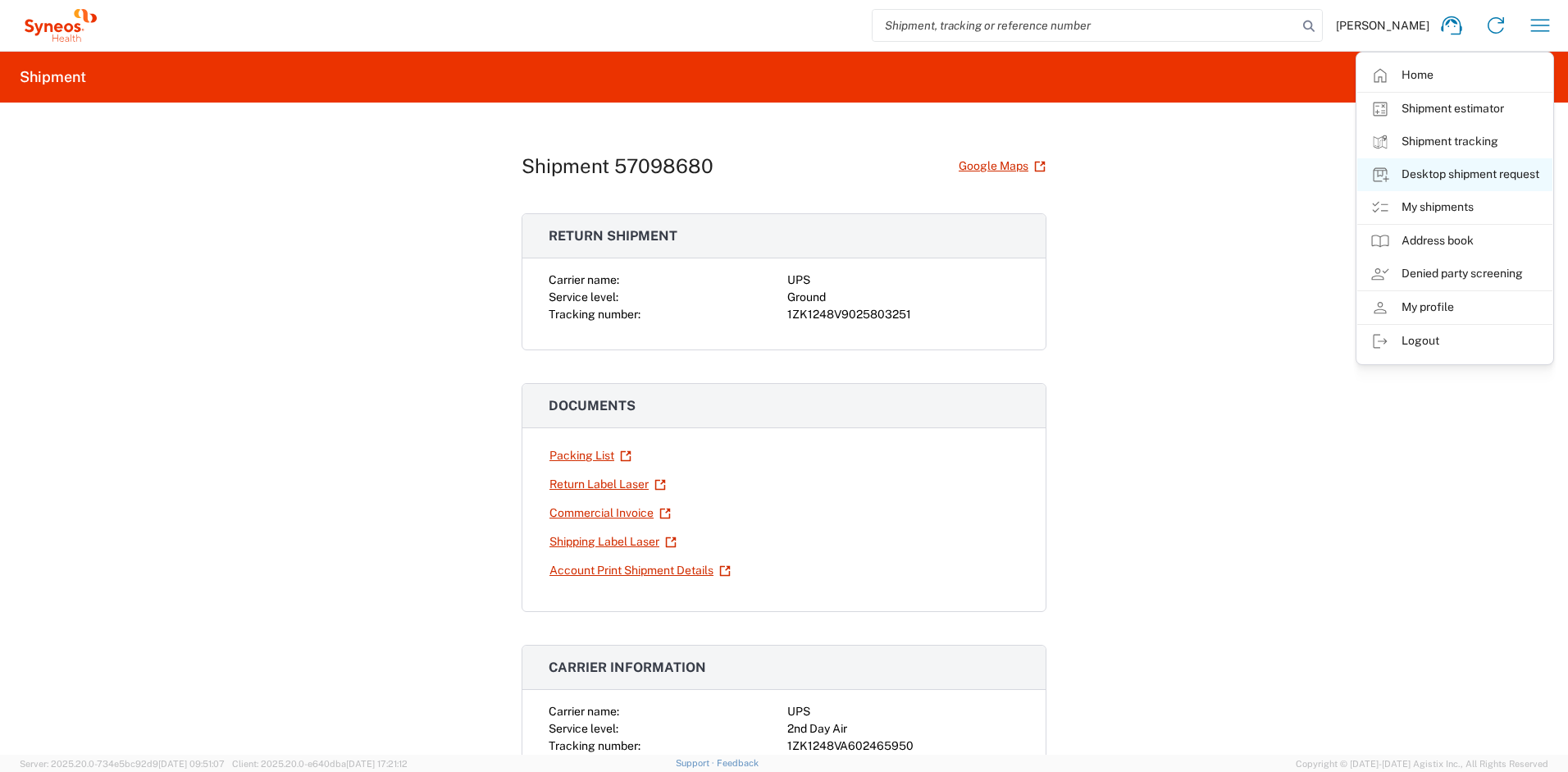
click at [1448, 169] on link "Desktop shipment request" at bounding box center [1455, 175] width 195 height 33
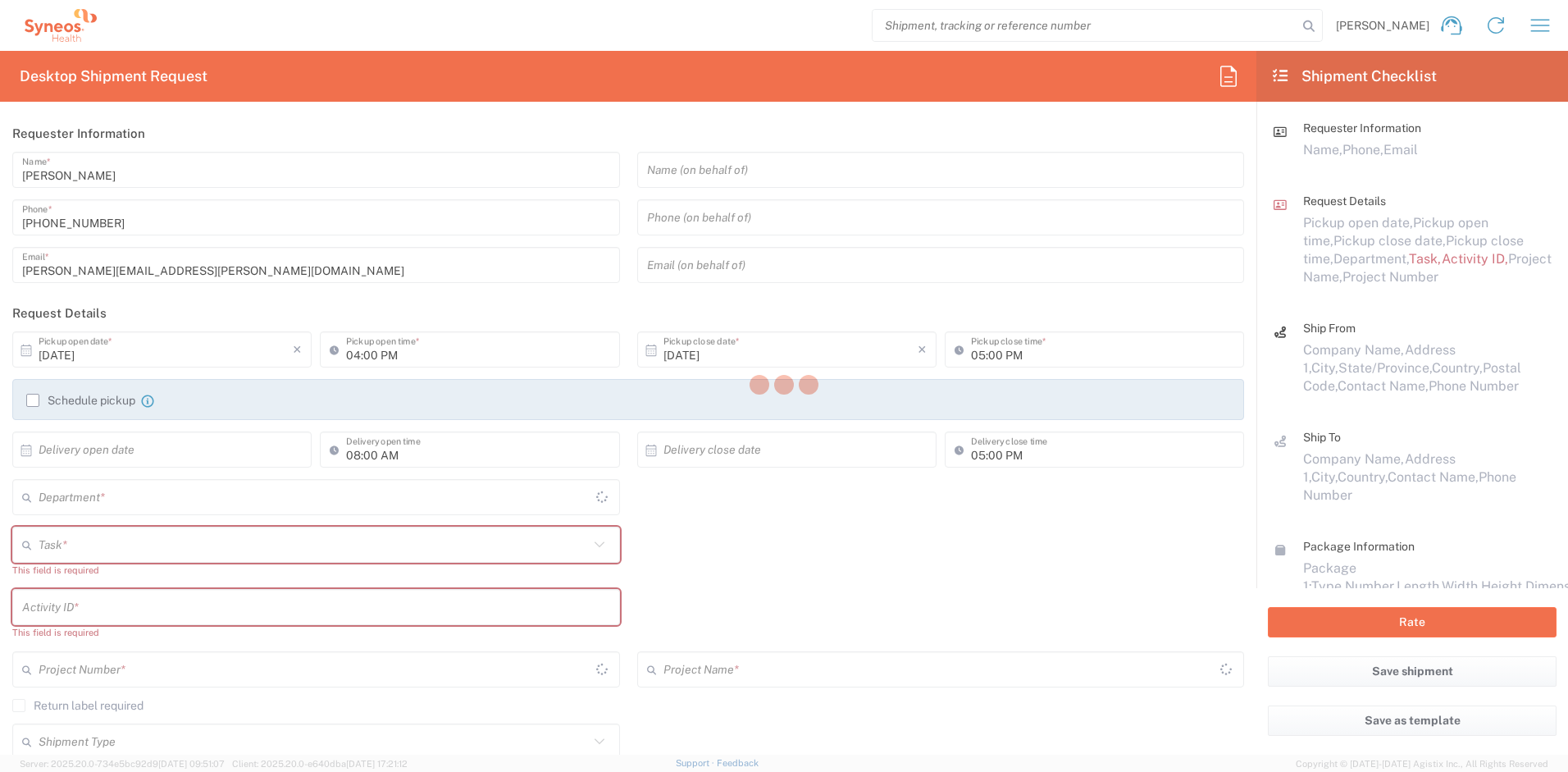
type input "[US_STATE]"
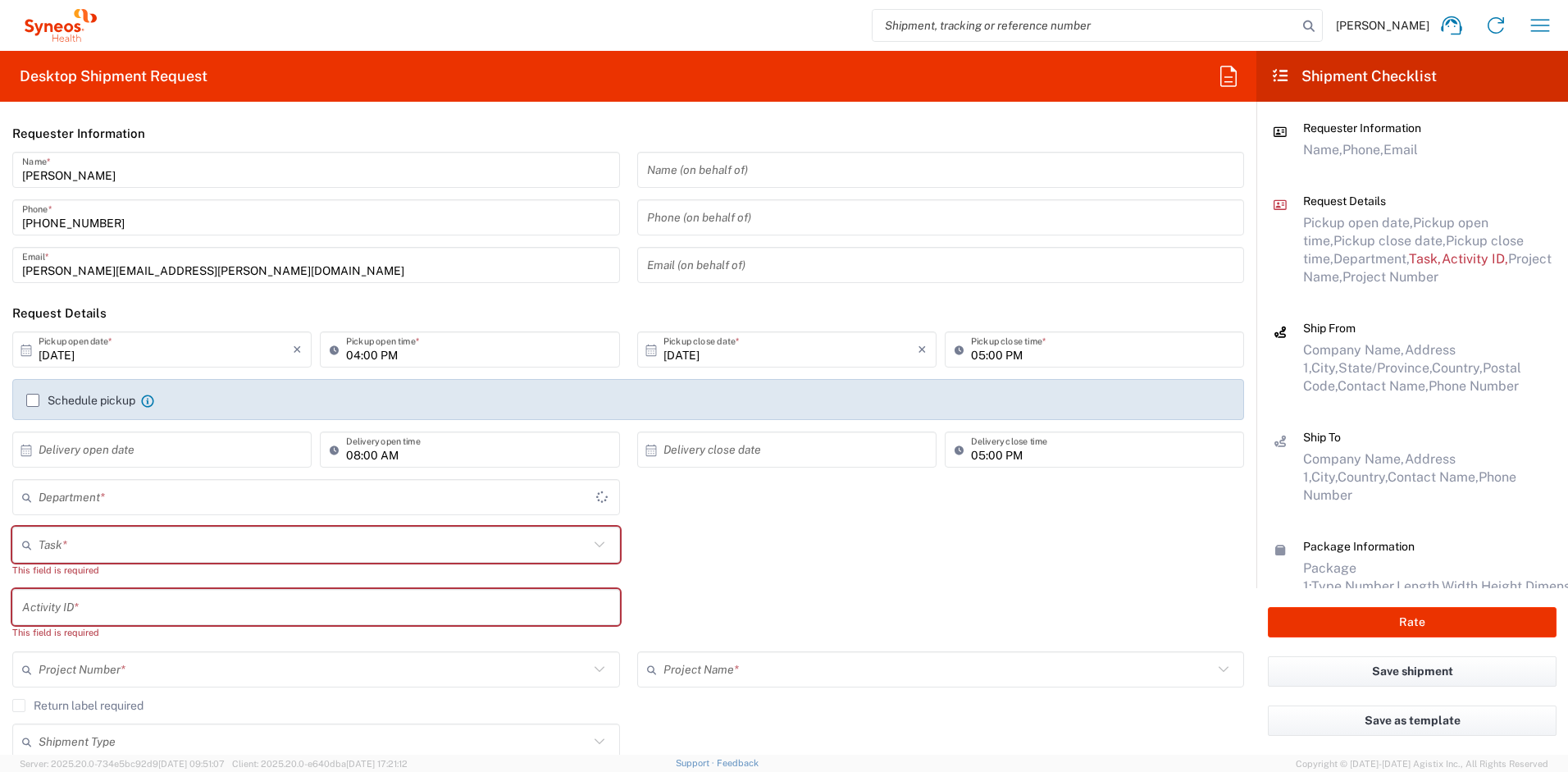
type input "4510"
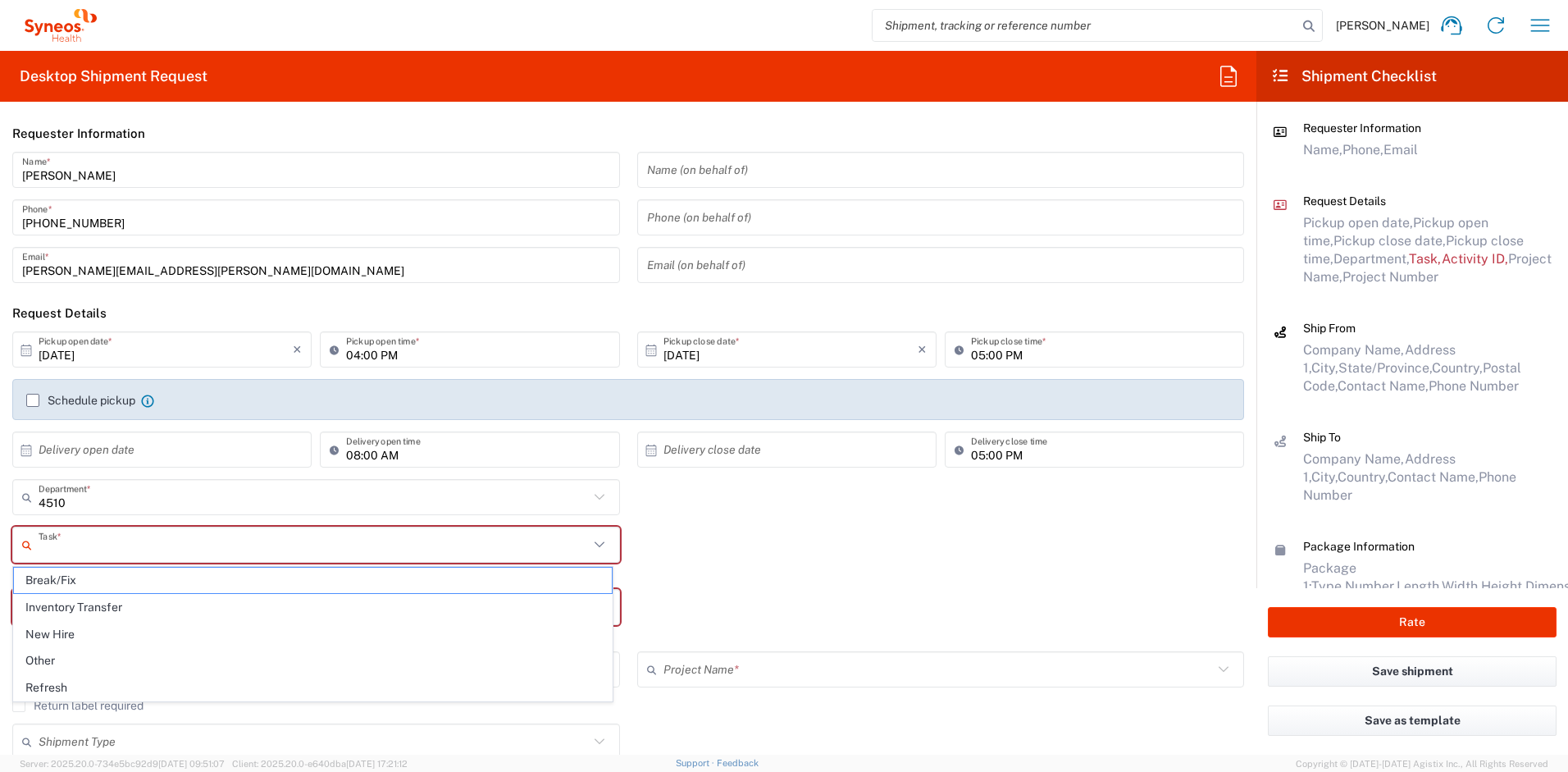
click at [211, 533] on input "text" at bounding box center [313, 546] width 550 height 29
click at [86, 684] on span "Refresh" at bounding box center [313, 688] width 598 height 26
type input "Refresh"
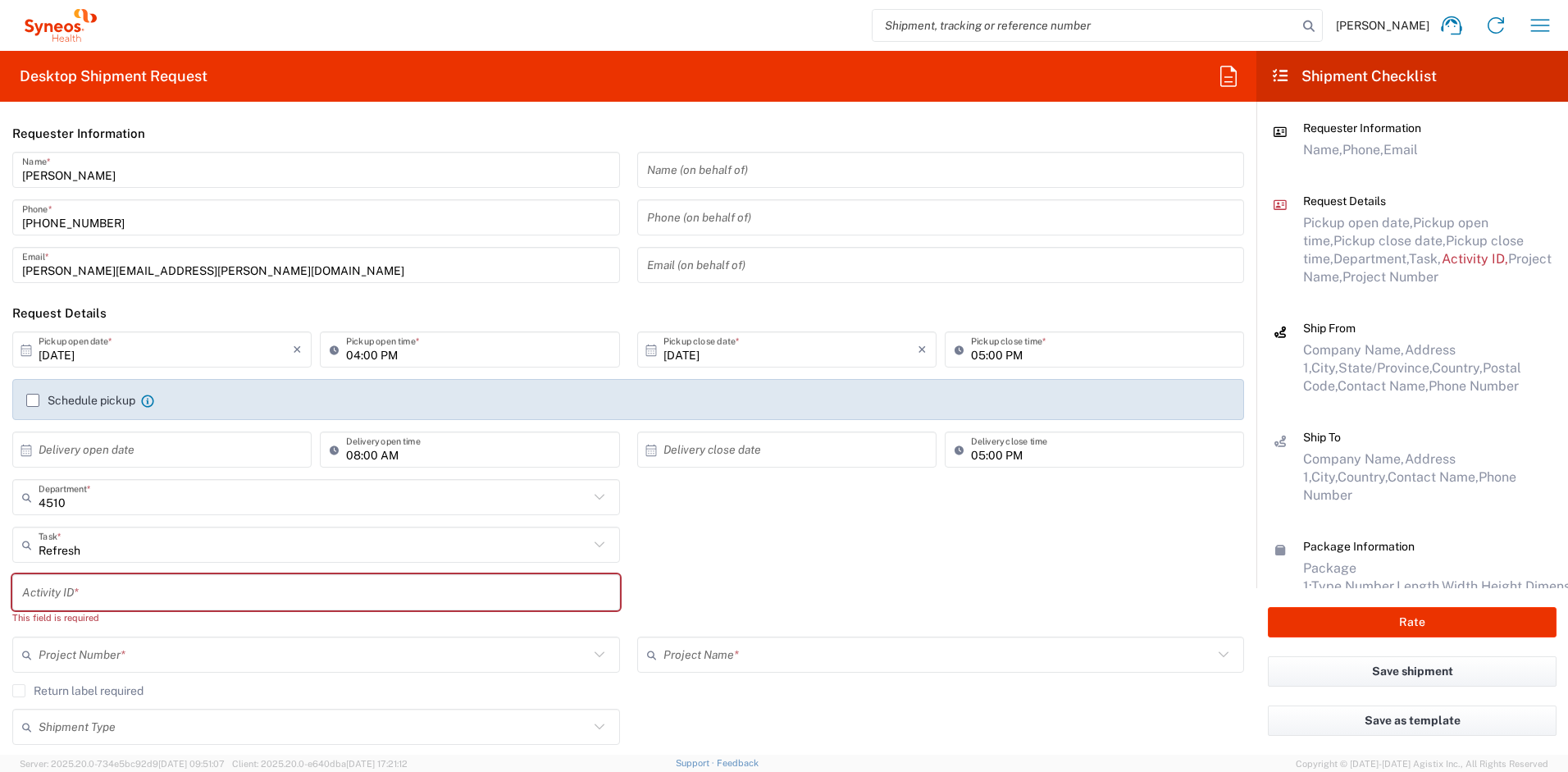
click at [74, 592] on input "text" at bounding box center [316, 593] width 589 height 29
paste input "SCTASK2736207"
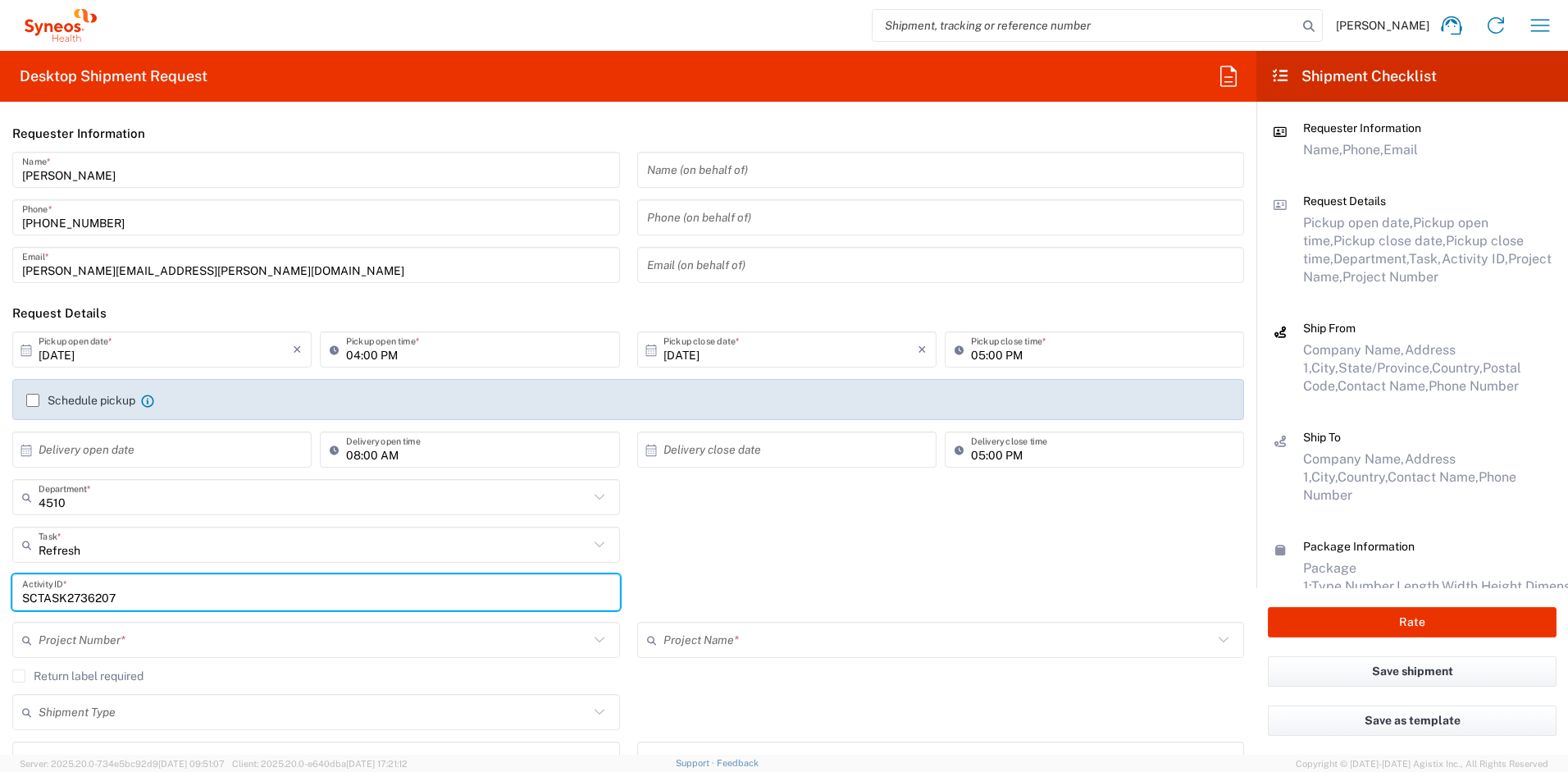
type input "SCTASK2736207"
click at [118, 638] on input "text" at bounding box center [313, 641] width 550 height 29
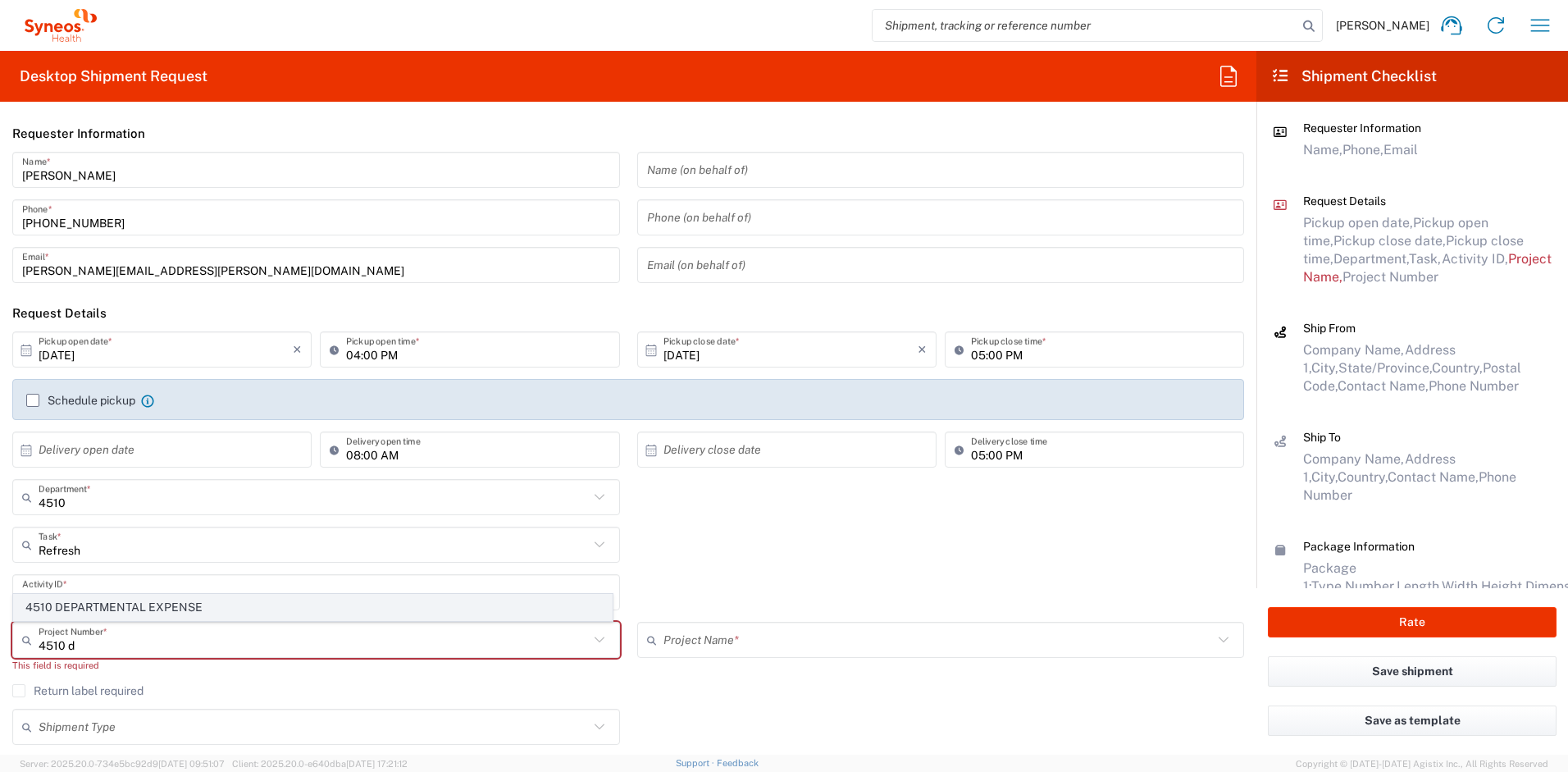
click at [134, 610] on span "4510 DEPARTMENTAL EXPENSE" at bounding box center [313, 608] width 598 height 26
type input "4510 DEPARTMENTAL EXPENSE"
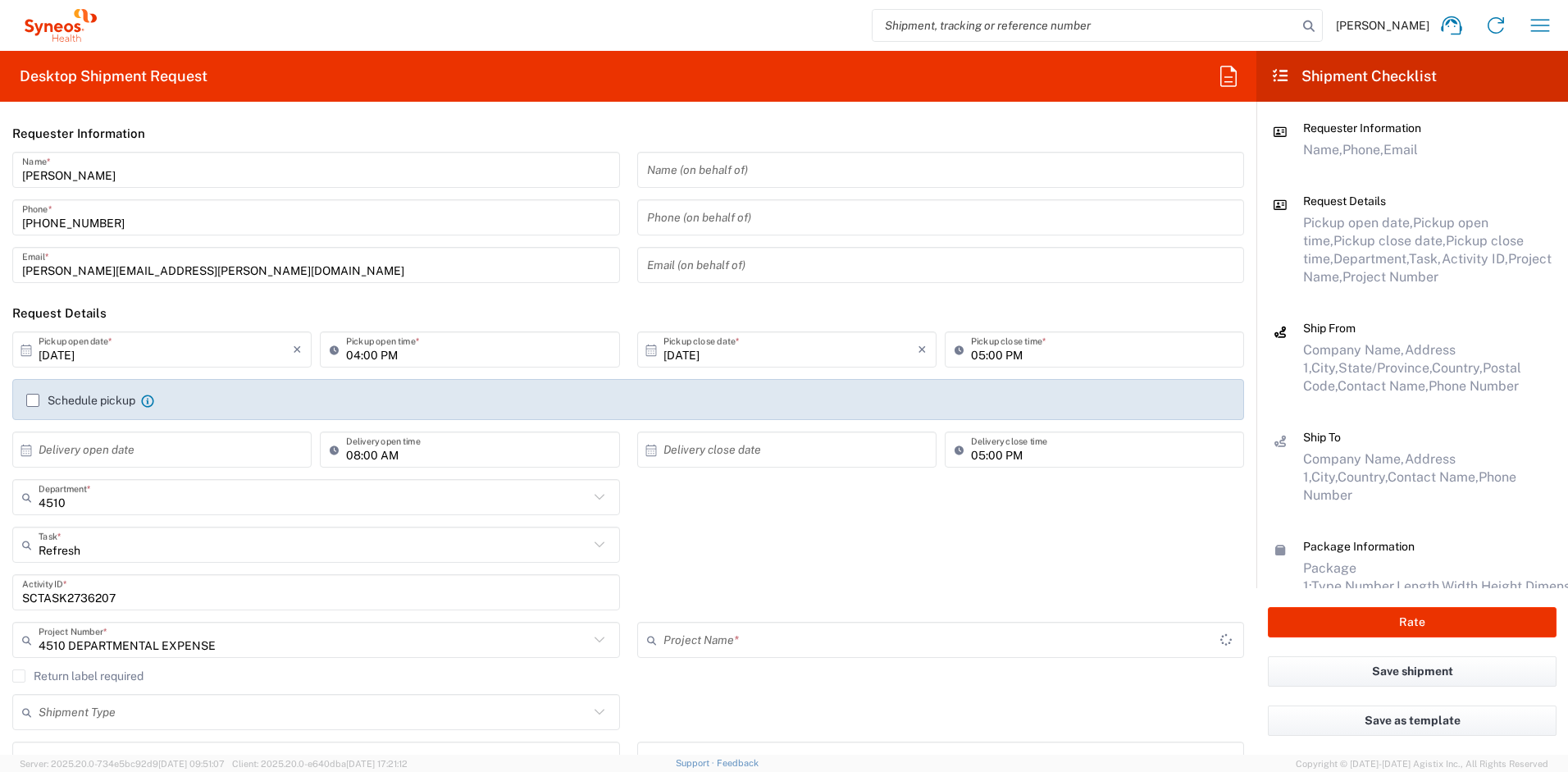
type input "4510 DEPARTMENTAL EXPENSE"
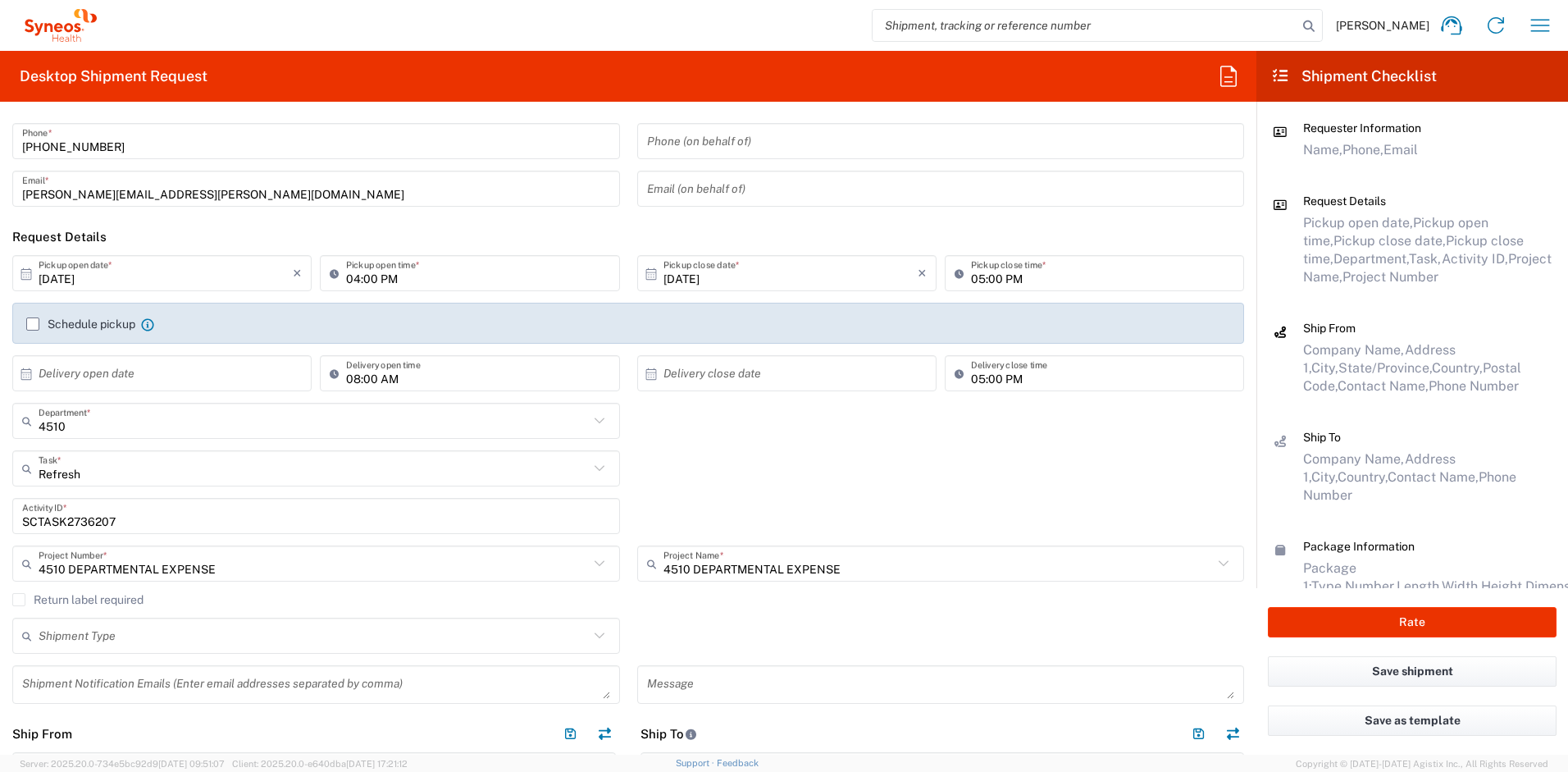
scroll to position [90, 0]
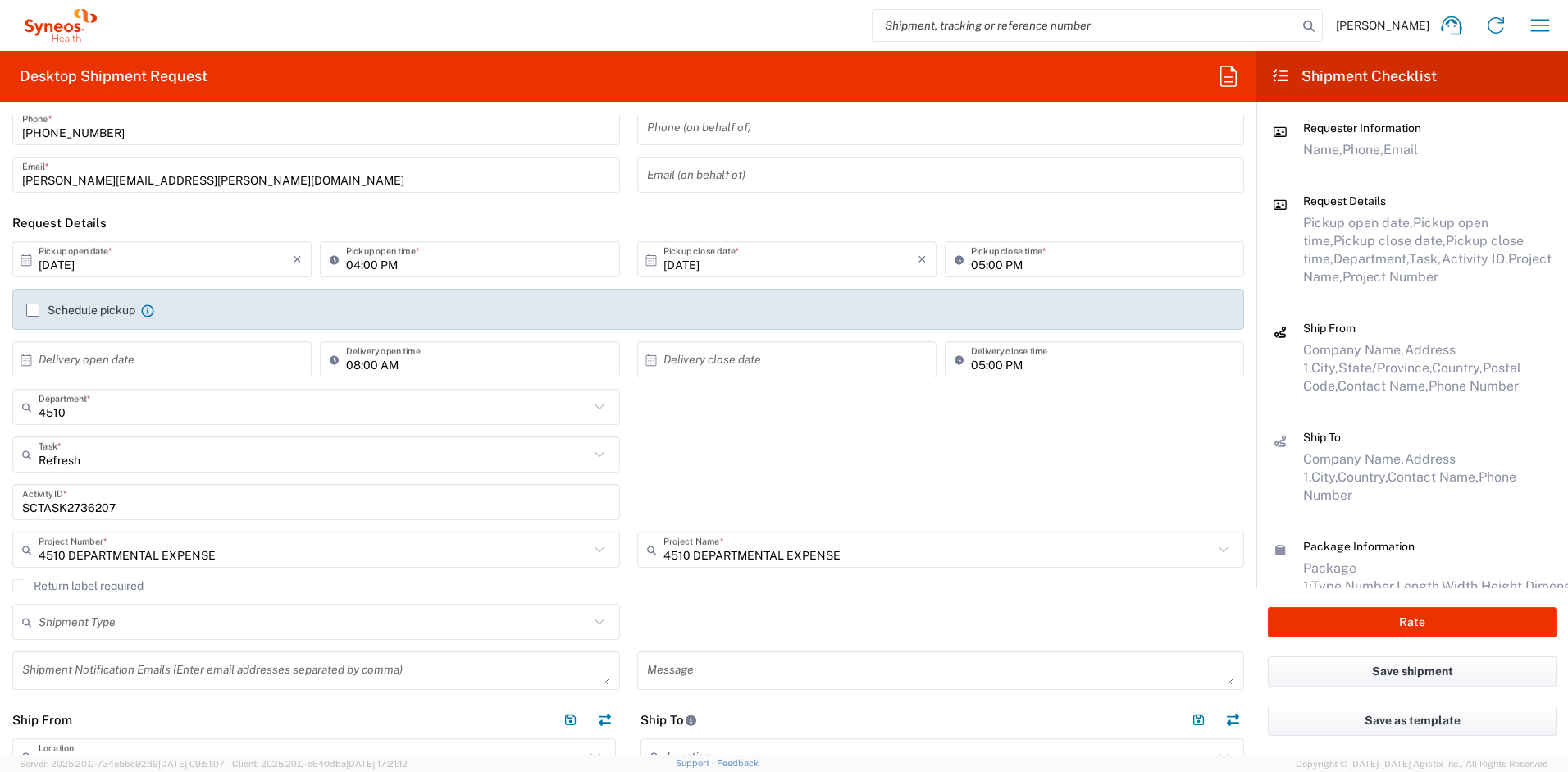
click at [21, 587] on label "Return label required" at bounding box center [78, 586] width 131 height 13
click at [19, 586] on input "Return label required" at bounding box center [19, 586] width 0 height 0
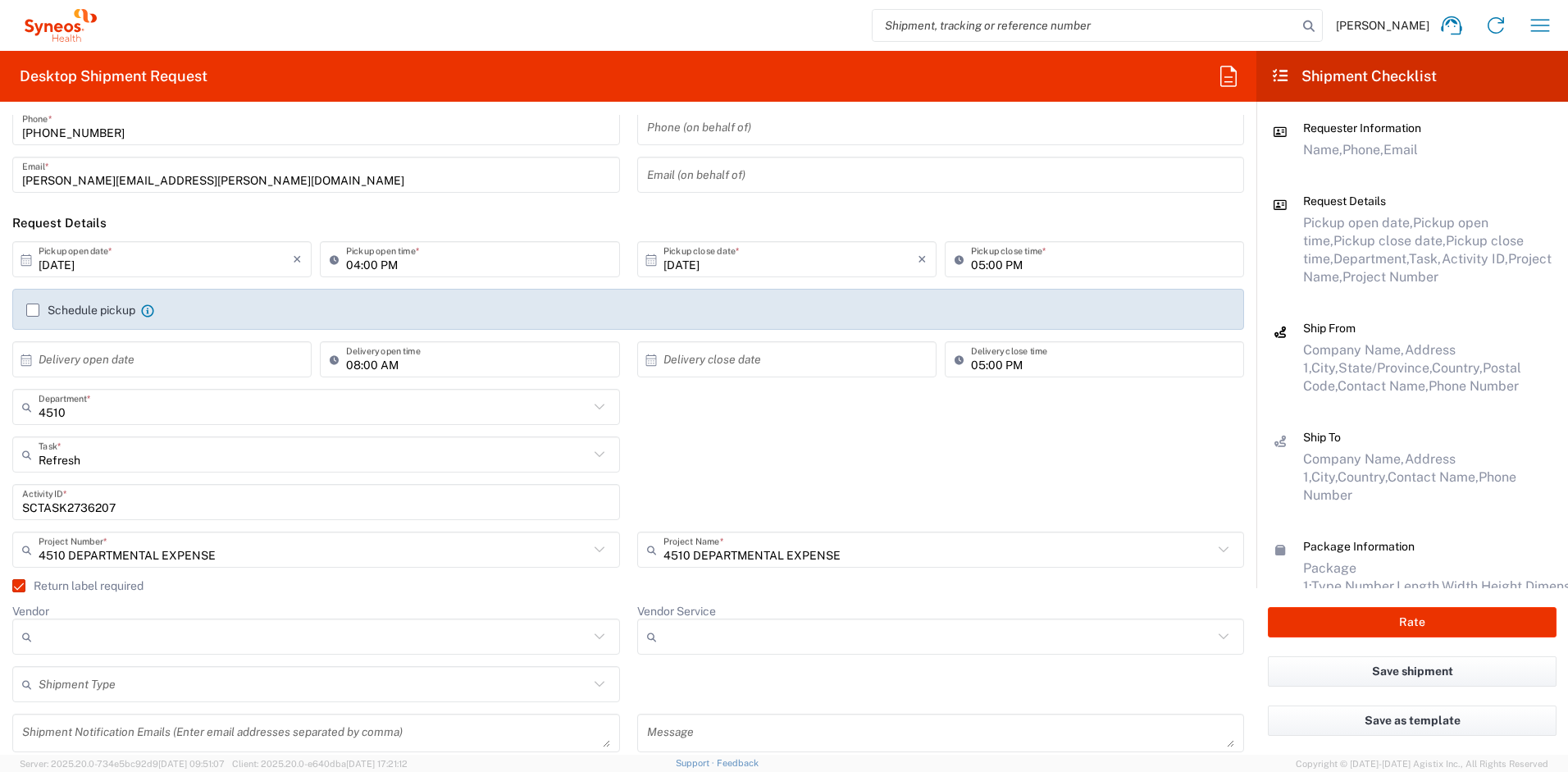
click at [92, 633] on input "Vendor" at bounding box center [313, 636] width 550 height 26
click at [89, 726] on span "UPS" at bounding box center [313, 726] width 598 height 26
type input "UPS"
click at [721, 642] on input "Vendor Service" at bounding box center [938, 636] width 550 height 26
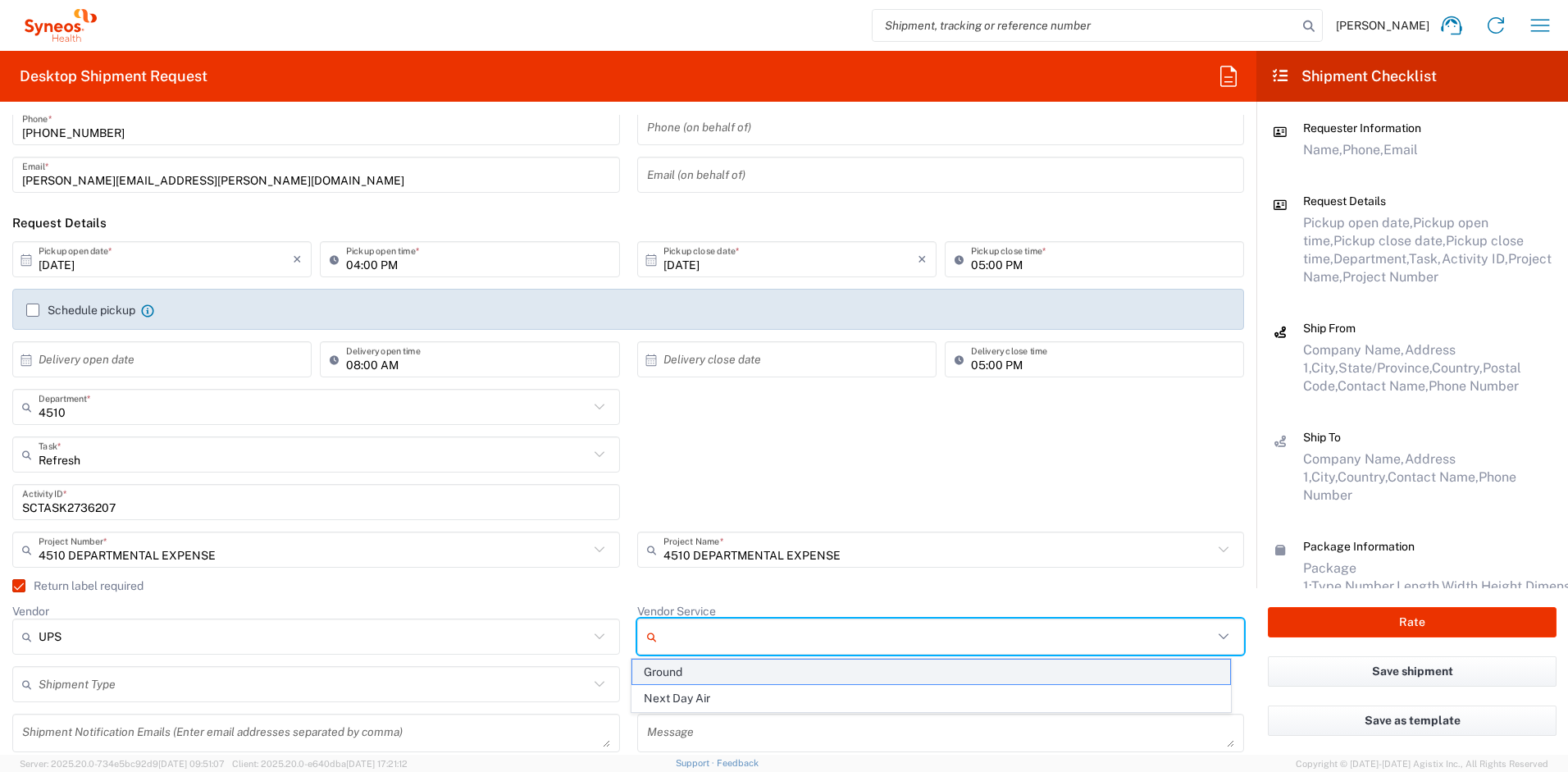
click at [680, 665] on span "Ground" at bounding box center [931, 673] width 598 height 26
type input "Ground"
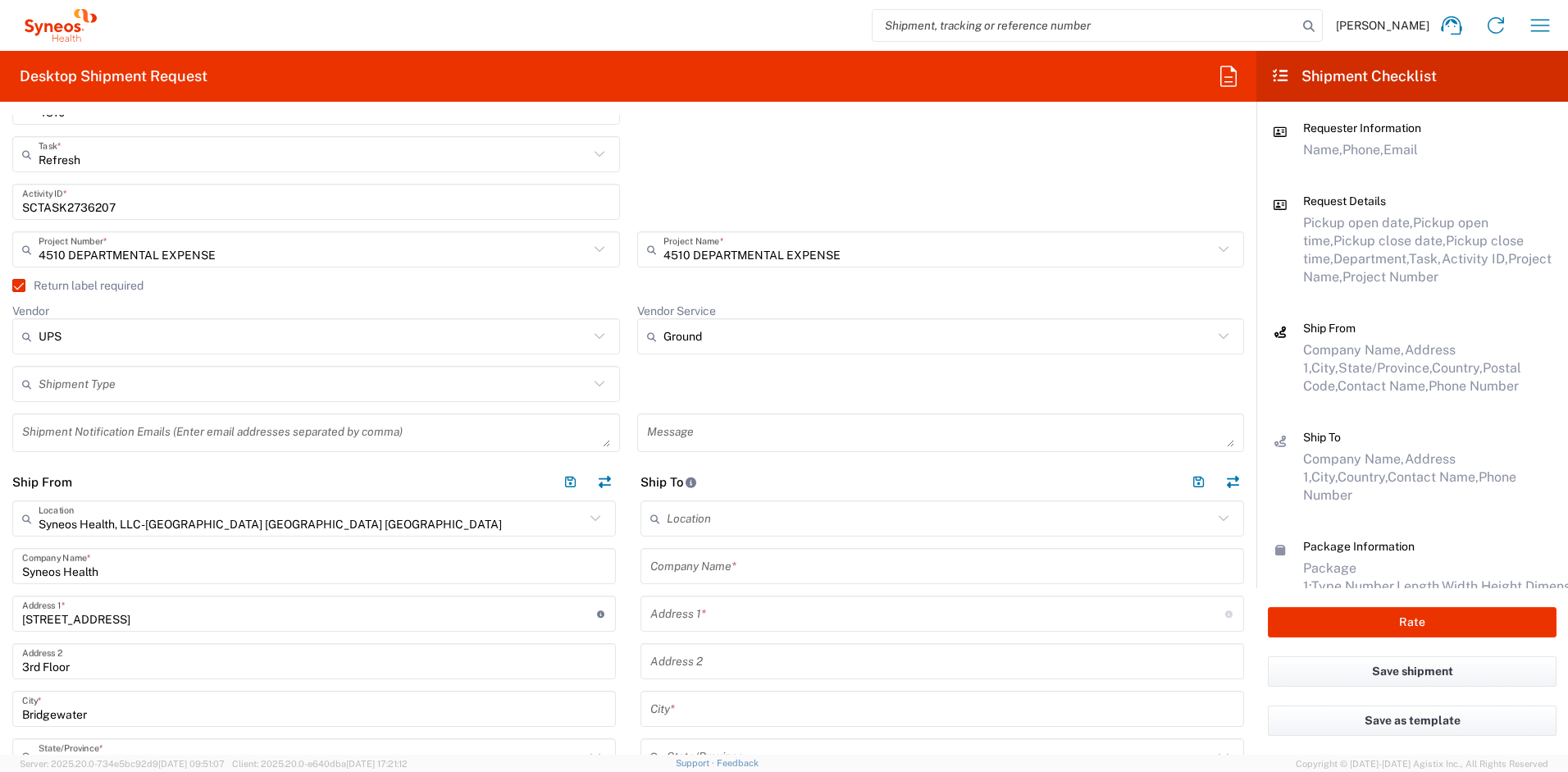
scroll to position [391, 0]
click at [756, 572] on input "text" at bounding box center [942, 566] width 584 height 29
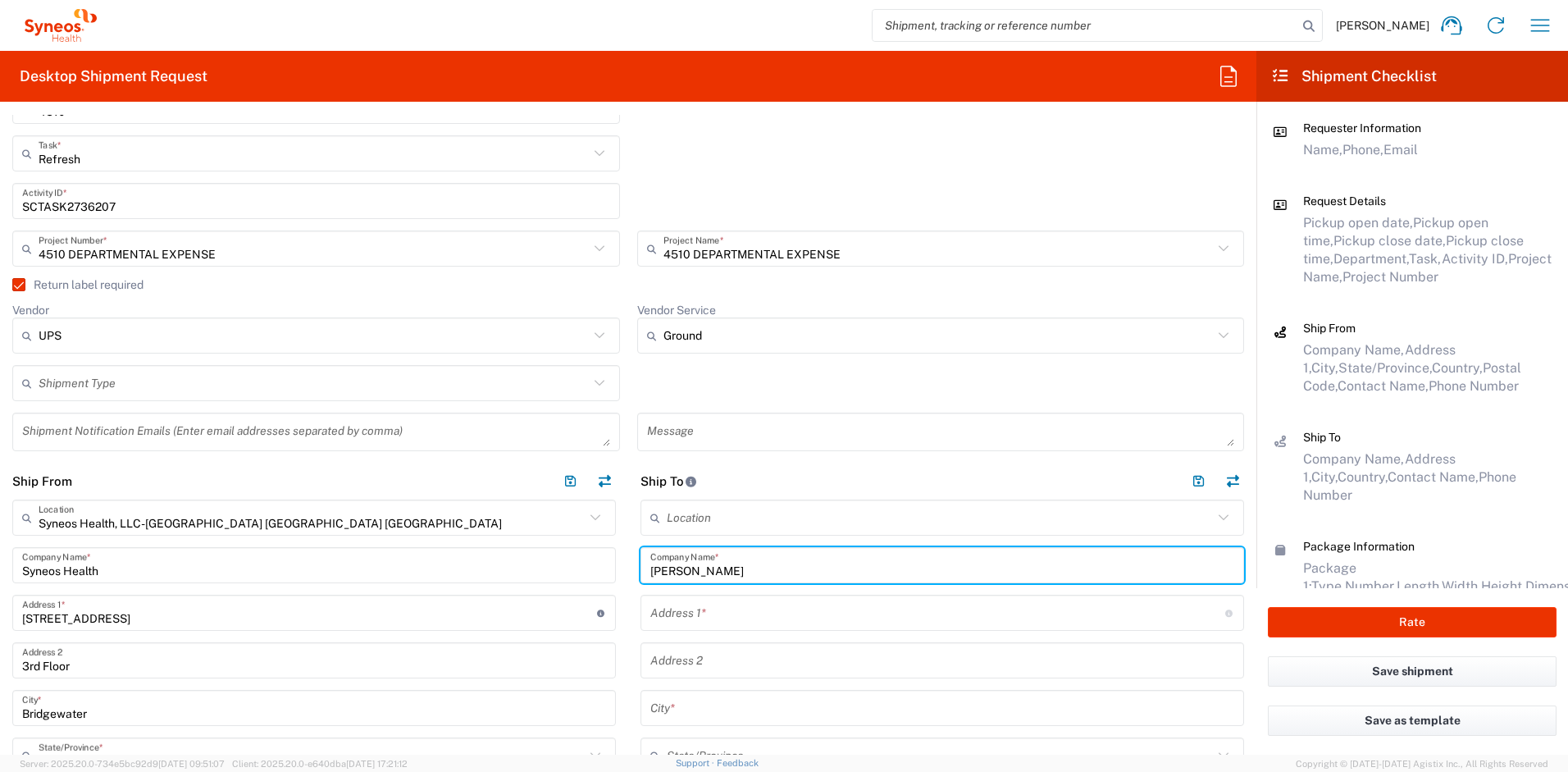
drag, startPoint x: 769, startPoint y: 561, endPoint x: 639, endPoint y: 566, distance: 130.1
click at [641, 566] on div "[PERSON_NAME] Company Name *" at bounding box center [942, 566] width 604 height 36
drag, startPoint x: 769, startPoint y: 565, endPoint x: 599, endPoint y: 557, distance: 170.2
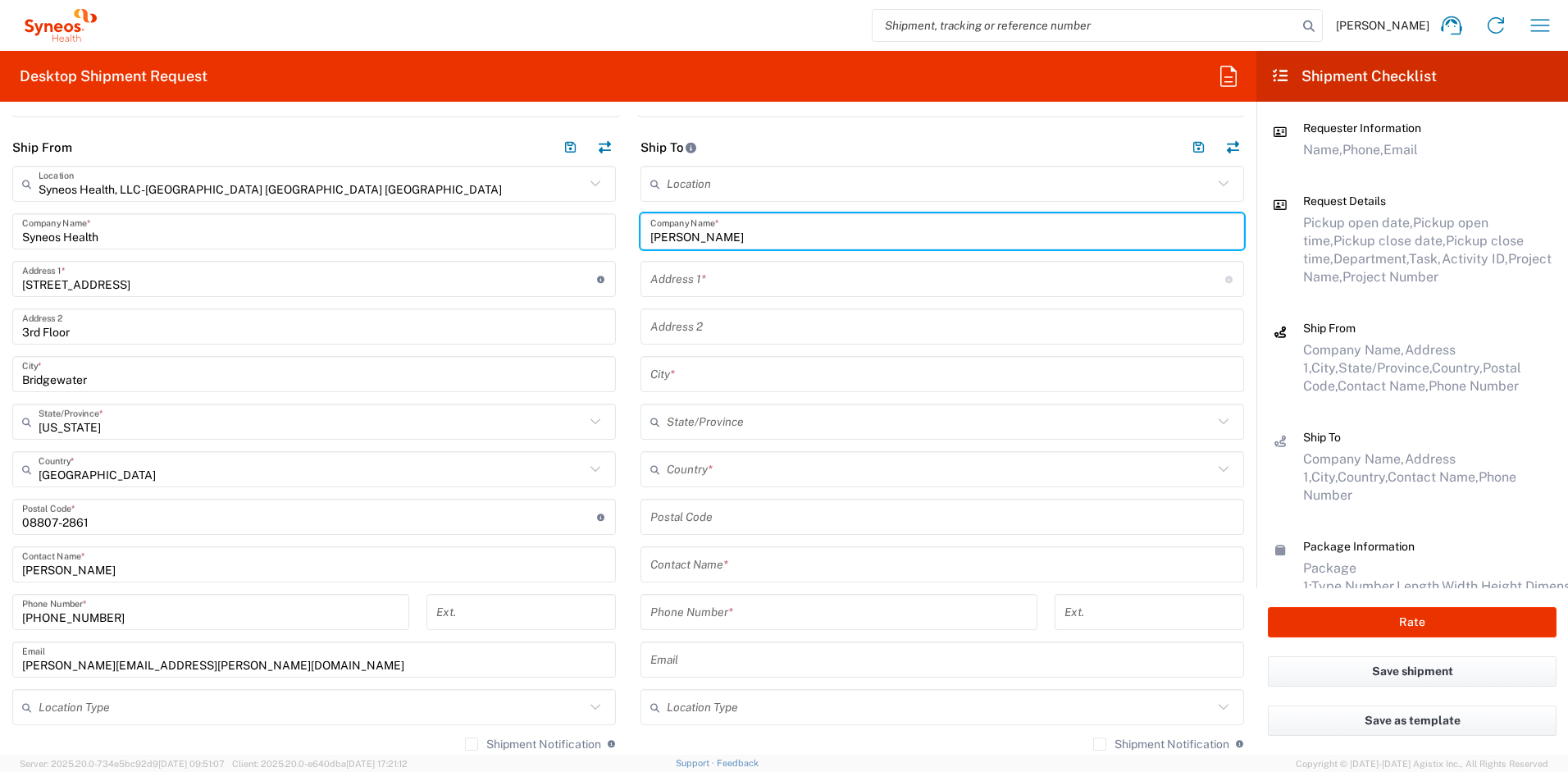
scroll to position [762, 0]
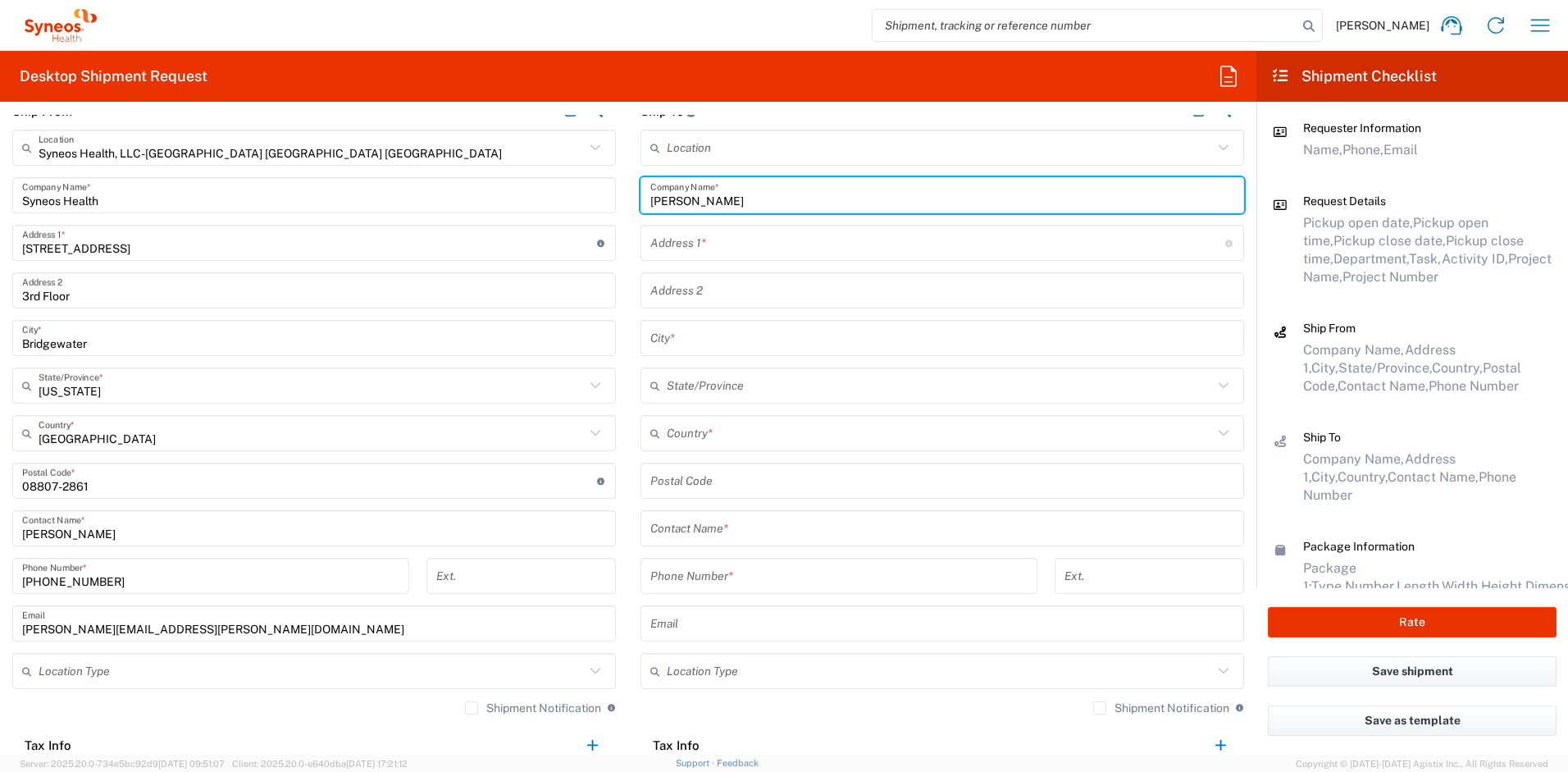
type input "[PERSON_NAME]"
click at [702, 530] on input "text" at bounding box center [942, 530] width 584 height 29
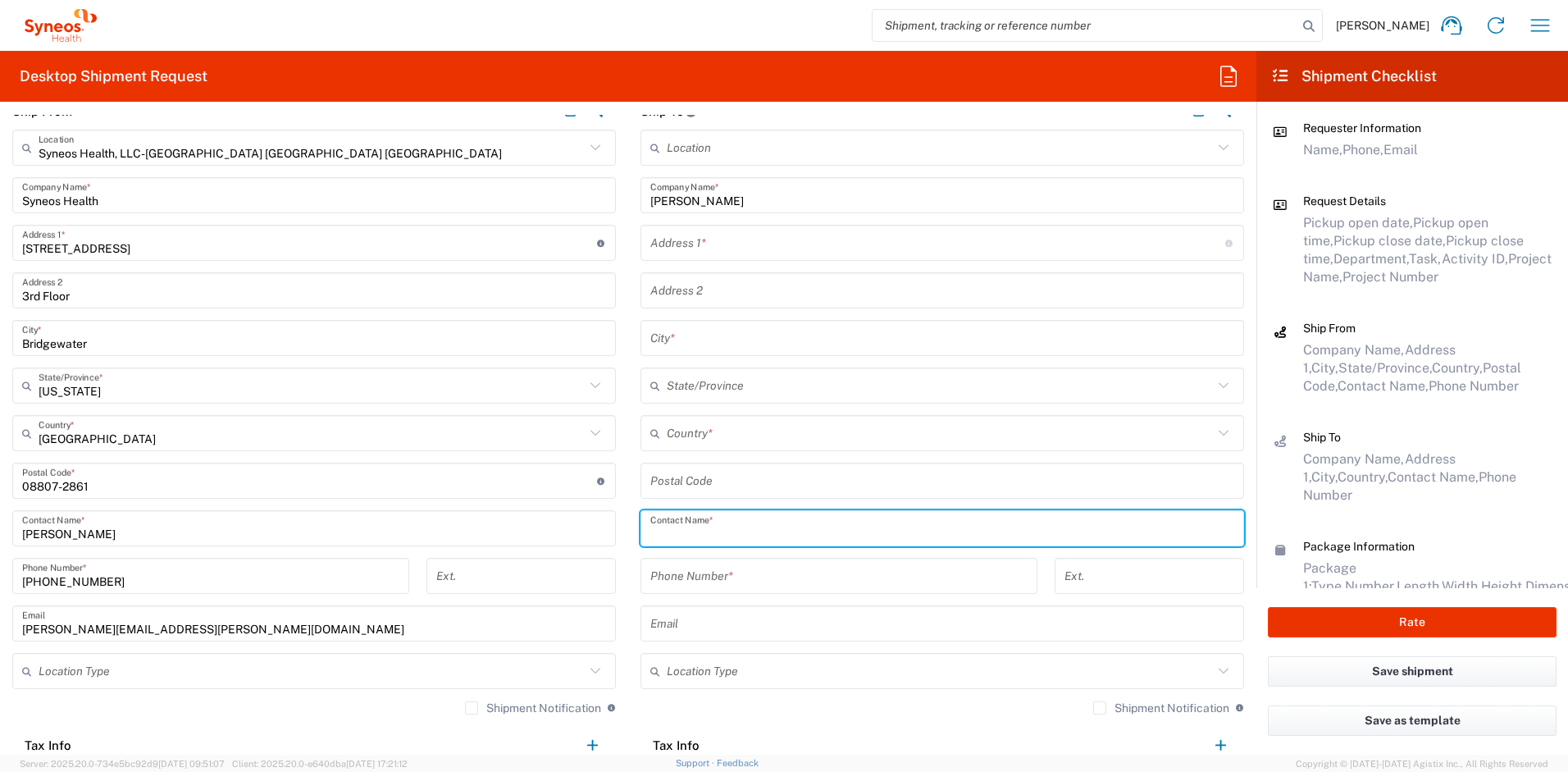
paste input "[PERSON_NAME]"
type input "[PERSON_NAME]"
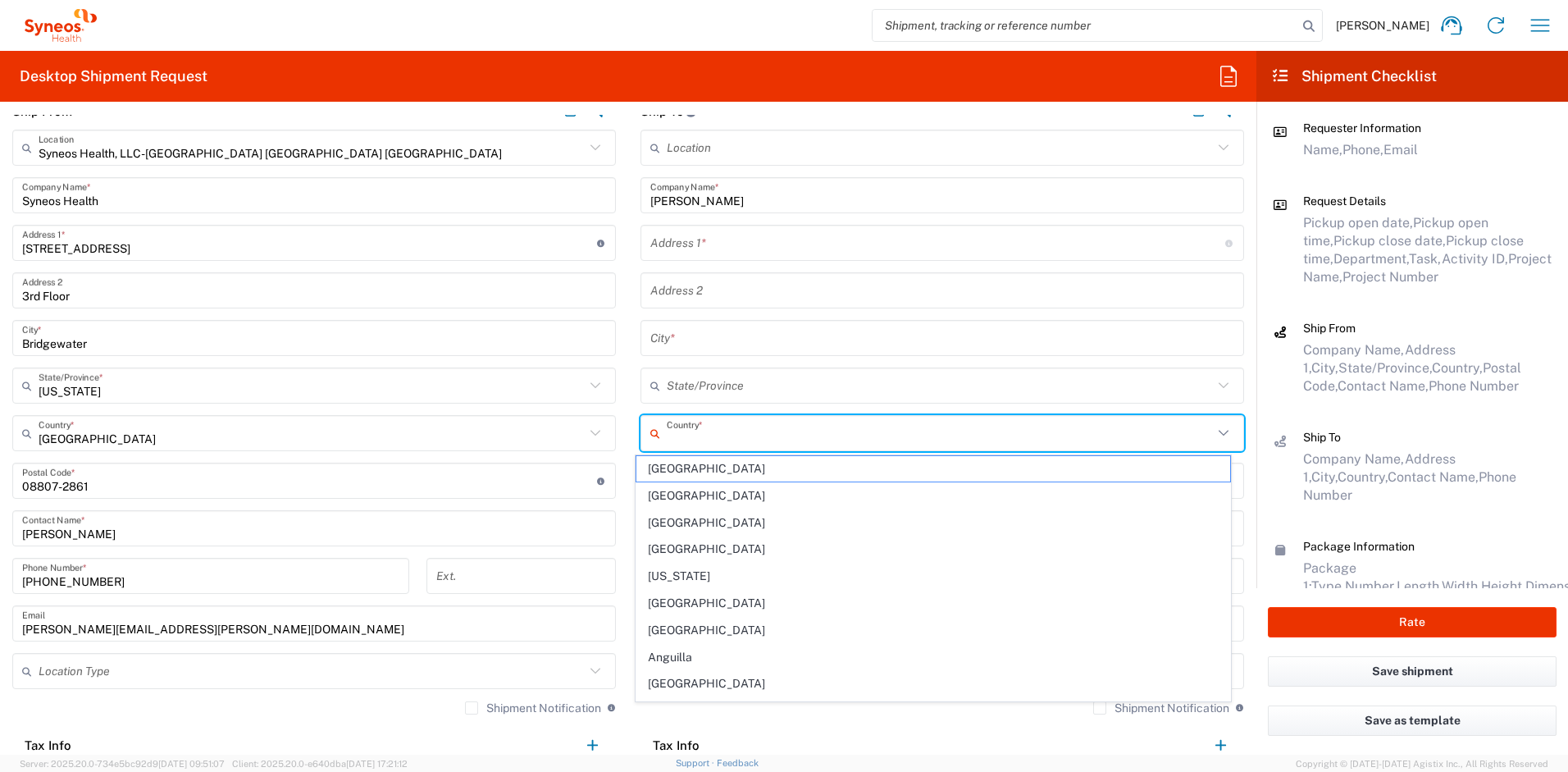
click at [726, 438] on input "text" at bounding box center [940, 434] width 547 height 29
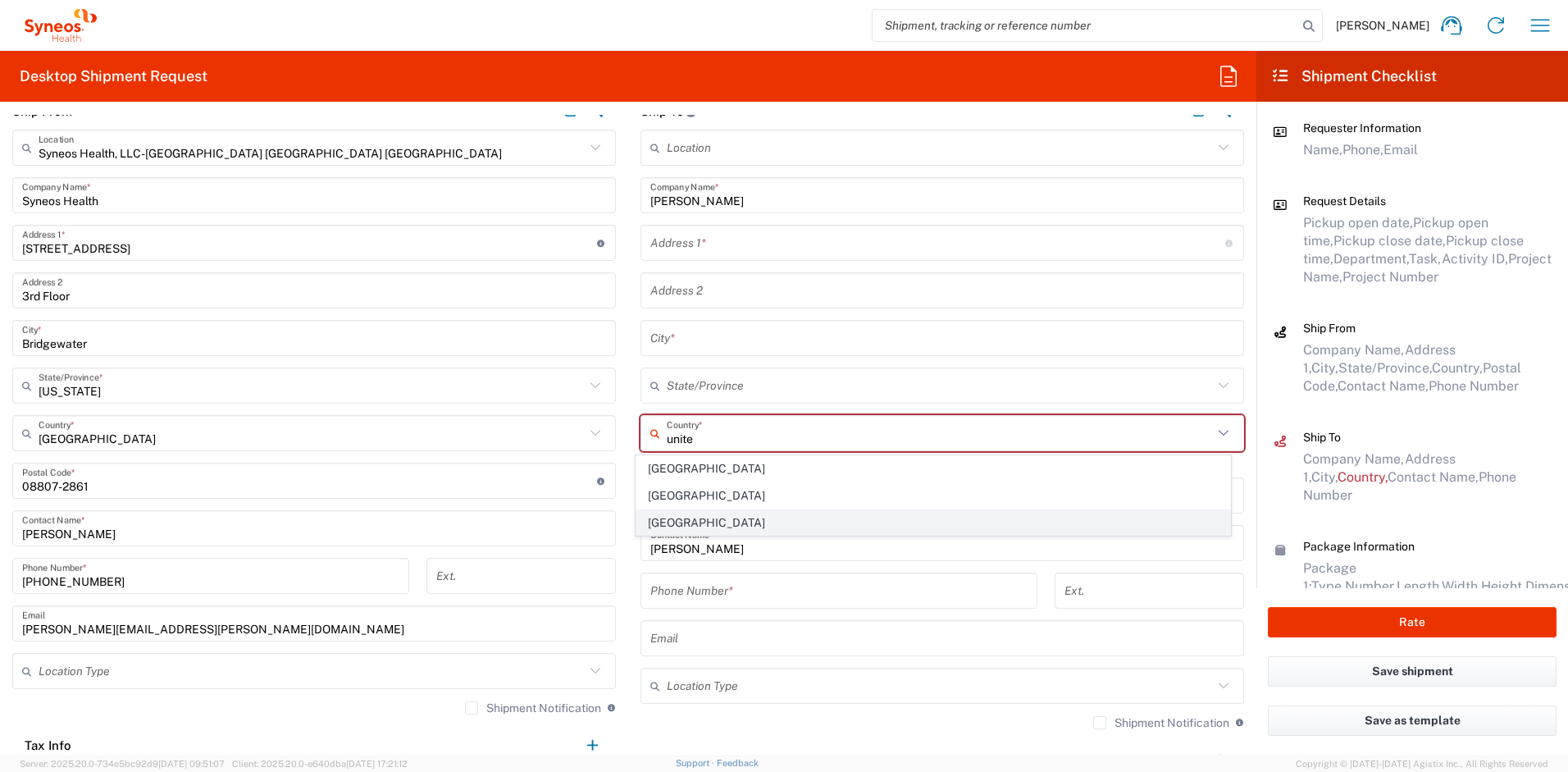
click at [680, 519] on span "[GEOGRAPHIC_DATA]" at bounding box center [934, 523] width 595 height 26
type input "[GEOGRAPHIC_DATA]"
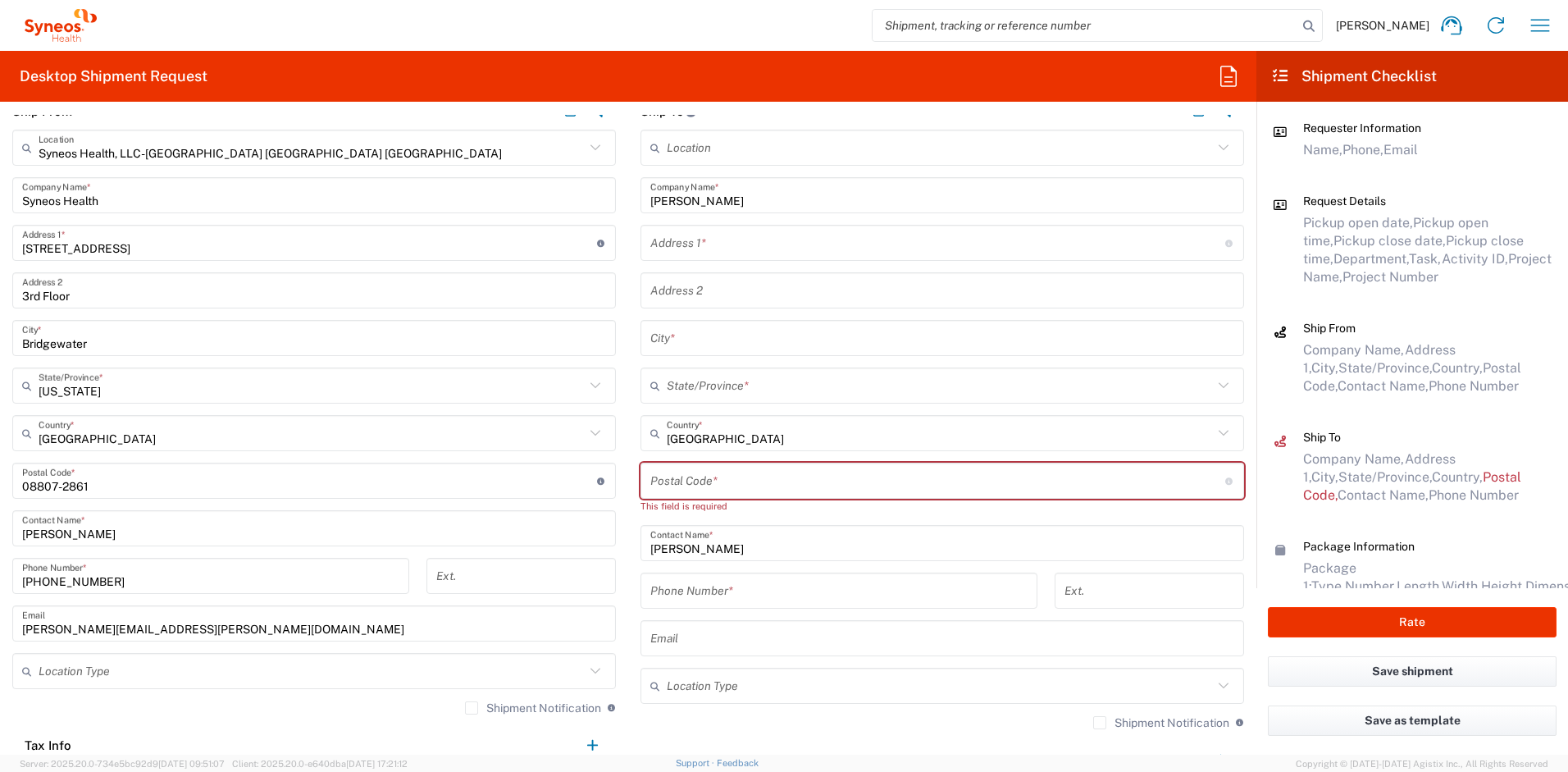
click at [695, 240] on input "text" at bounding box center [938, 243] width 575 height 29
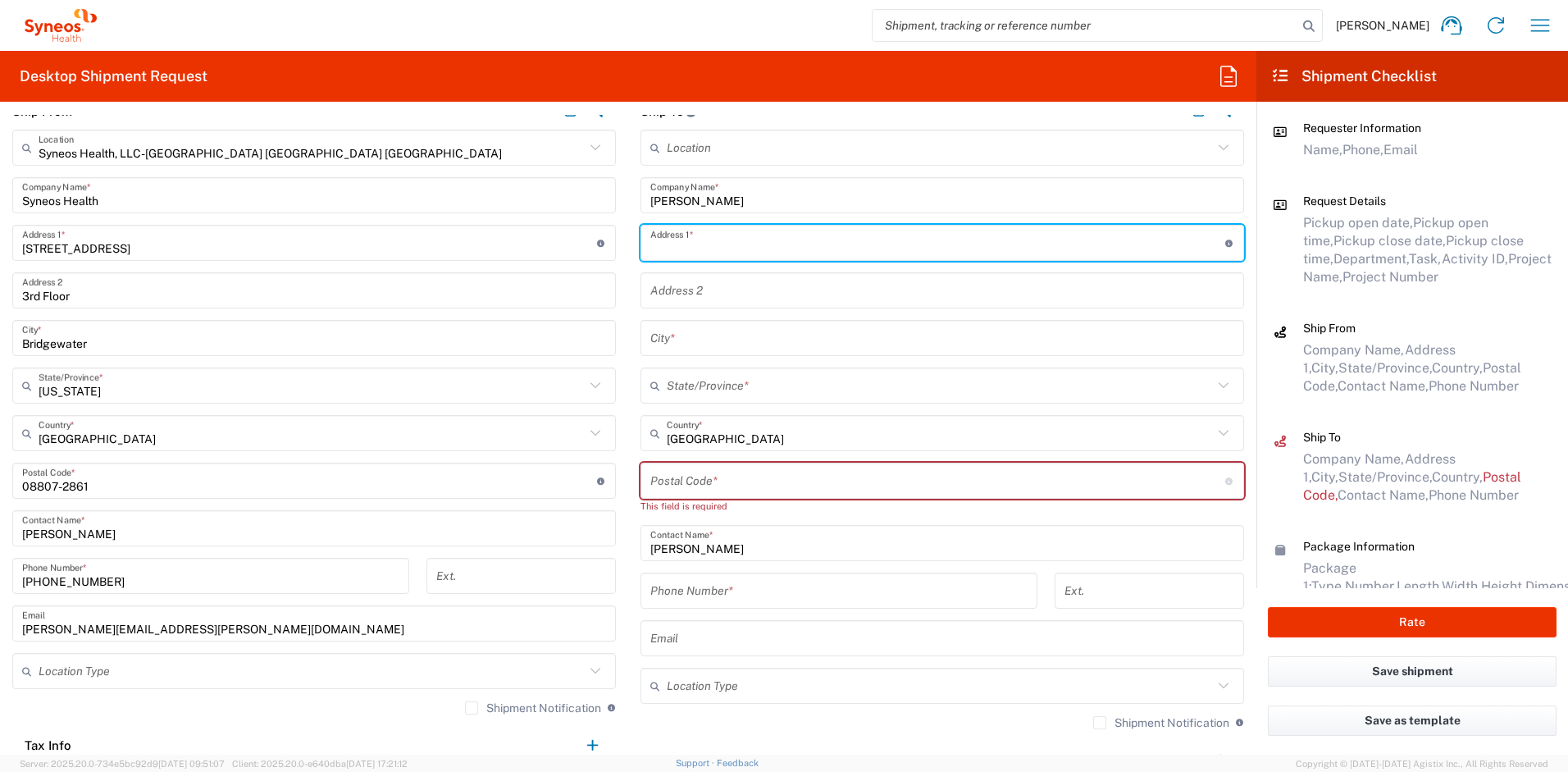
paste input "[STREET_ADDRESS][PERSON_NAME]"
type input "[STREET_ADDRESS][PERSON_NAME]"
click at [712, 339] on input "text" at bounding box center [942, 339] width 584 height 29
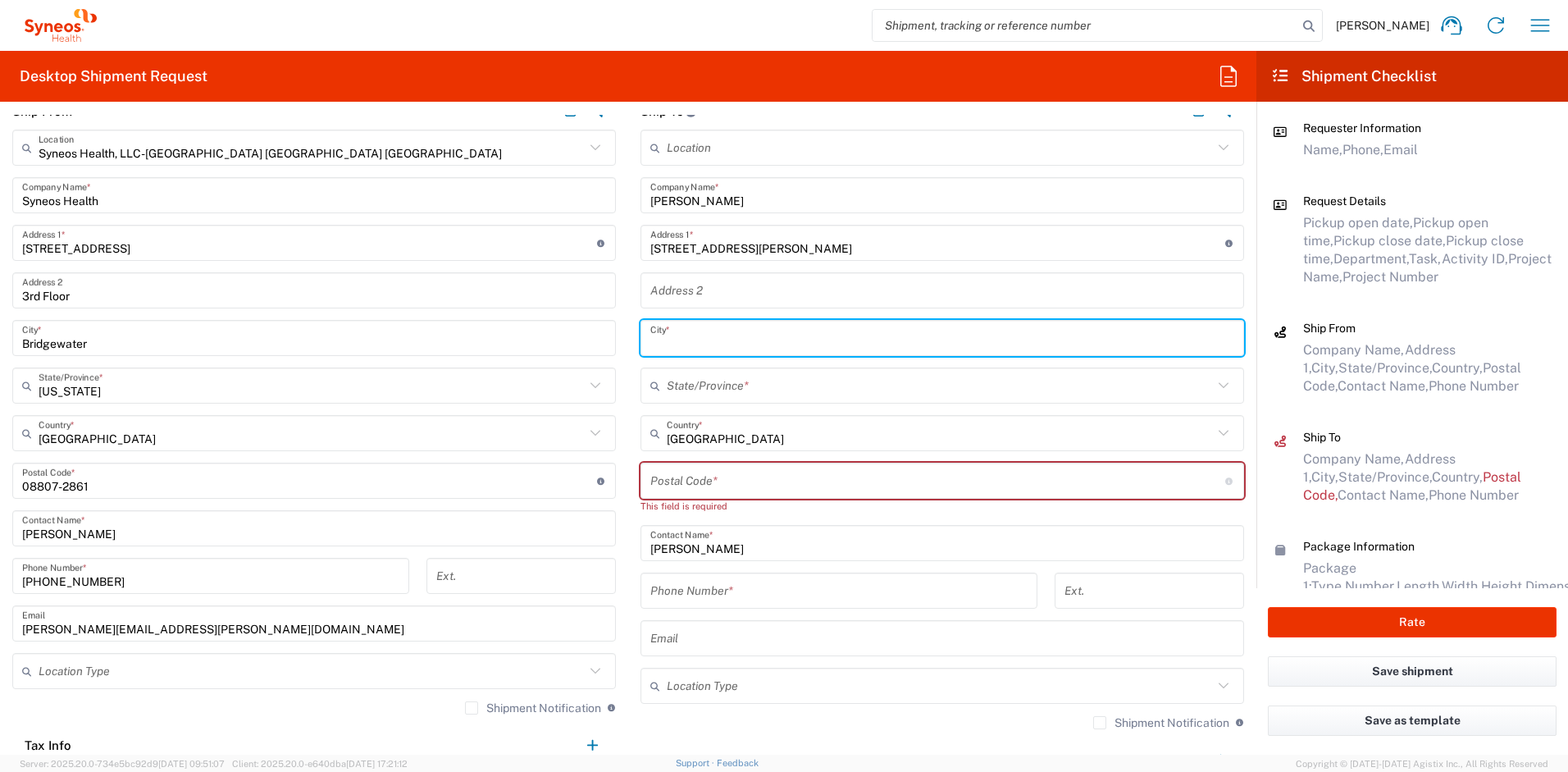
paste input "[GEOGRAPHIC_DATA]"
type input "[GEOGRAPHIC_DATA]"
click at [722, 382] on input "text" at bounding box center [940, 386] width 547 height 29
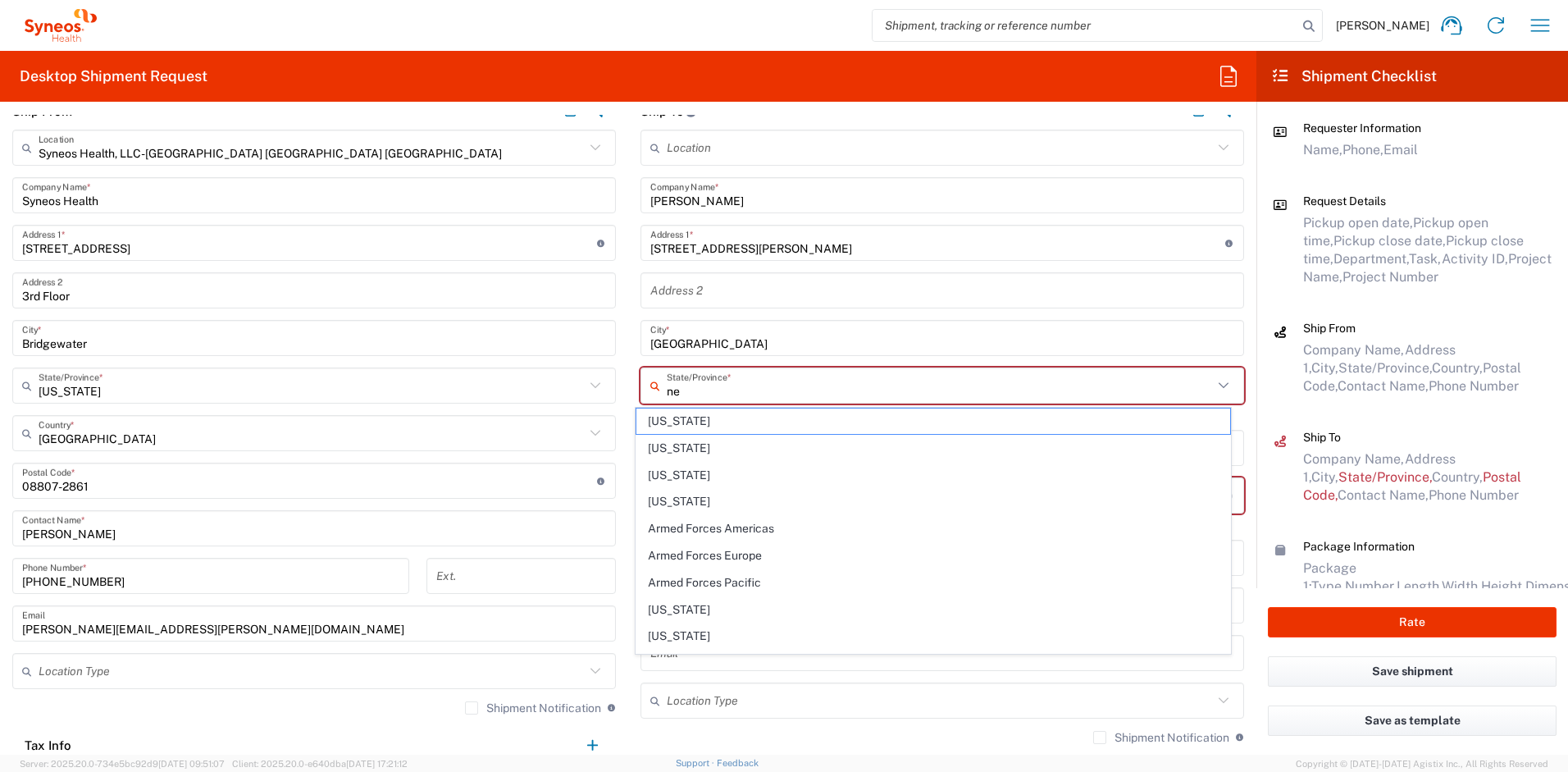
type input "n"
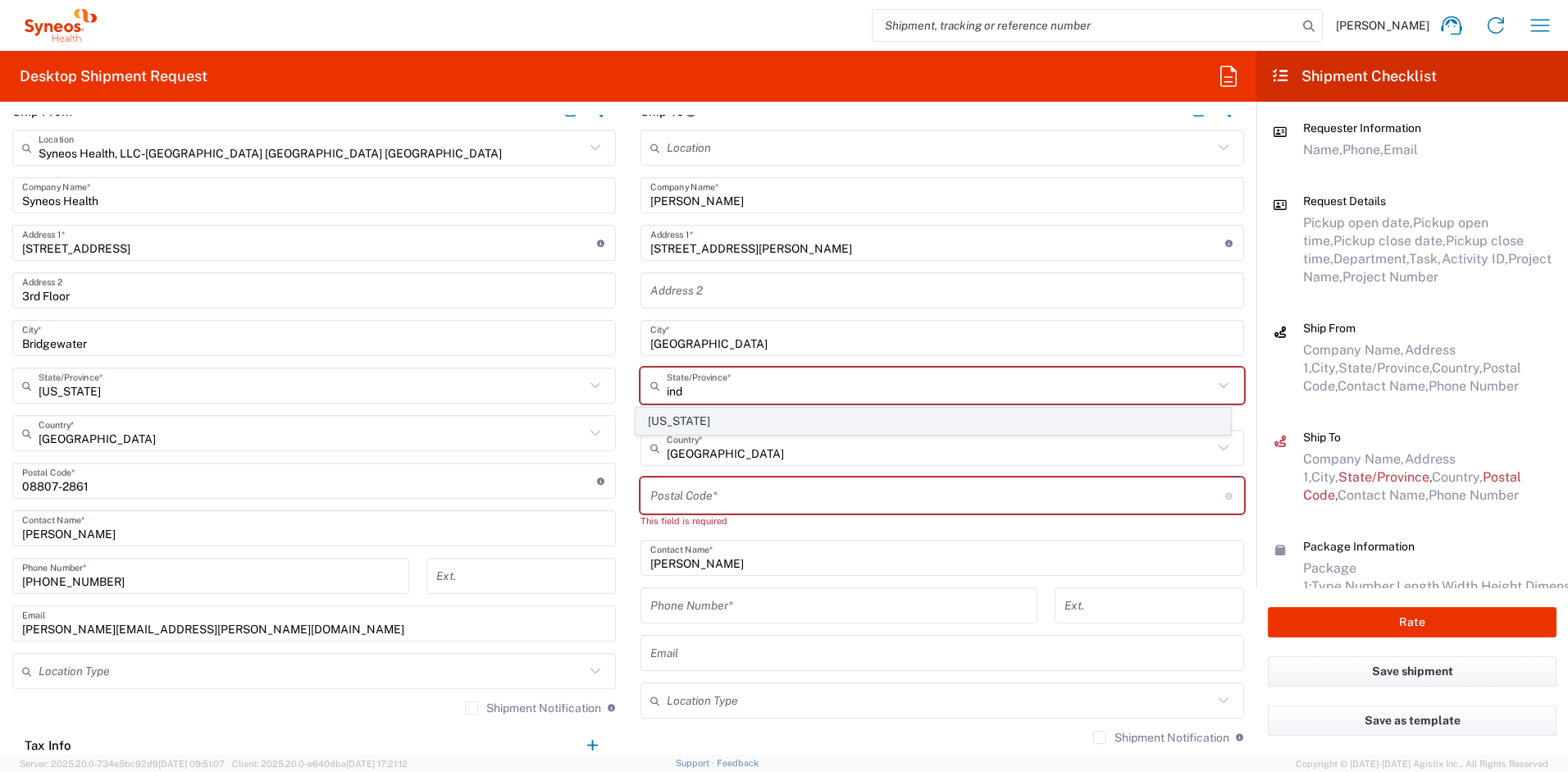
click at [682, 424] on span "[US_STATE]" at bounding box center [934, 421] width 595 height 26
type input "[US_STATE]"
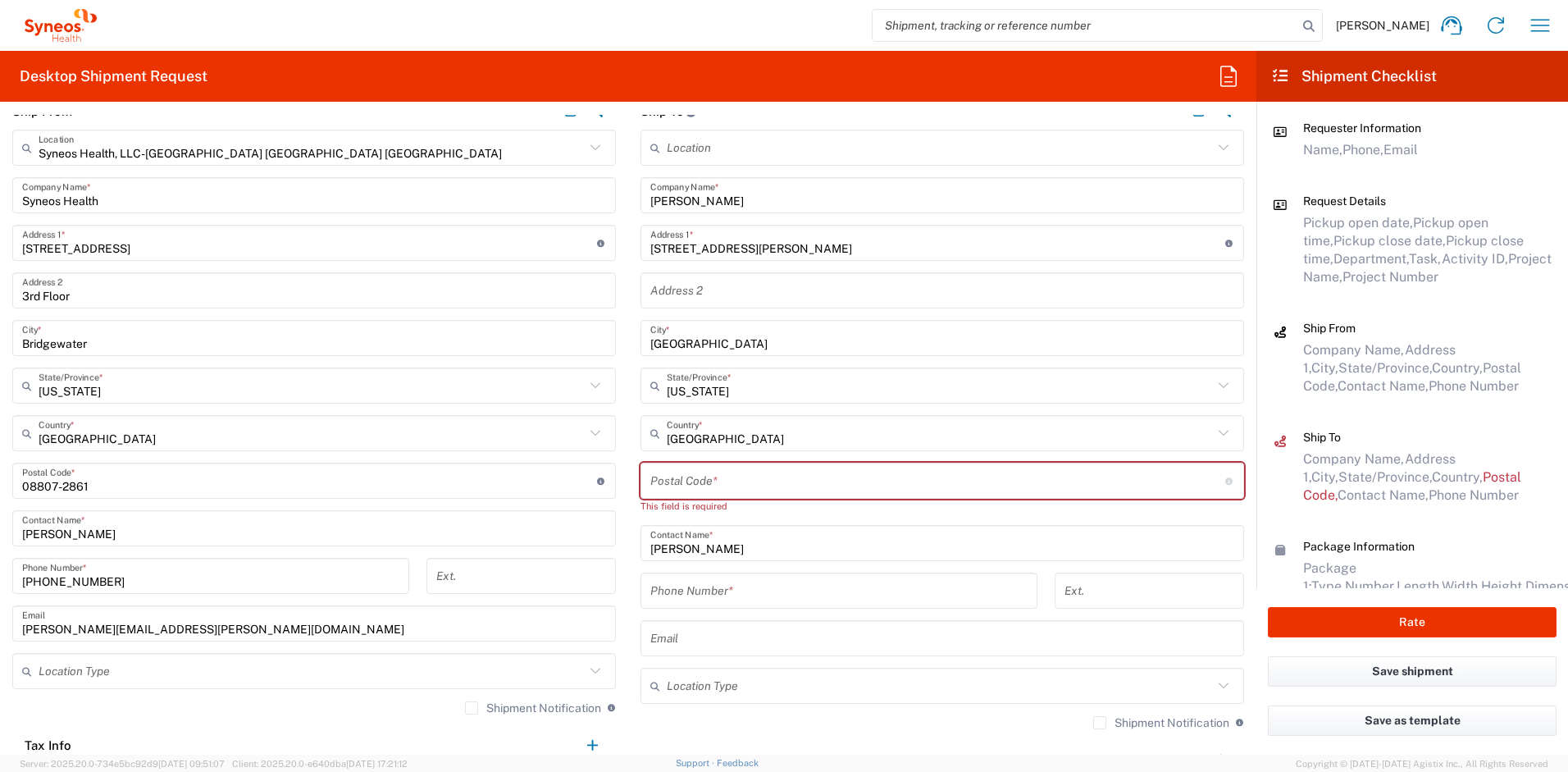
click at [689, 489] on input "undefined" at bounding box center [938, 481] width 575 height 29
paste input "46075"
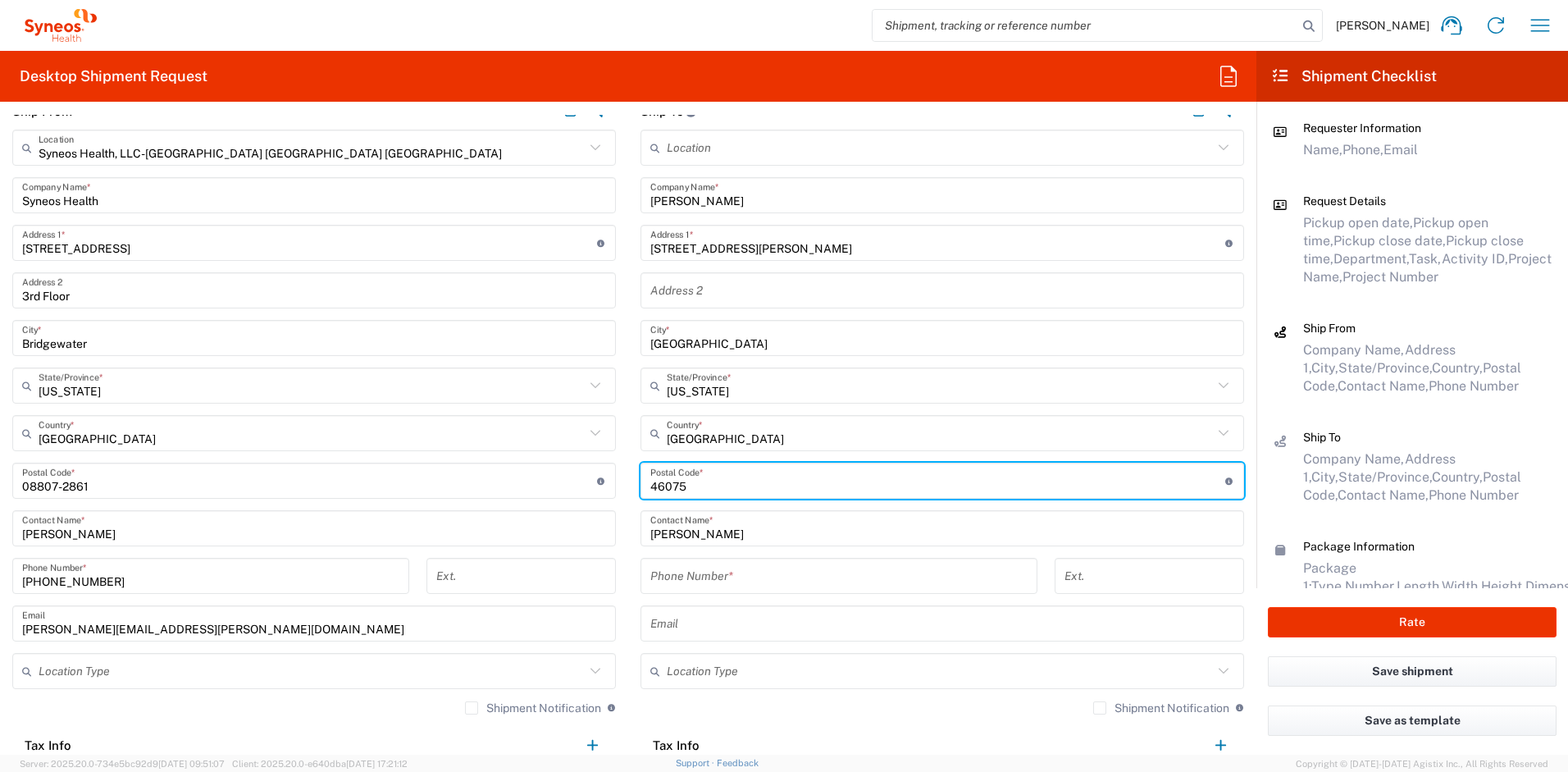
type input "46075"
click at [702, 624] on input "text" at bounding box center [942, 624] width 584 height 29
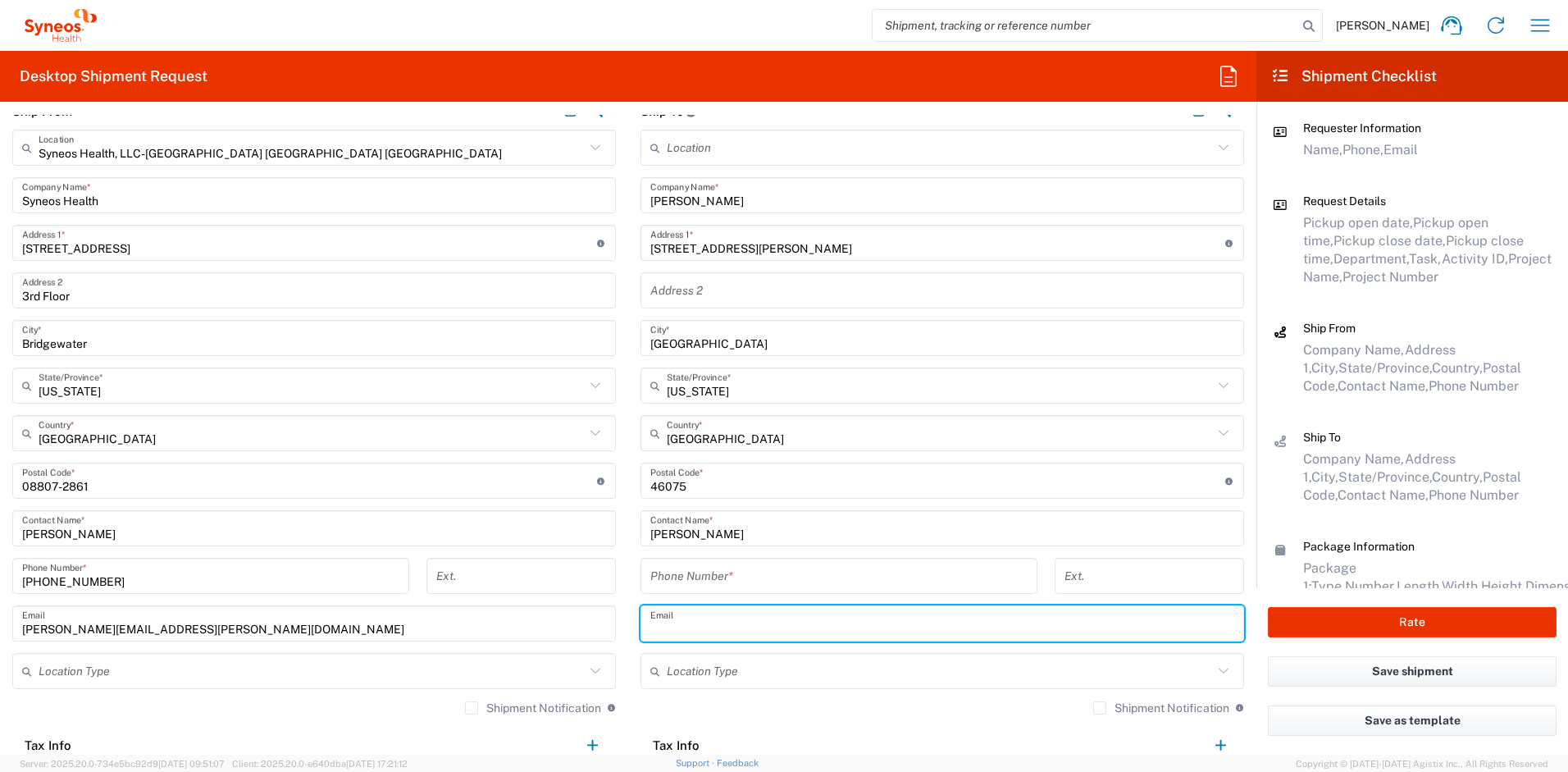
paste input "[PERSON_NAME][EMAIL_ADDRESS][PERSON_NAME][DOMAIN_NAME]"
type input "[PERSON_NAME][EMAIL_ADDRESS][PERSON_NAME][DOMAIN_NAME]"
click at [1093, 707] on label "Shipment Notification" at bounding box center [1161, 708] width 136 height 13
click at [1100, 708] on input "Shipment Notification" at bounding box center [1100, 708] width 0 height 0
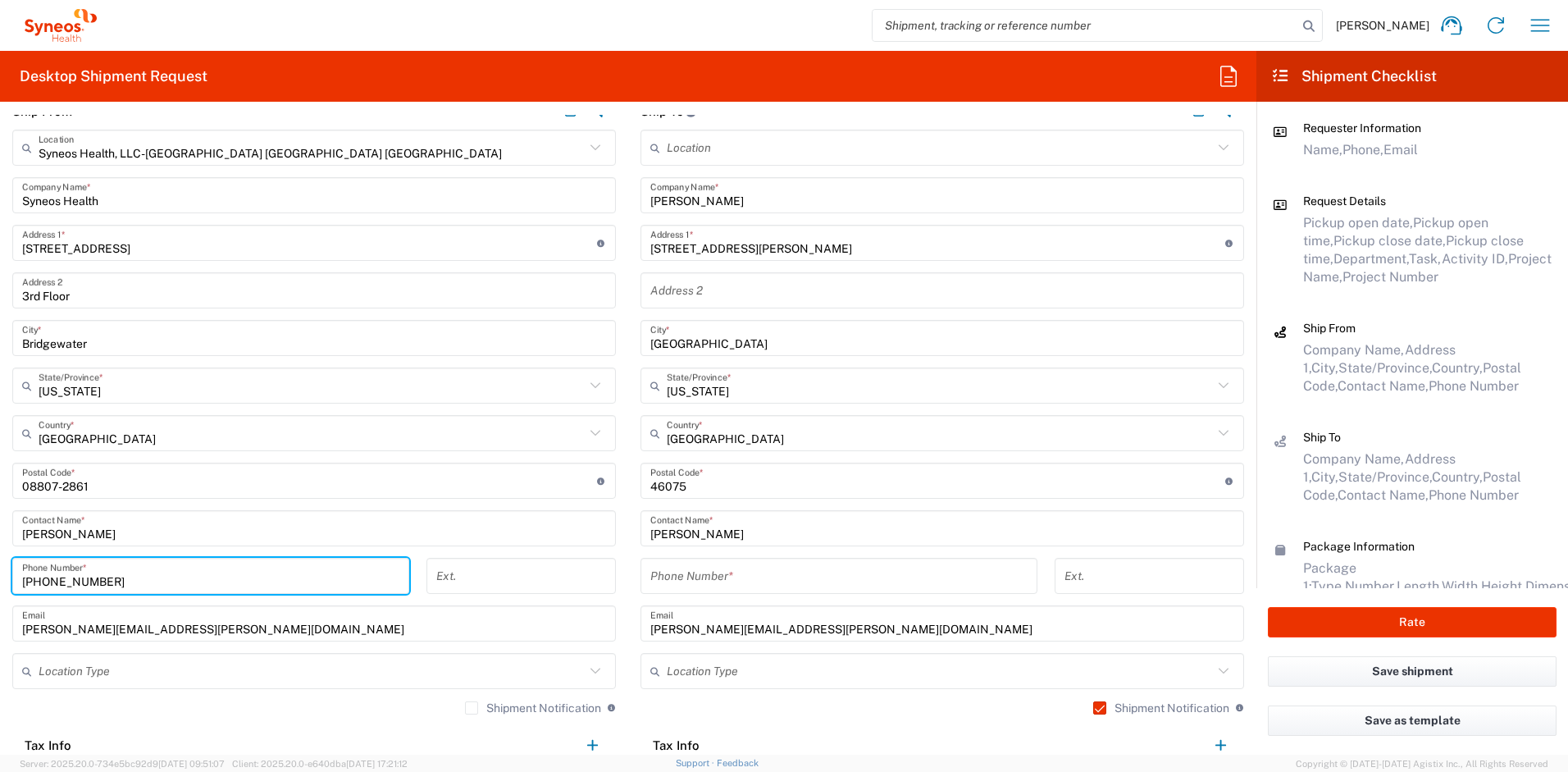
drag, startPoint x: 146, startPoint y: 587, endPoint x: 8, endPoint y: 571, distance: 138.9
click at [8, 571] on div "[PHONE_NUMBER] Phone Number *" at bounding box center [211, 582] width 415 height 47
click at [731, 571] on input "tel" at bounding box center [839, 577] width 377 height 29
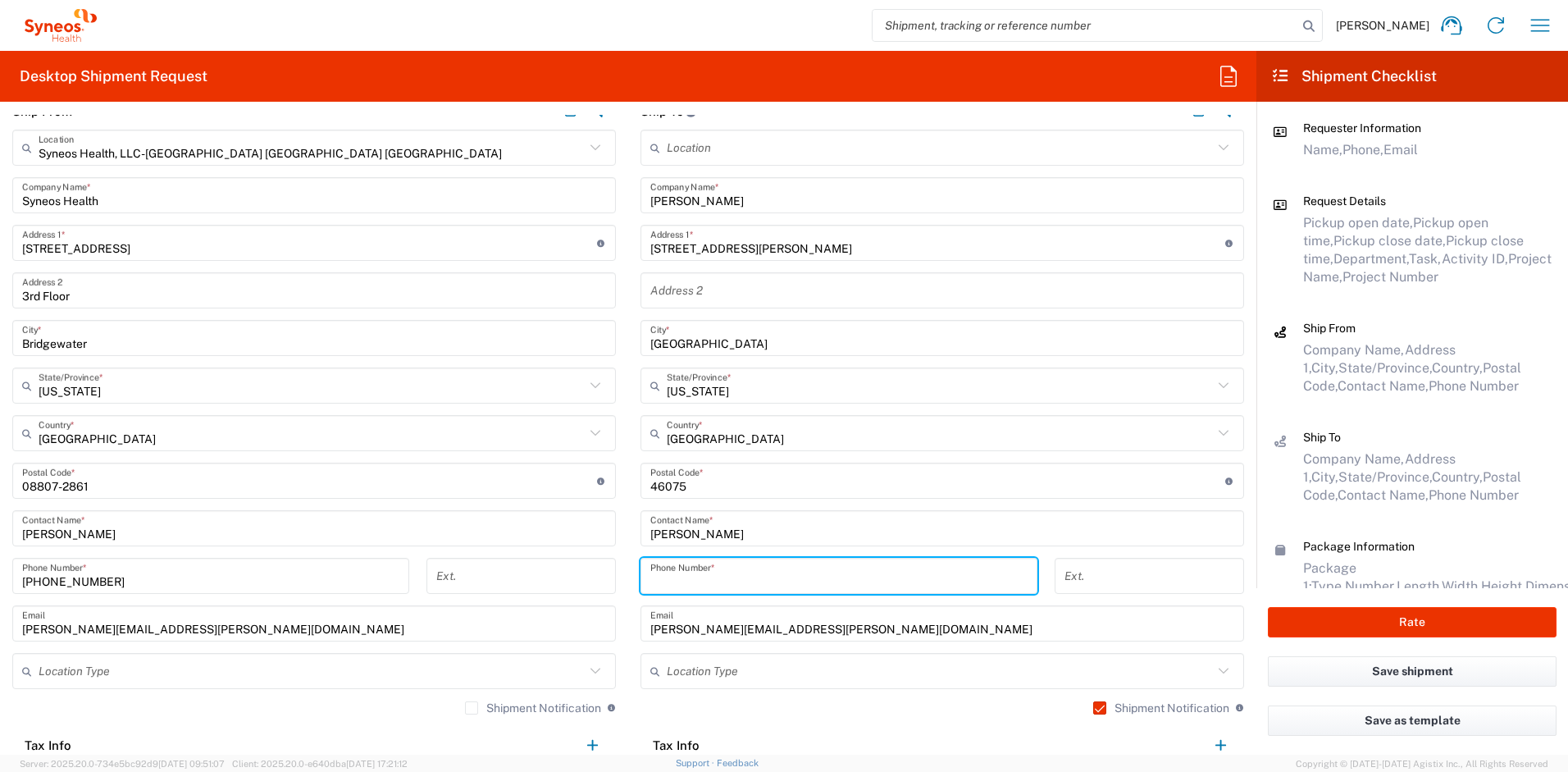
paste input "[PHONE_NUMBER]"
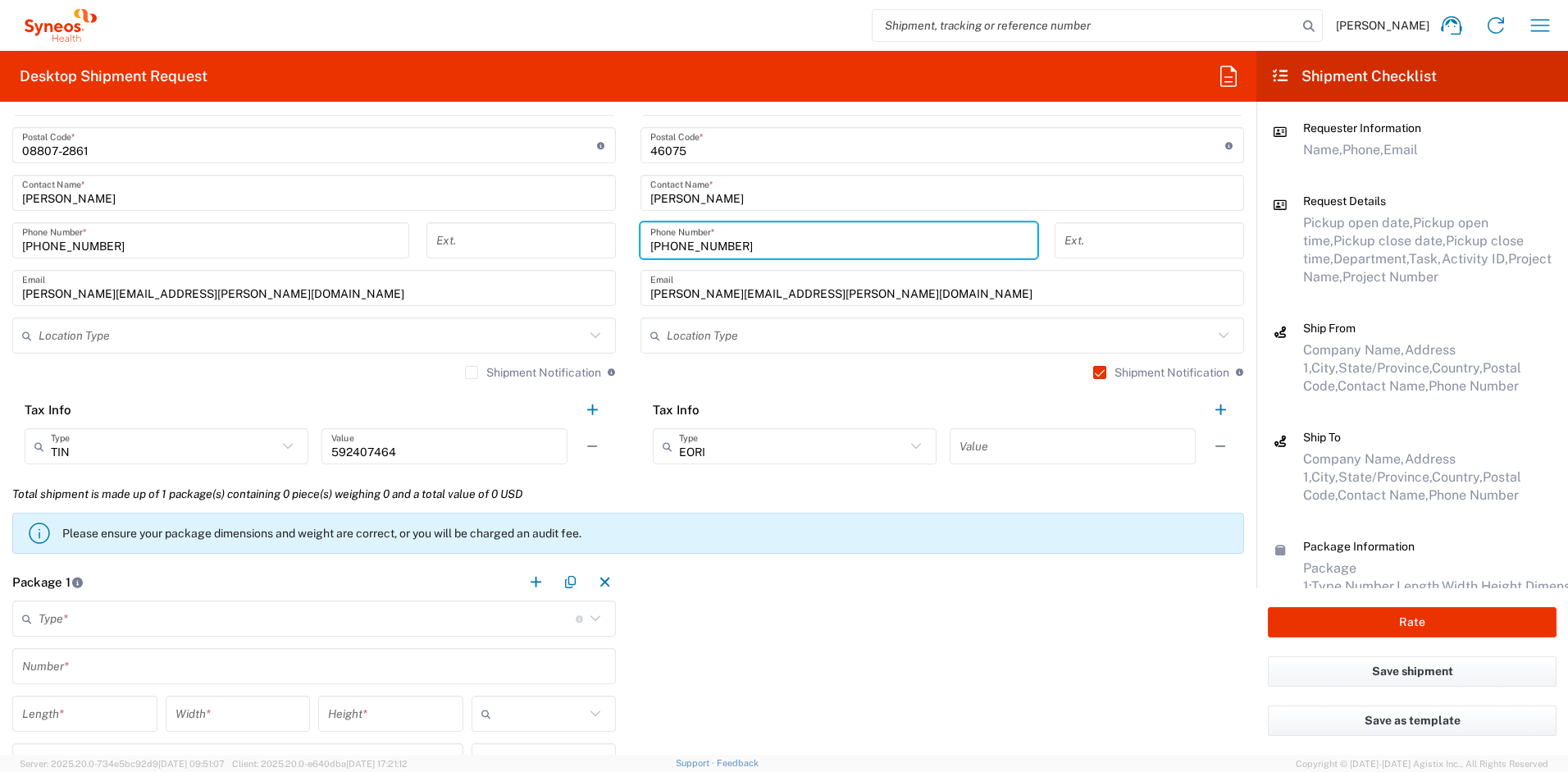
scroll to position [1151, 0]
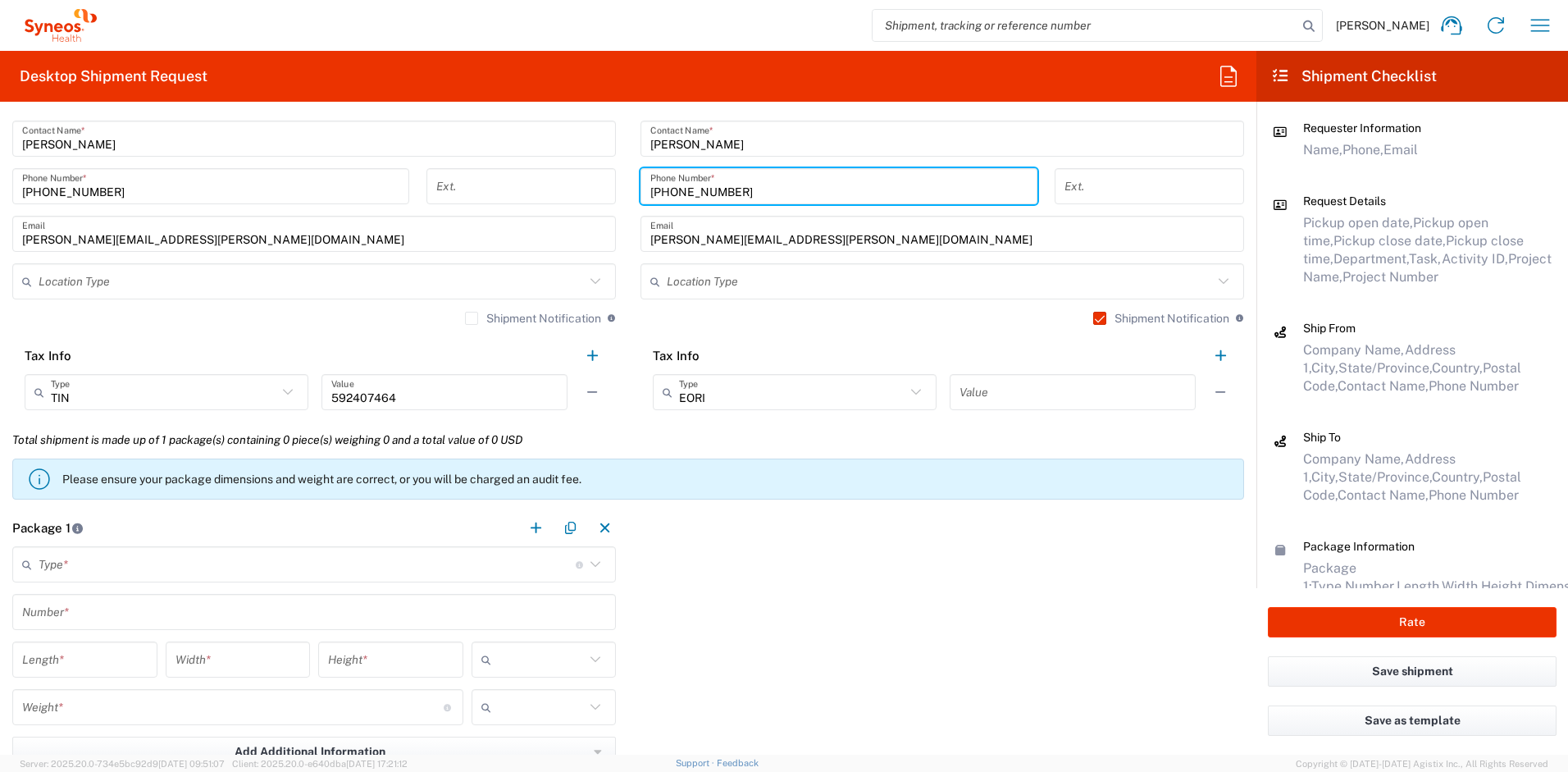
type input "[PHONE_NUMBER]"
click at [159, 572] on input "text" at bounding box center [307, 565] width 538 height 29
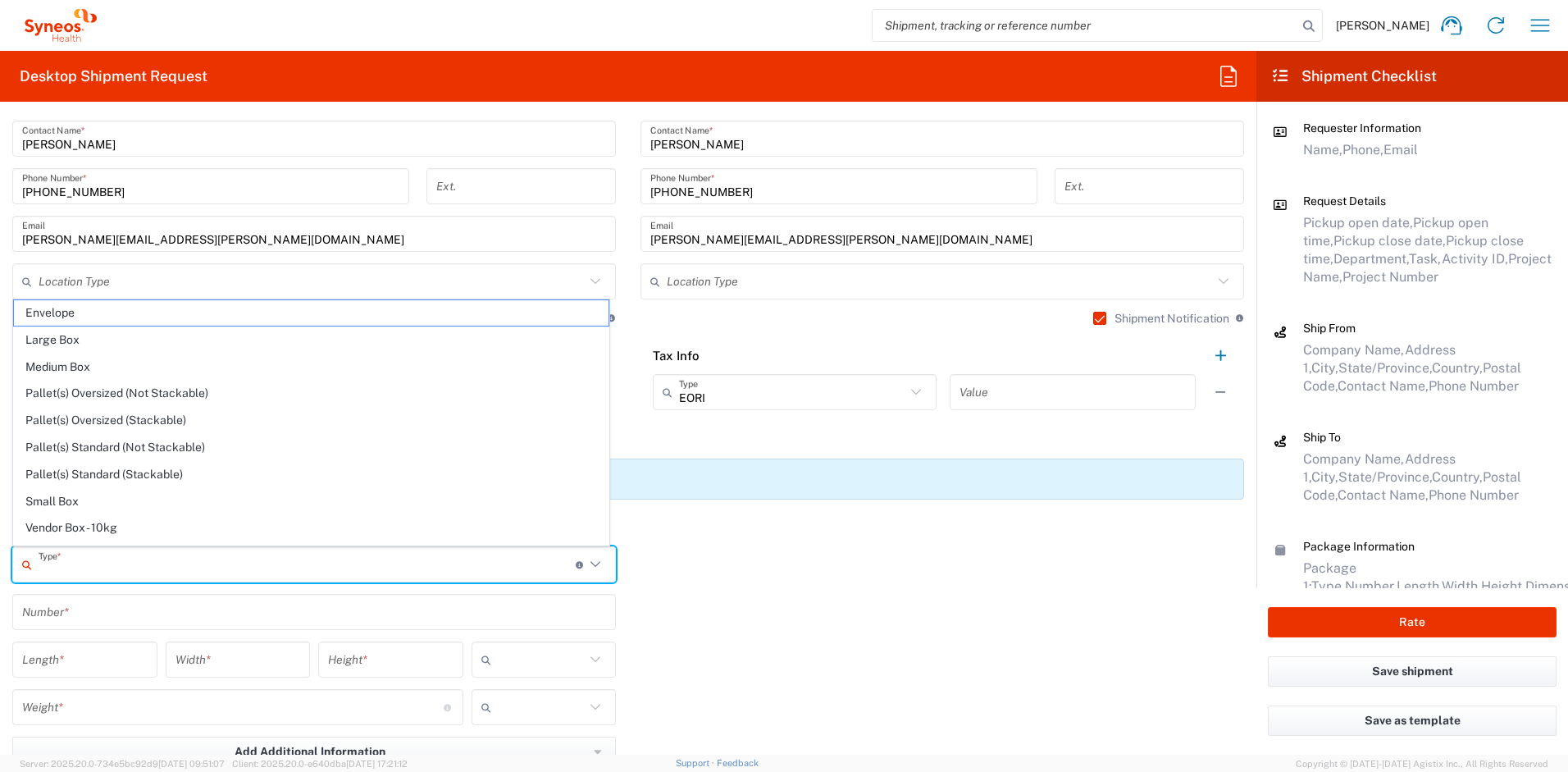
scroll to position [50, 0]
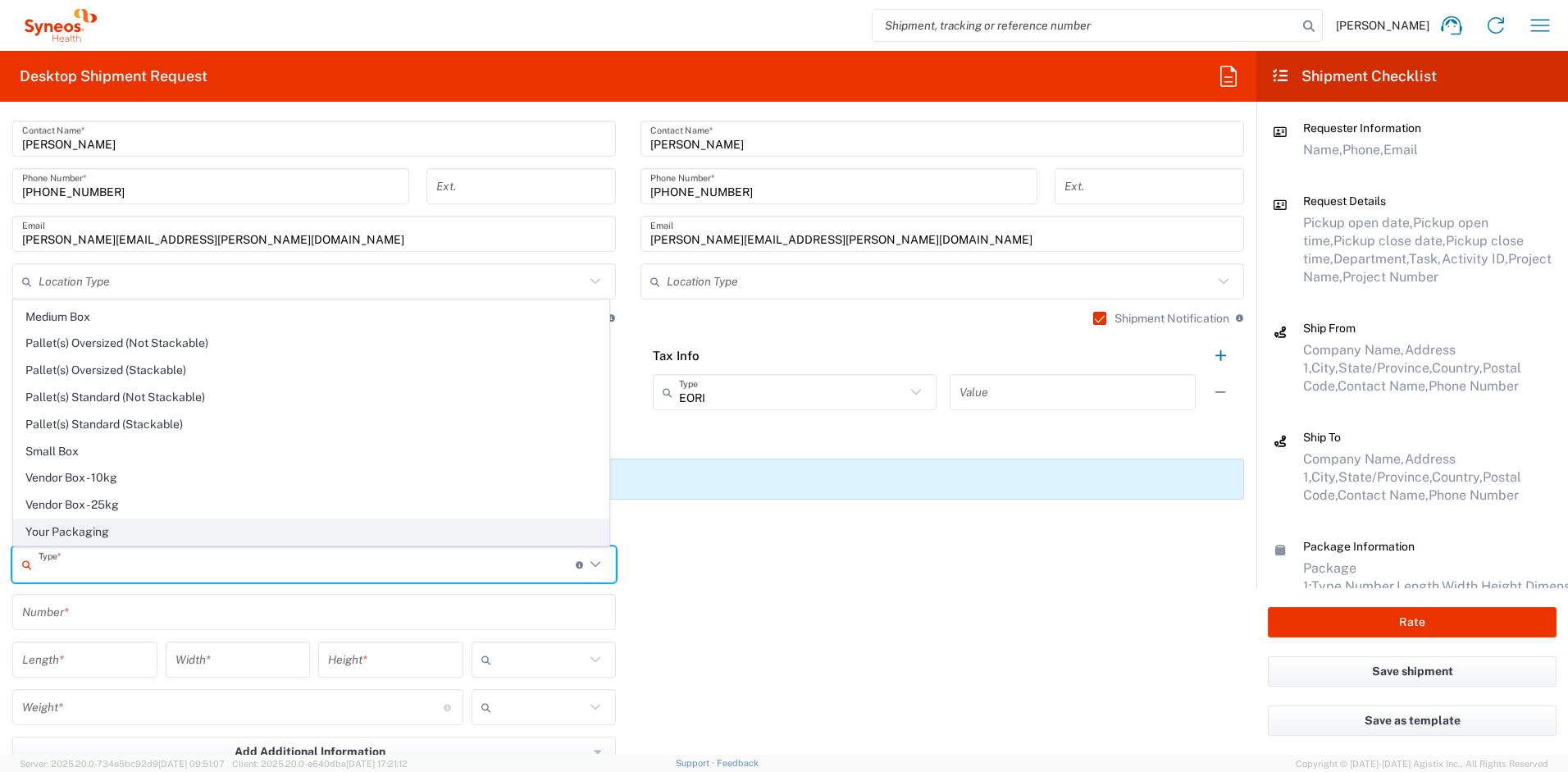
click at [125, 529] on span "Your Packaging" at bounding box center [311, 532] width 595 height 26
type input "Your Packaging"
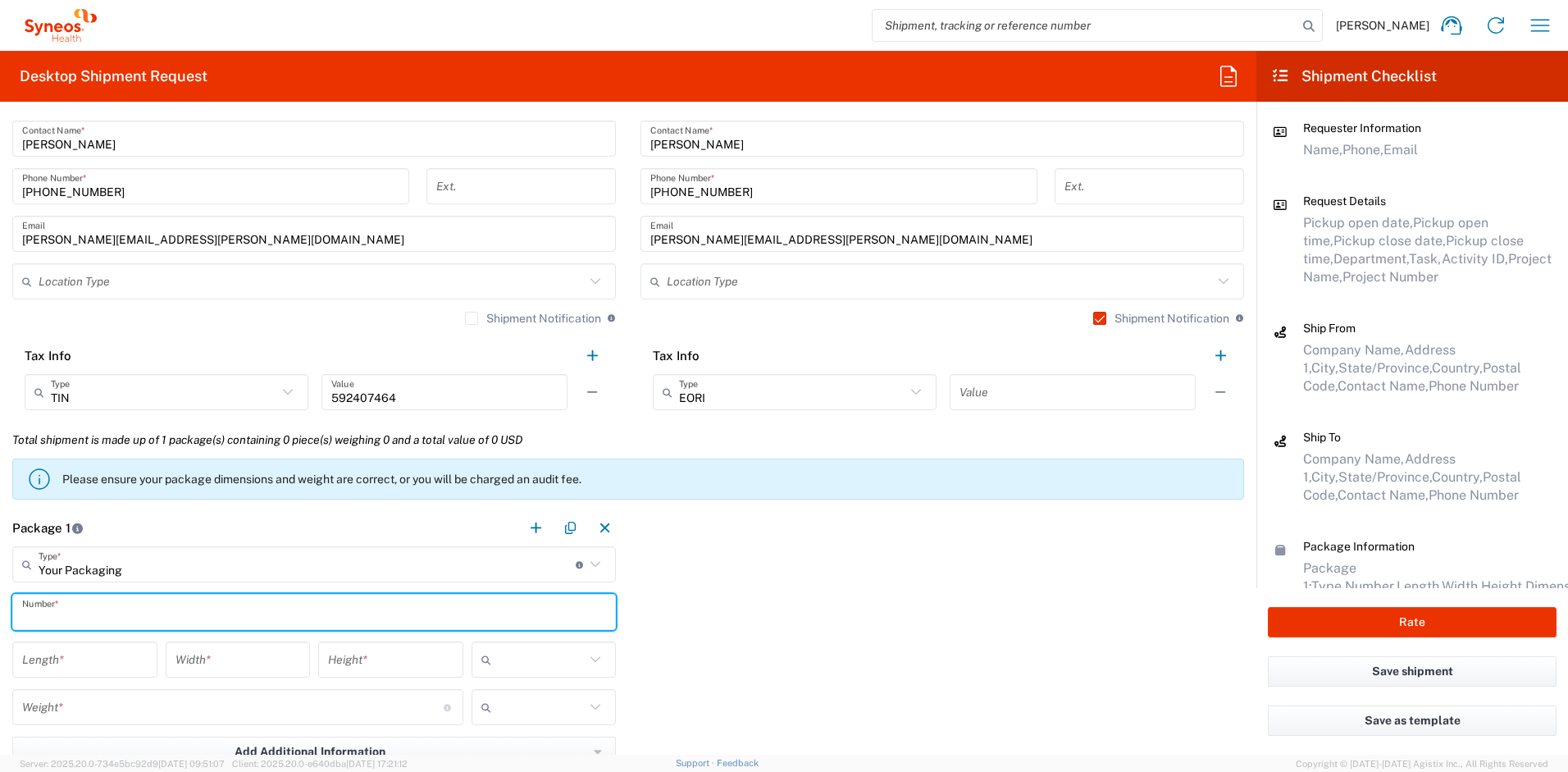
click at [123, 611] on input "text" at bounding box center [313, 612] width 584 height 29
type input "1"
click at [66, 662] on input "number" at bounding box center [85, 661] width 126 height 29
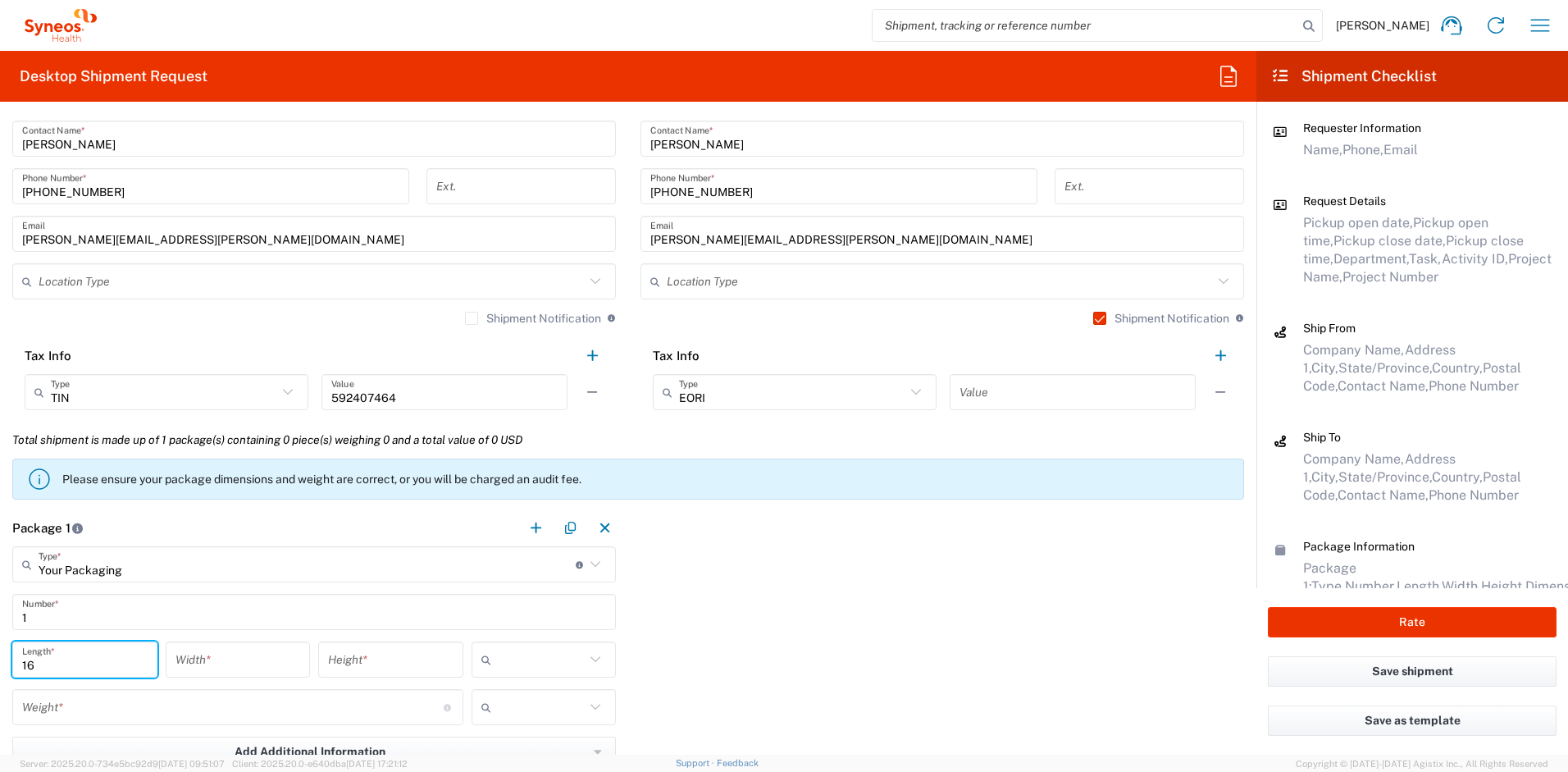
type input "16"
type input "12"
type input "3"
click at [117, 712] on input "number" at bounding box center [232, 708] width 422 height 29
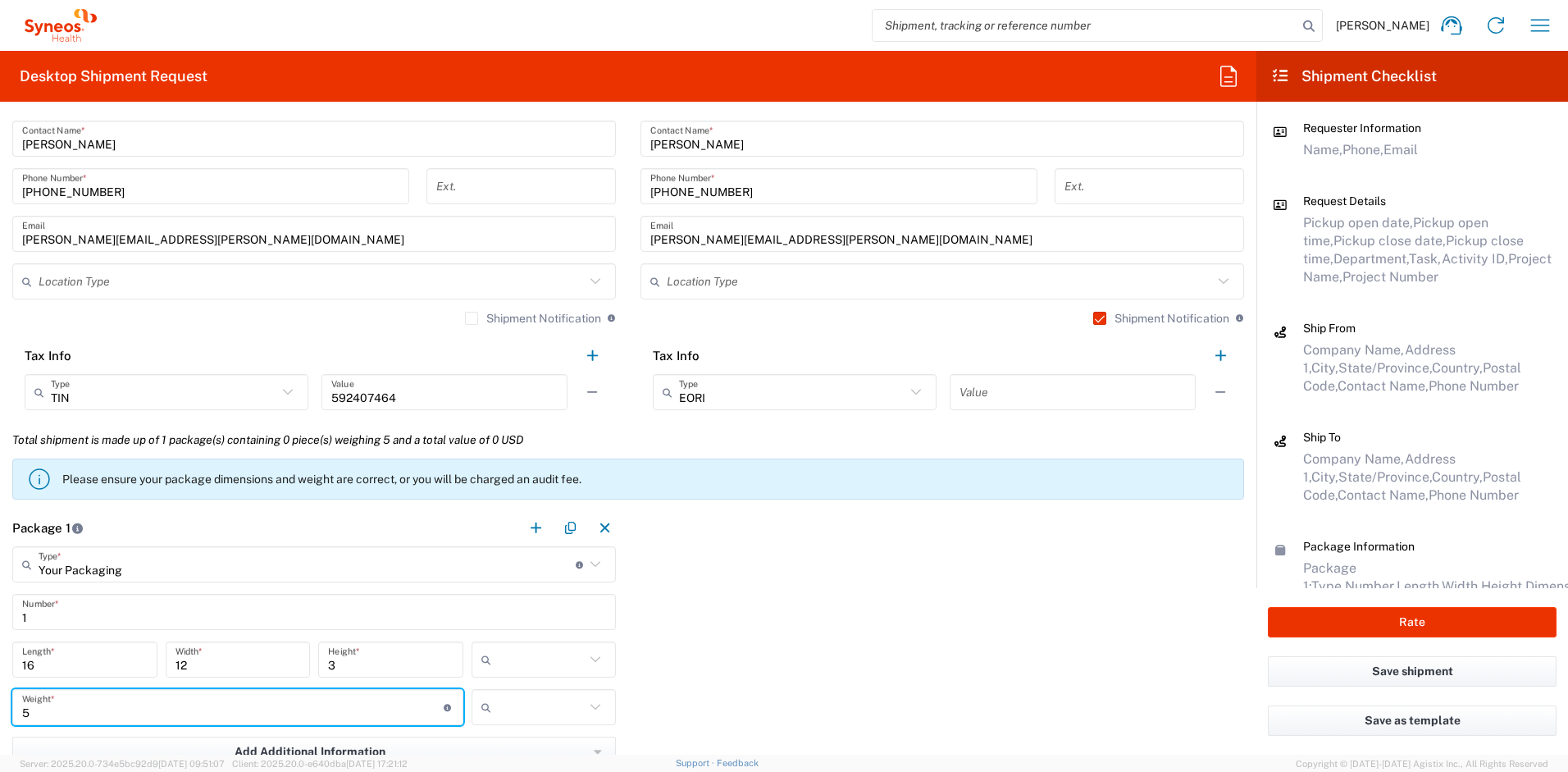
type input "5"
click at [539, 657] on input "text" at bounding box center [542, 659] width 87 height 26
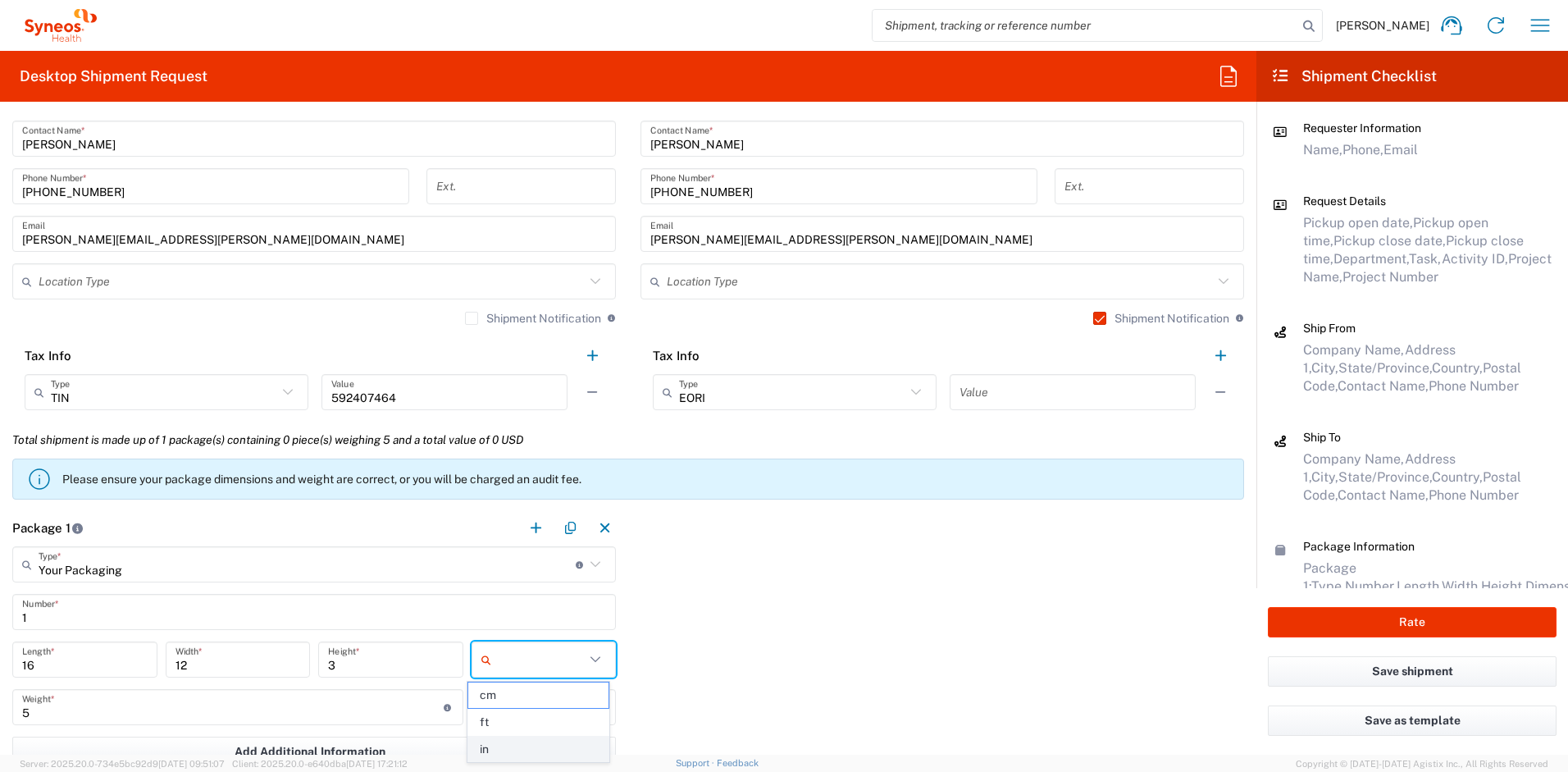
click at [514, 746] on span "in" at bounding box center [538, 750] width 140 height 26
type input "in"
click at [523, 696] on input "text" at bounding box center [542, 707] width 87 height 26
click at [525, 676] on span "lbs" at bounding box center [538, 675] width 140 height 26
type input "lbs"
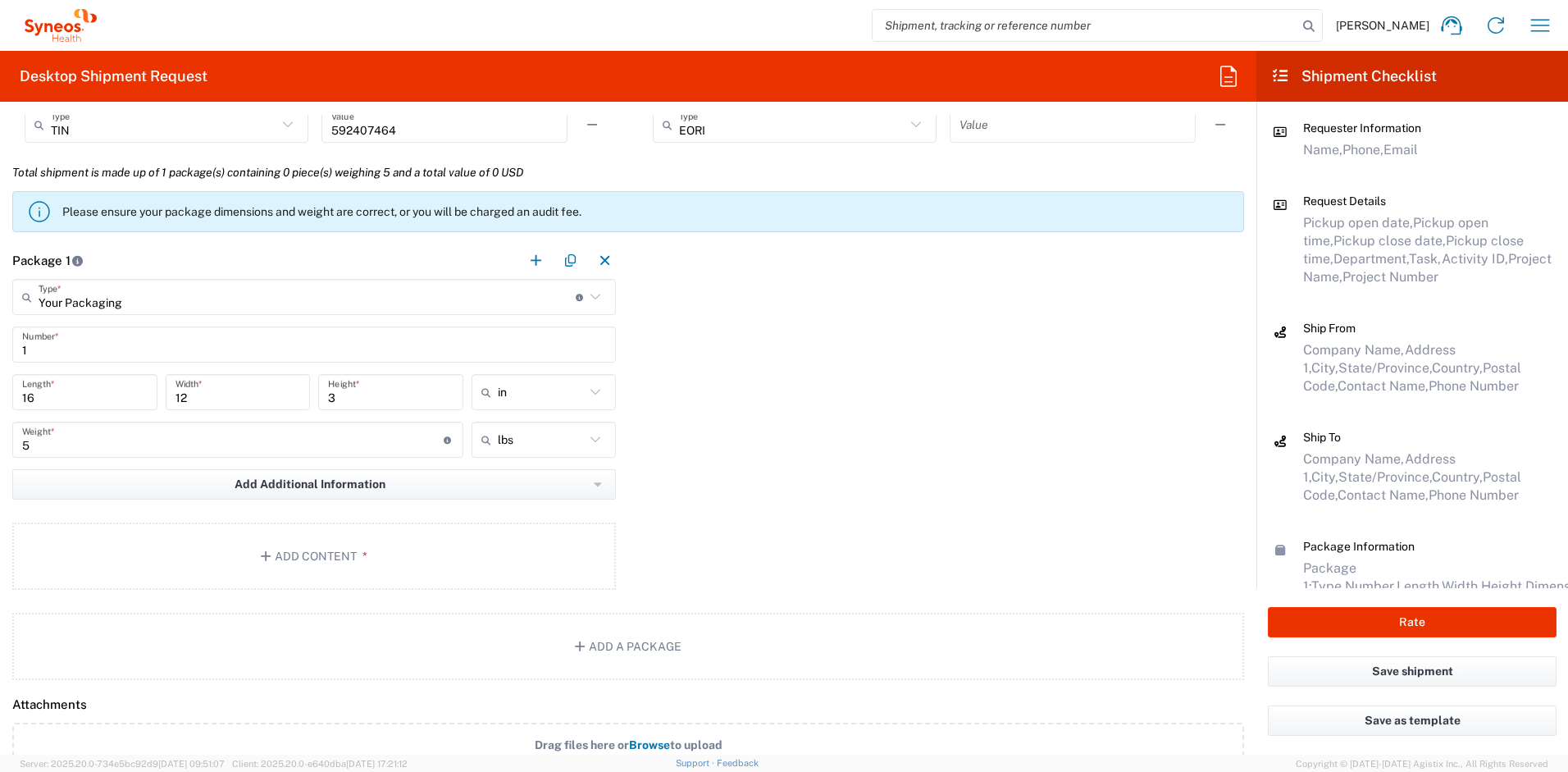
scroll to position [1500, 0]
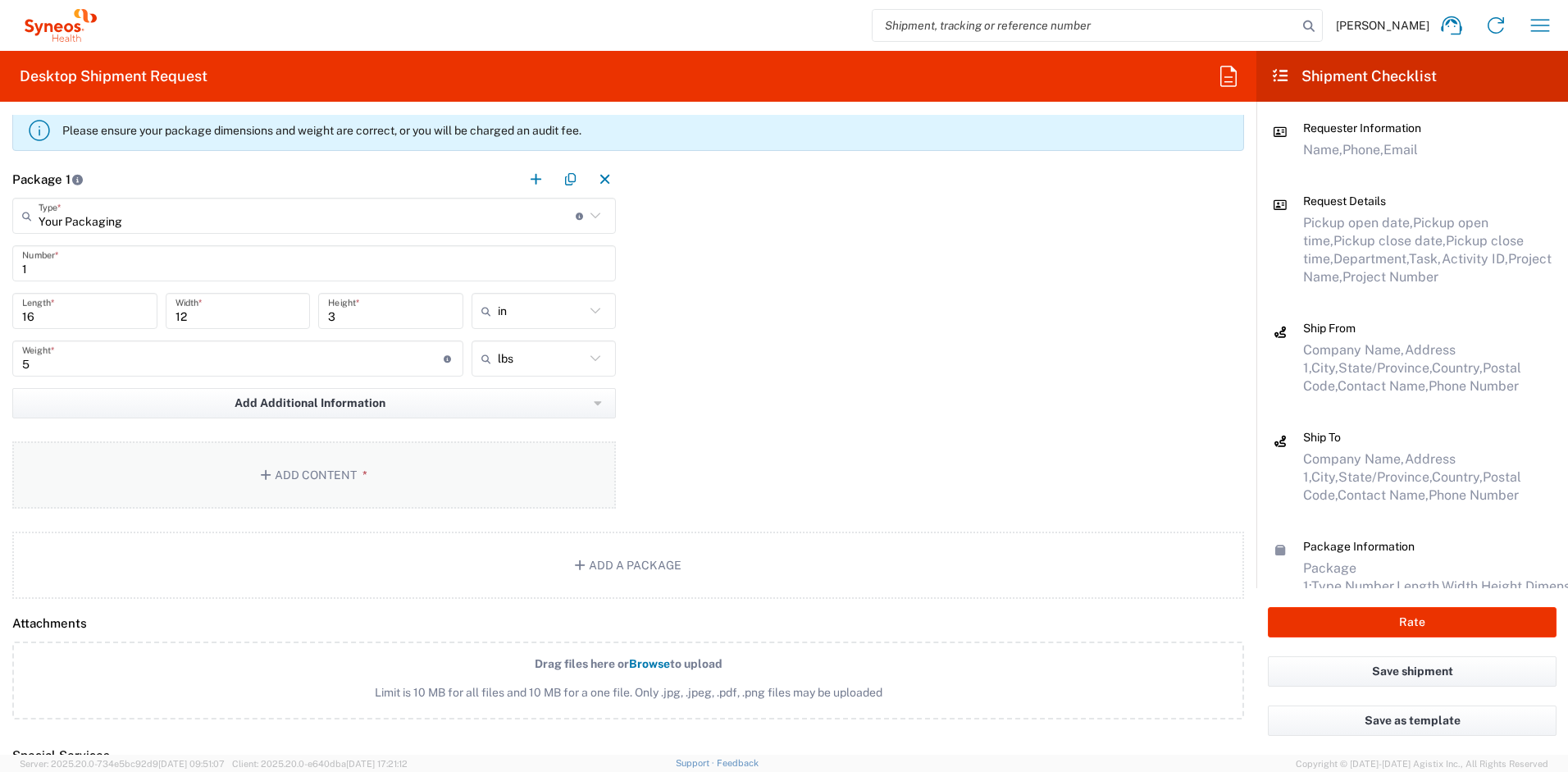
click at [343, 472] on button "Add Content *" at bounding box center [314, 475] width 604 height 67
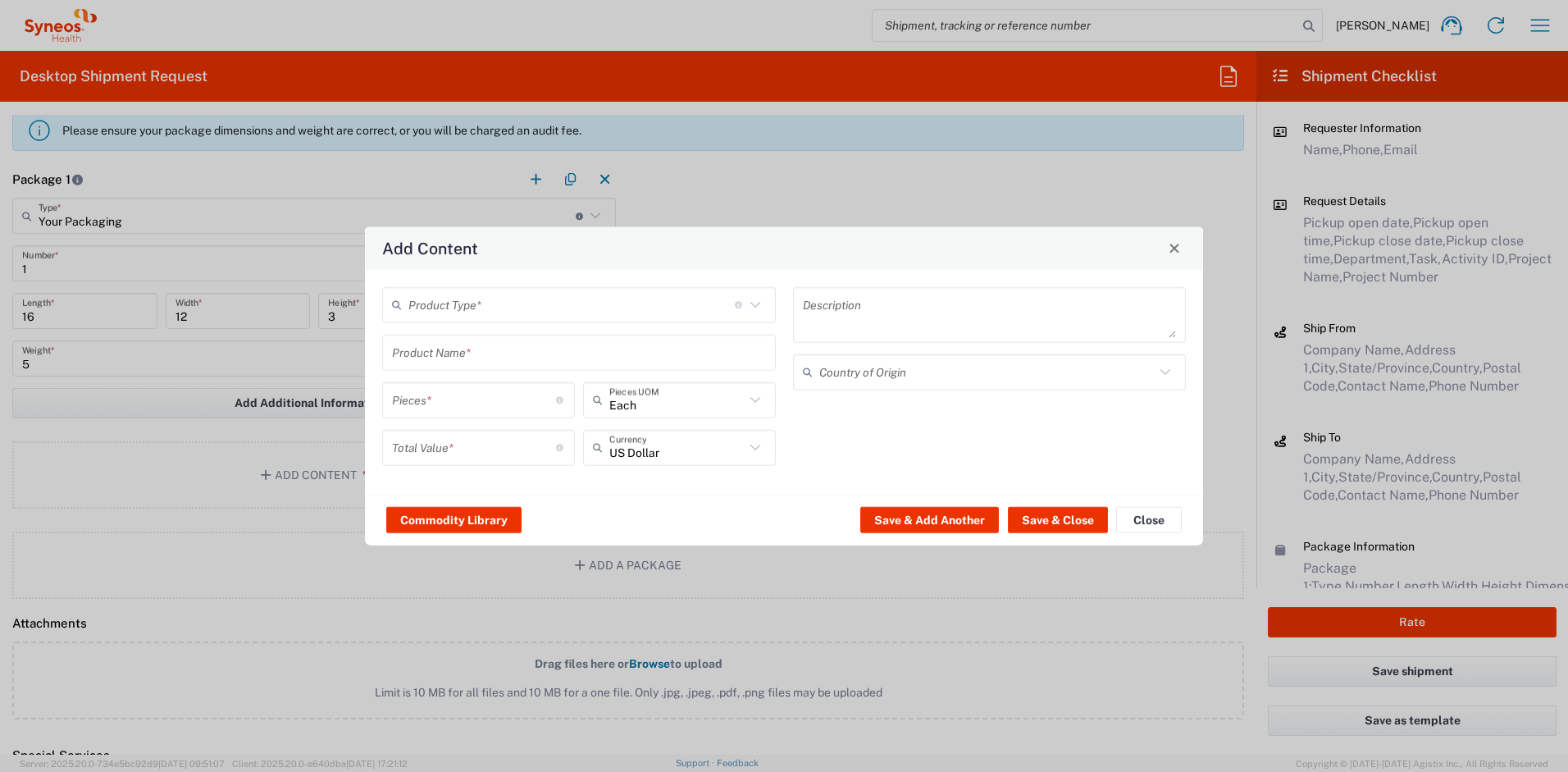
click at [447, 310] on input "text" at bounding box center [571, 305] width 326 height 29
click at [452, 366] on span "General Commodity" at bounding box center [579, 367] width 391 height 26
type input "General Commodity"
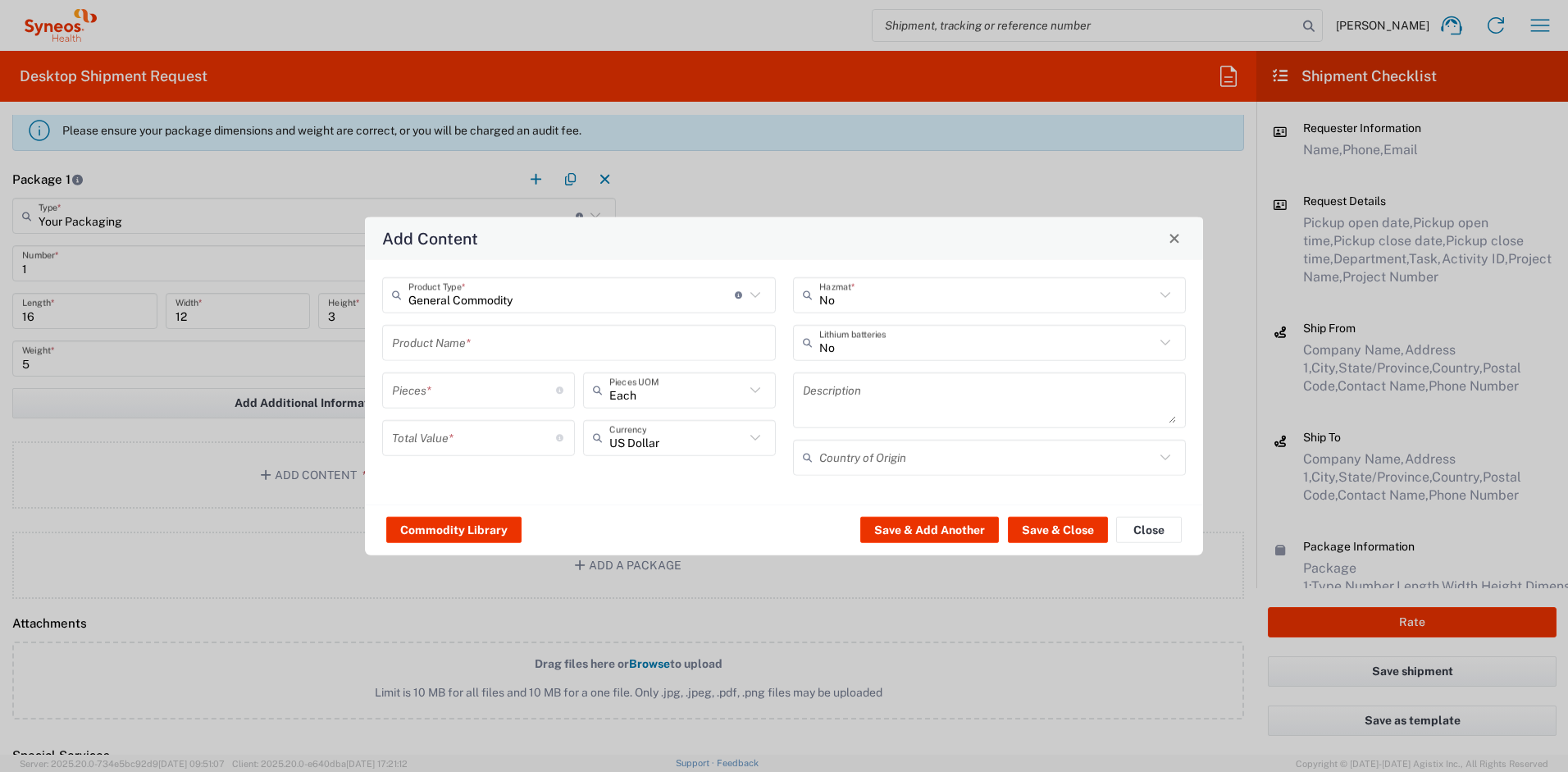
click at [466, 337] on input "text" at bounding box center [579, 343] width 374 height 29
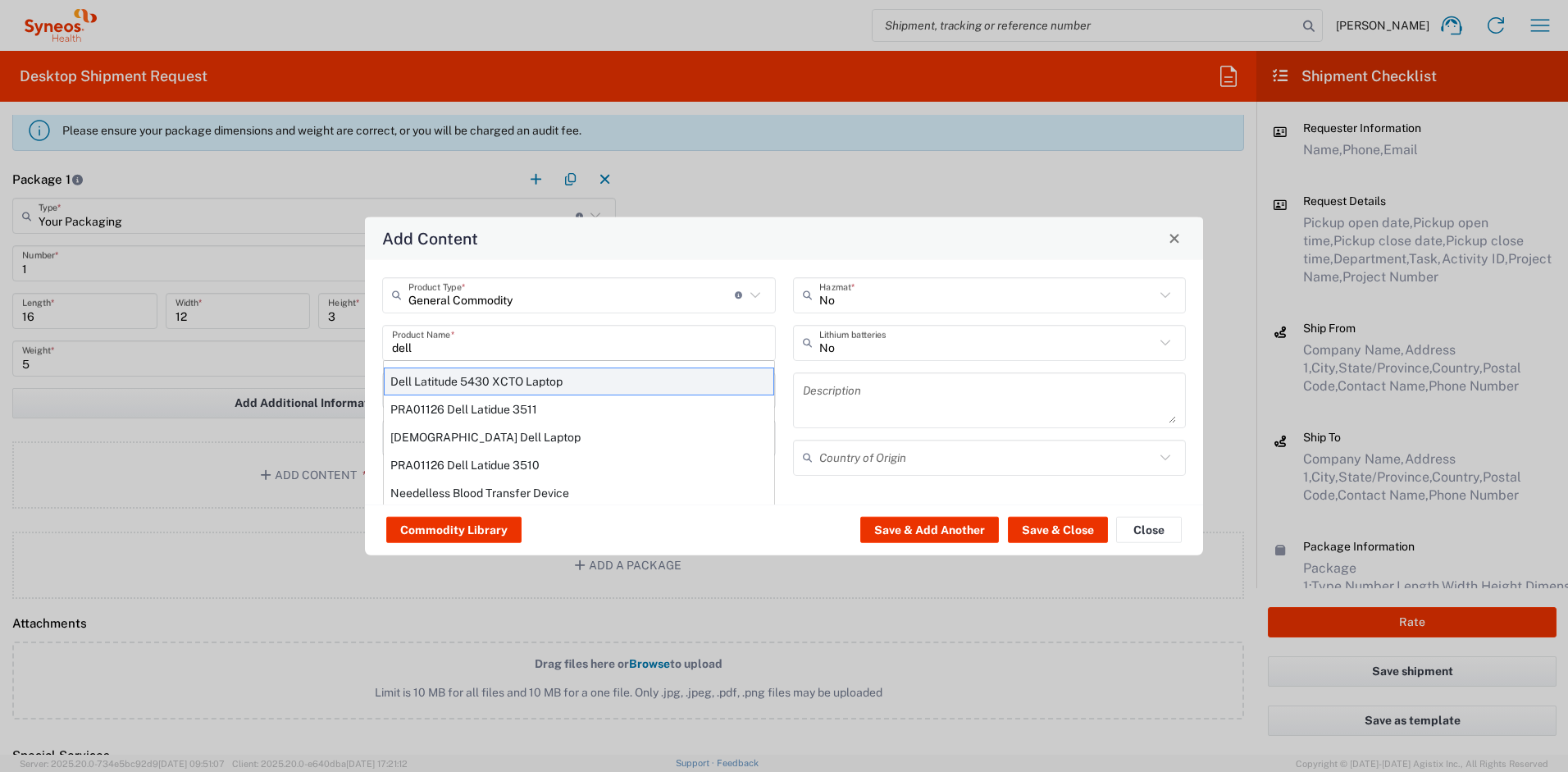
click at [510, 378] on div "Dell Latitude 5430 XCTO Laptop" at bounding box center [579, 380] width 391 height 28
type input "Dell Latitude 5430 XCTO Laptop"
type input "1"
type textarea "BaseIntel Core i7-1265U vProÂ® Processor - 14" 16 GB RAM - 512 GB SSD"
type input "[GEOGRAPHIC_DATA]"
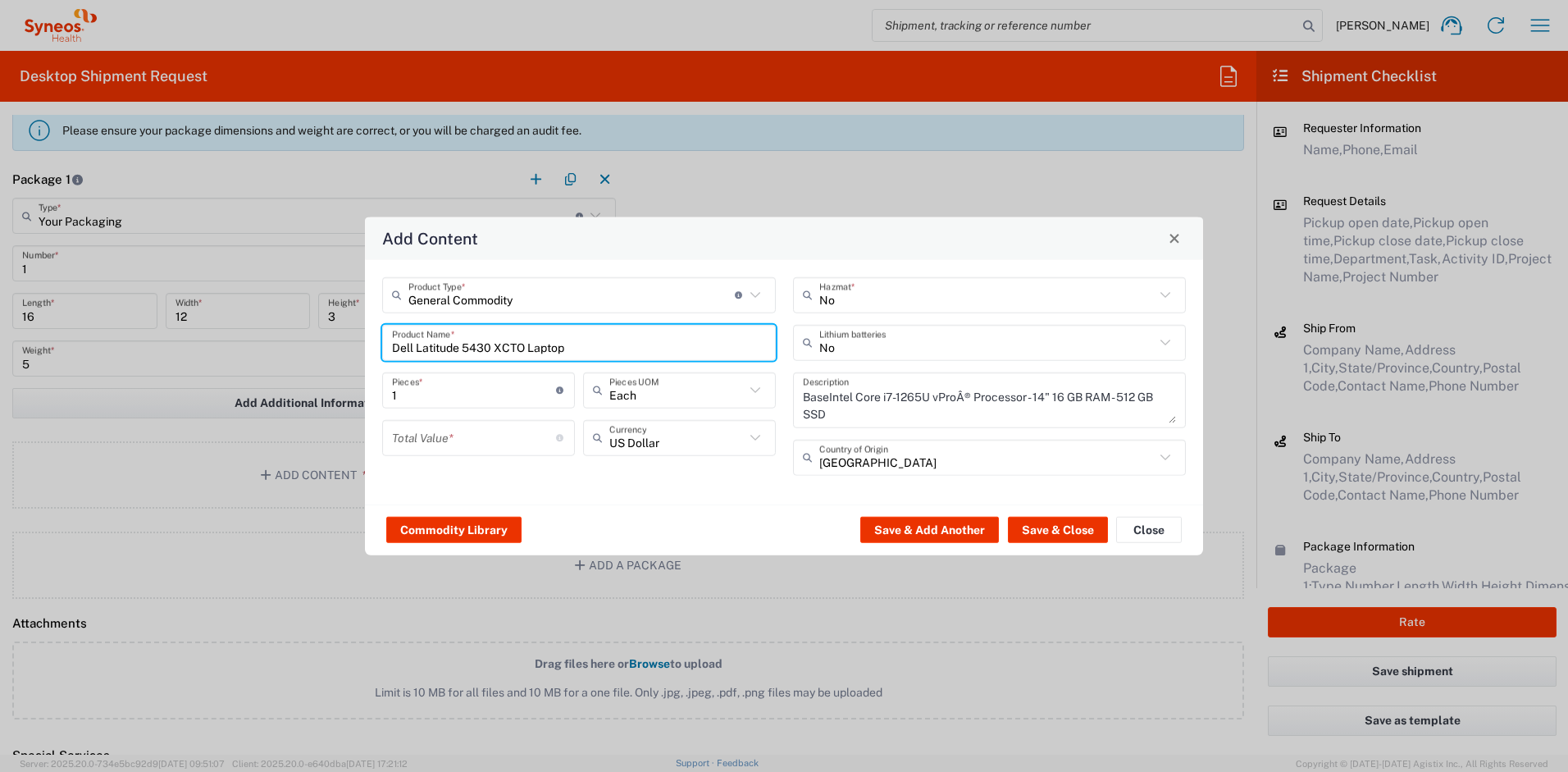
click at [466, 435] on input "number" at bounding box center [474, 438] width 164 height 29
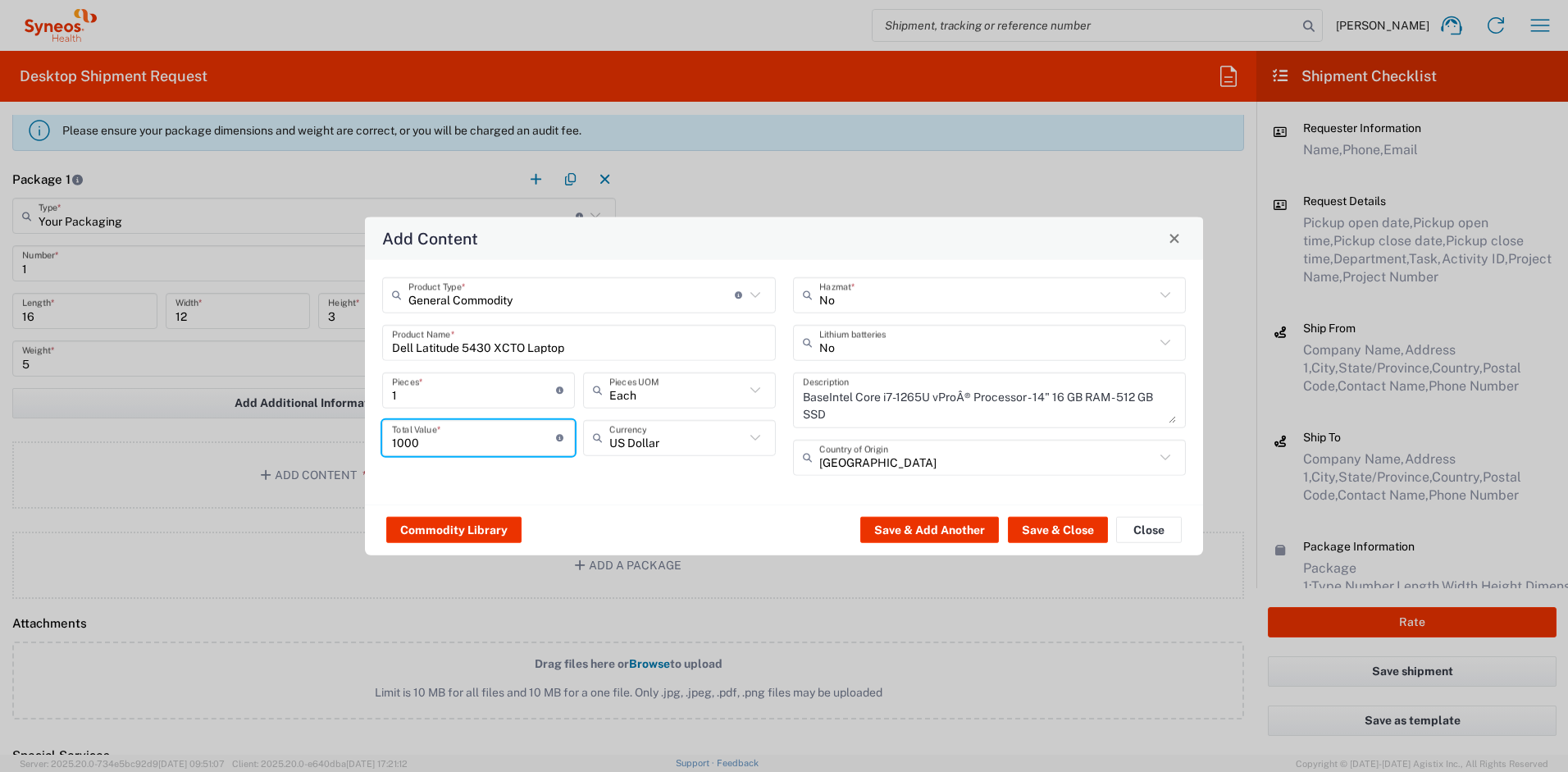
type input "1000"
click at [829, 348] on input "text" at bounding box center [987, 343] width 336 height 29
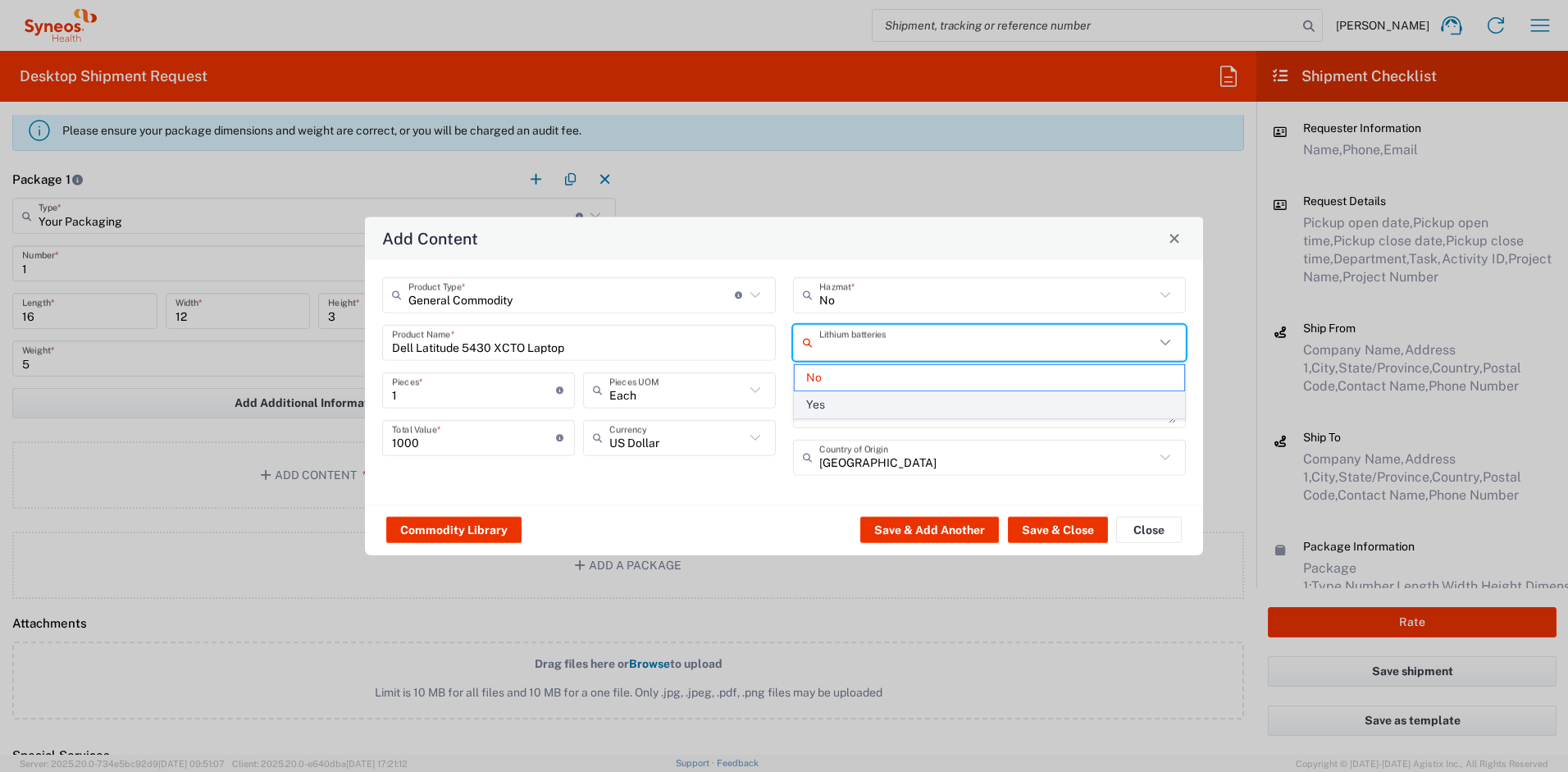
click at [824, 404] on span "Yes" at bounding box center [989, 405] width 391 height 26
type input "Yes"
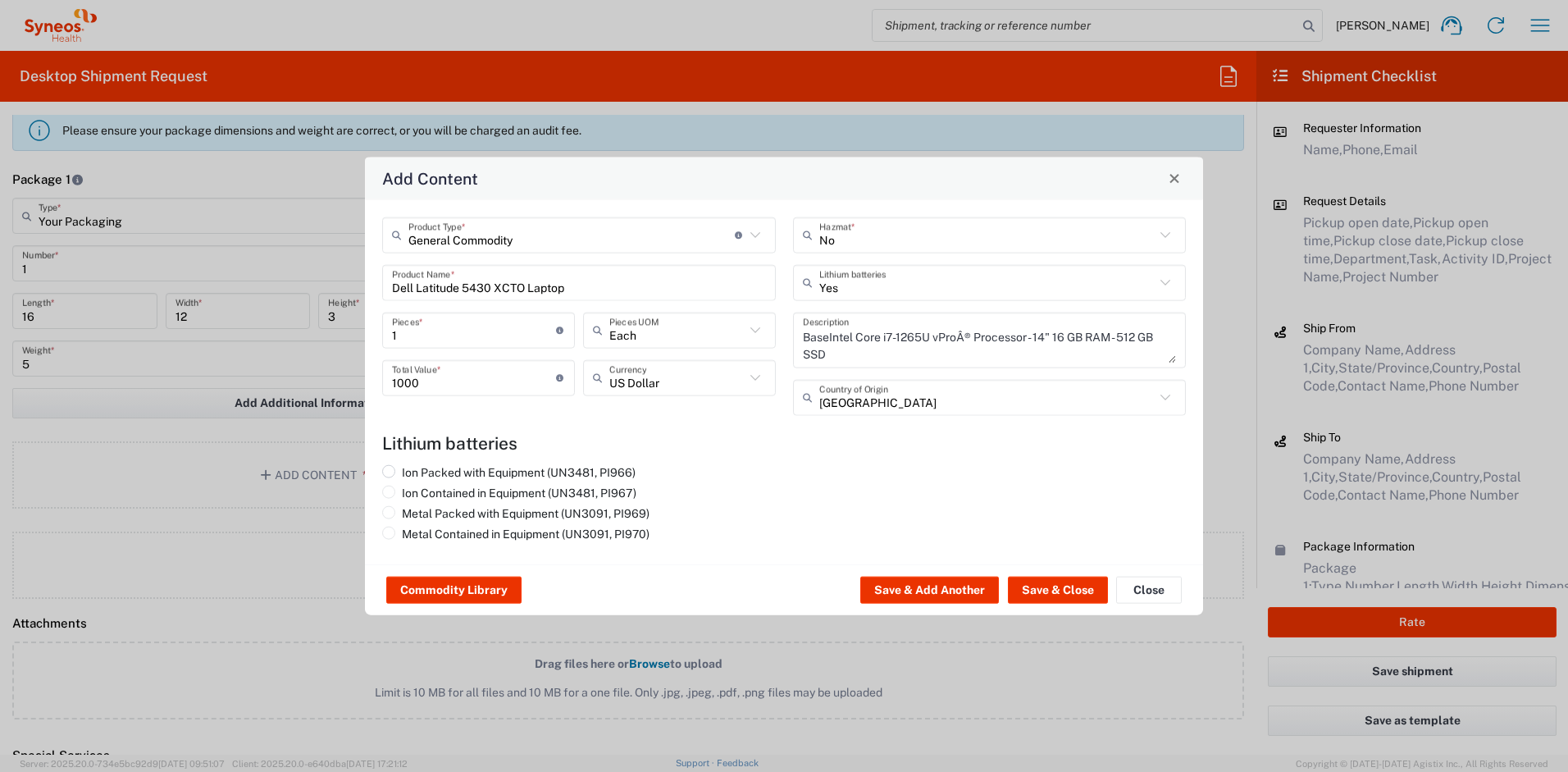
click at [494, 472] on label "Ion Packed with Equipment (UN3481, PI966)" at bounding box center [509, 472] width 253 height 15
click at [413, 472] on input "Ion Packed with Equipment (UN3481, PI966)" at bounding box center [407, 470] width 11 height 11
radio input "true"
click at [1034, 589] on button "Save & Close" at bounding box center [1059, 590] width 100 height 26
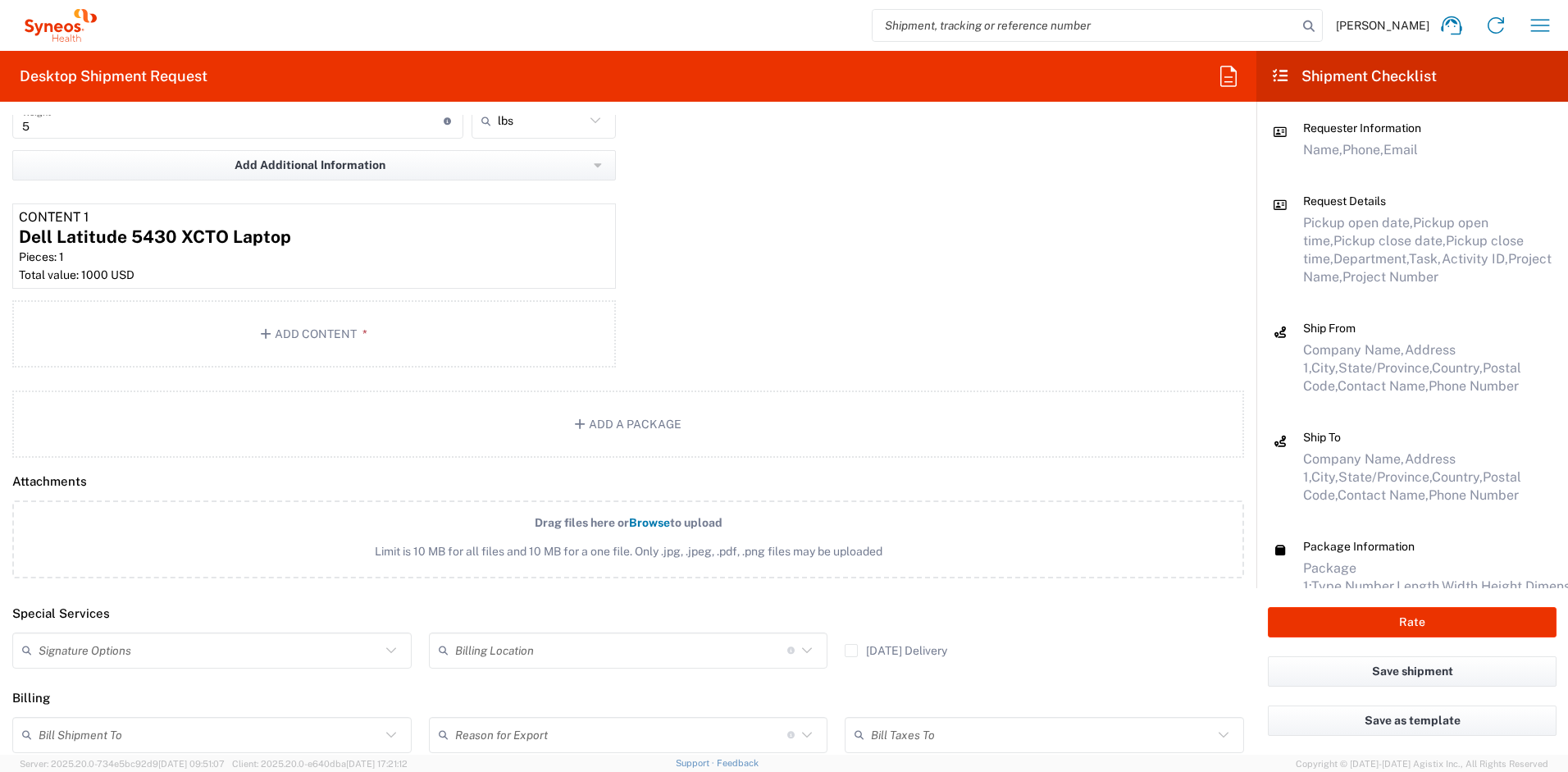
scroll to position [1895, 0]
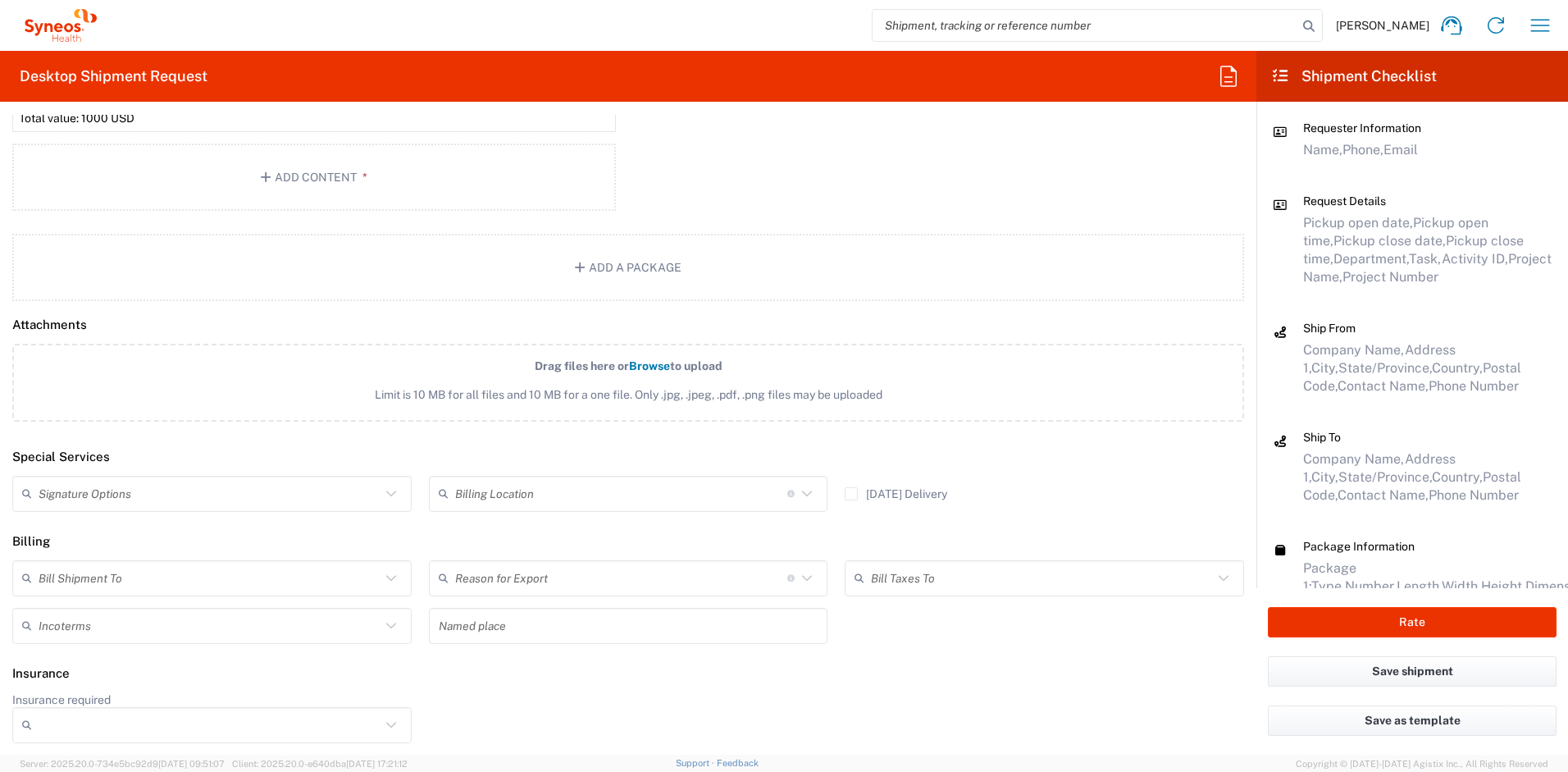
click at [144, 499] on input "text" at bounding box center [209, 494] width 342 height 29
drag, startPoint x: 137, startPoint y: 528, endPoint x: 358, endPoint y: 535, distance: 221.1
click at [137, 528] on span "Adult Signature Required" at bounding box center [210, 530] width 392 height 26
type input "Adult Signature Required"
click at [1307, 625] on button "Rate" at bounding box center [1412, 622] width 289 height 30
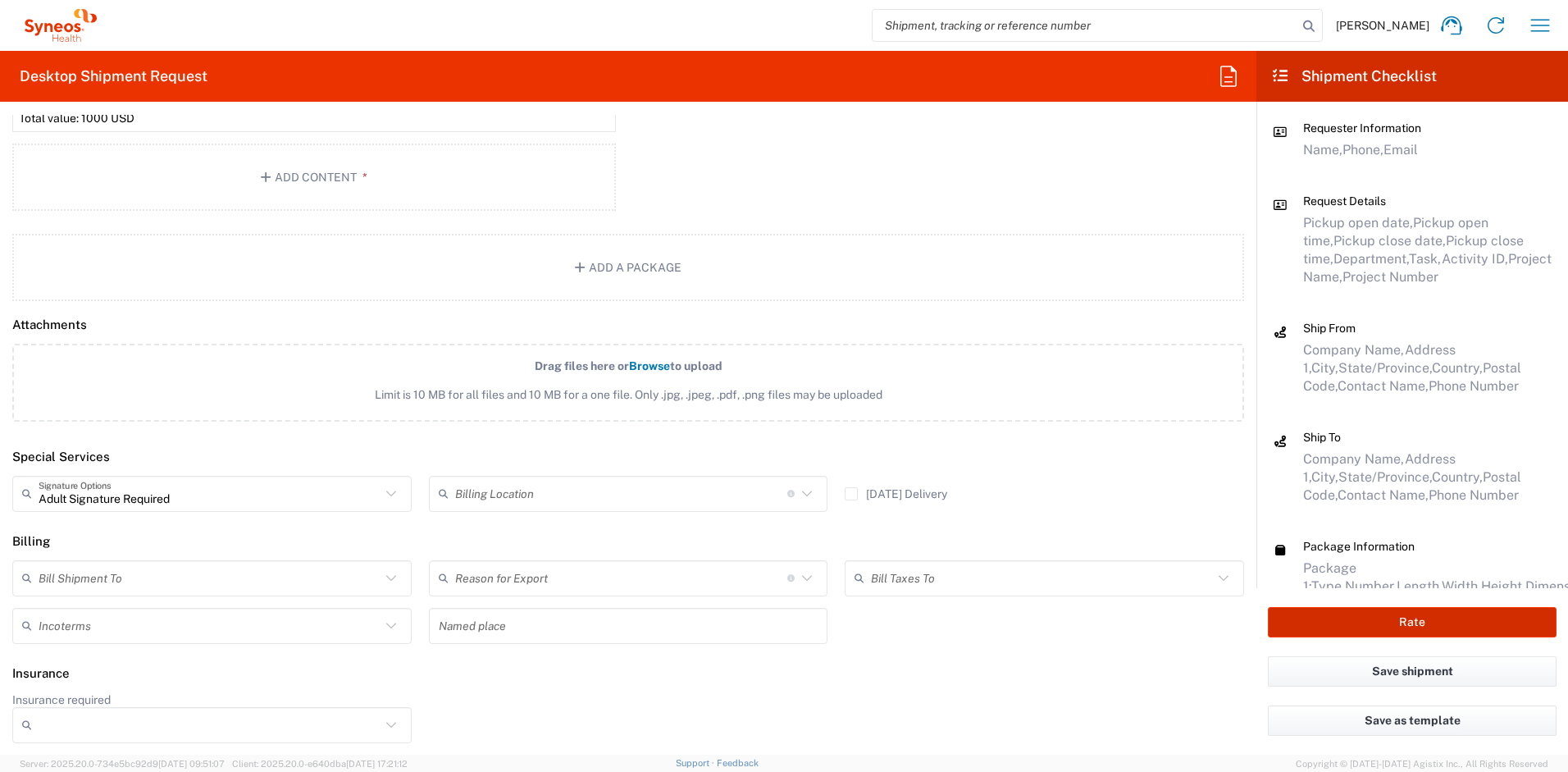
type input "4510 DEPARTMENTAL EXPENSE"
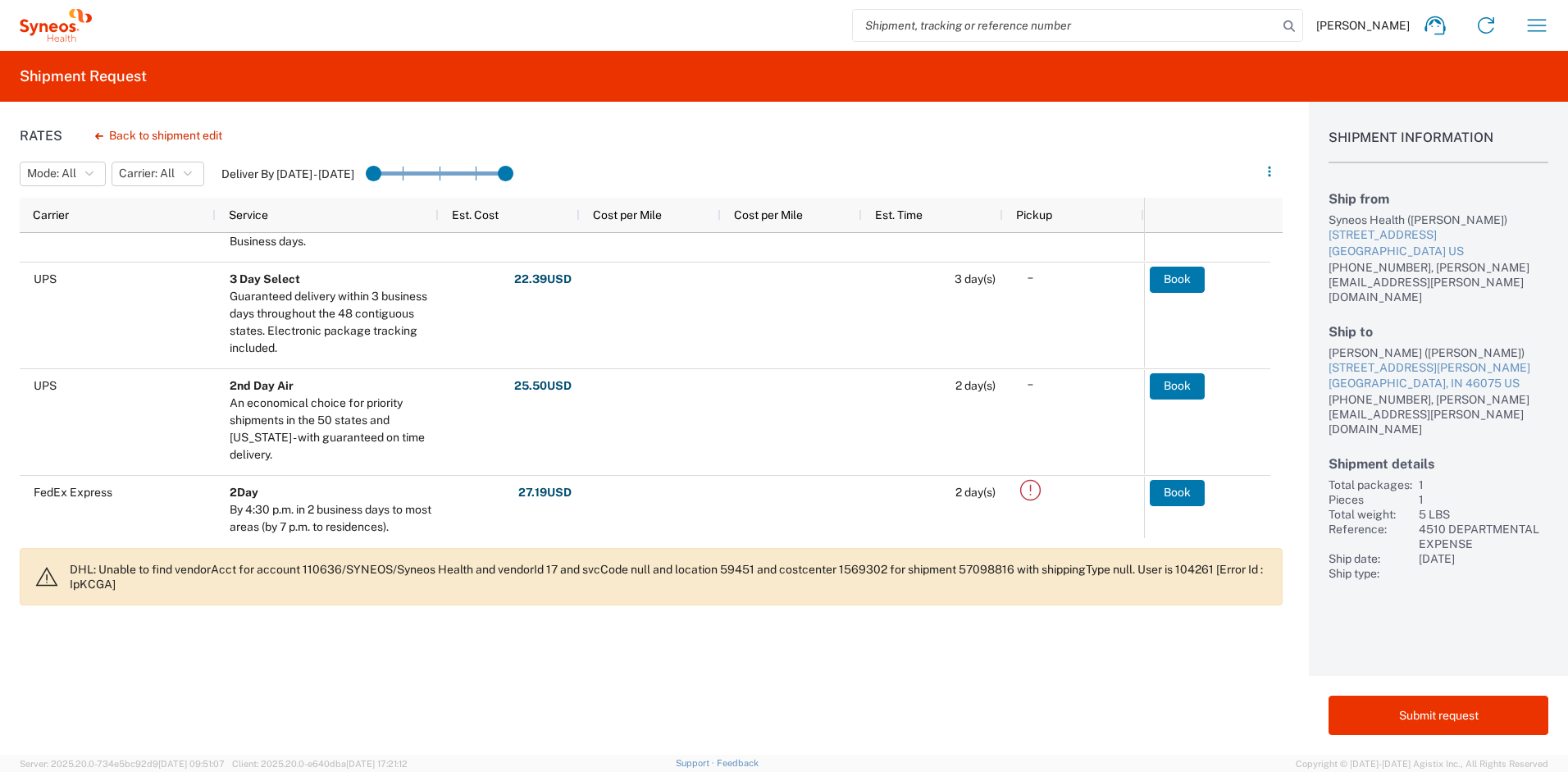
scroll to position [171, 0]
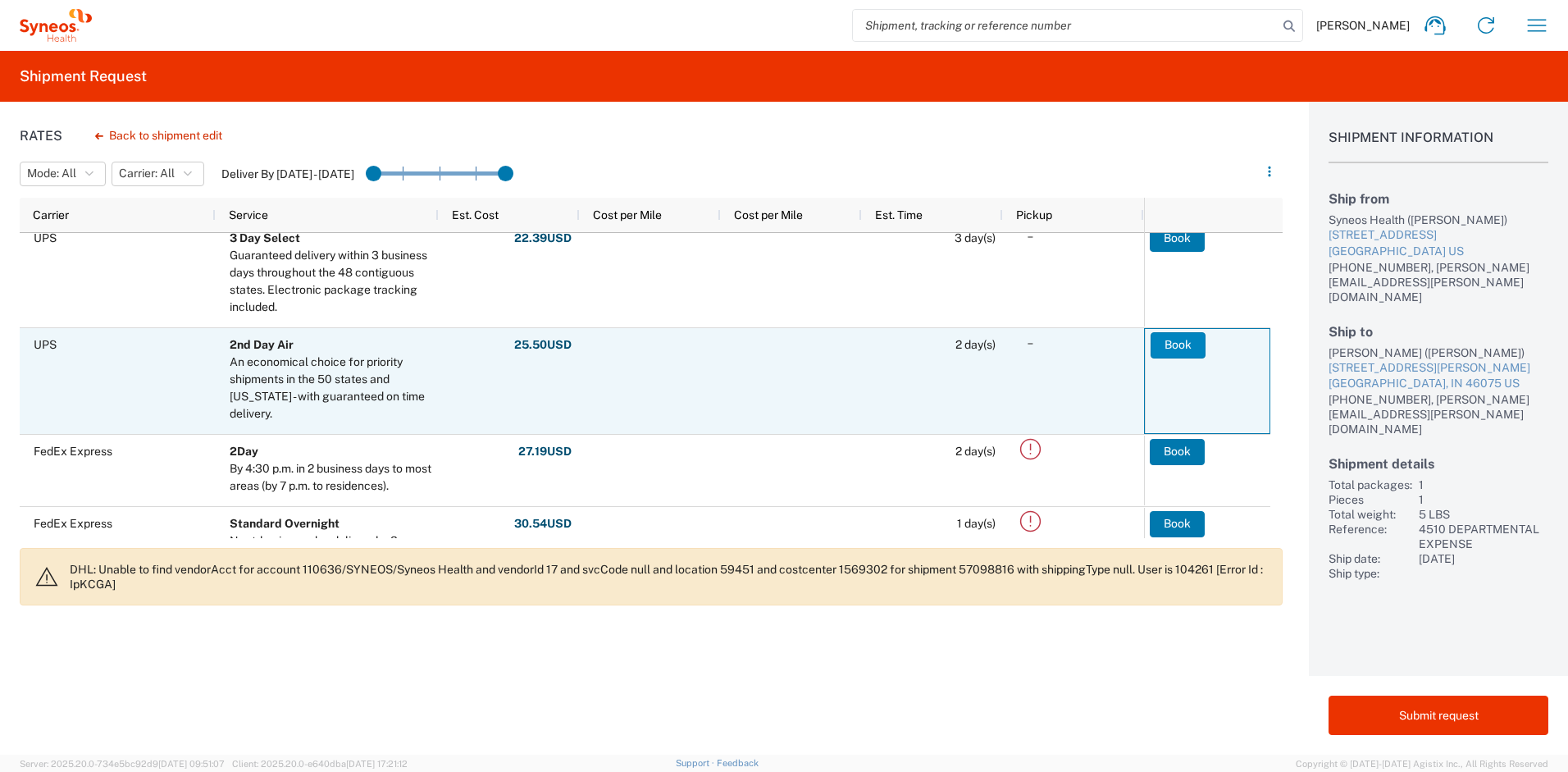
click at [1178, 346] on button "Book" at bounding box center [1178, 345] width 55 height 26
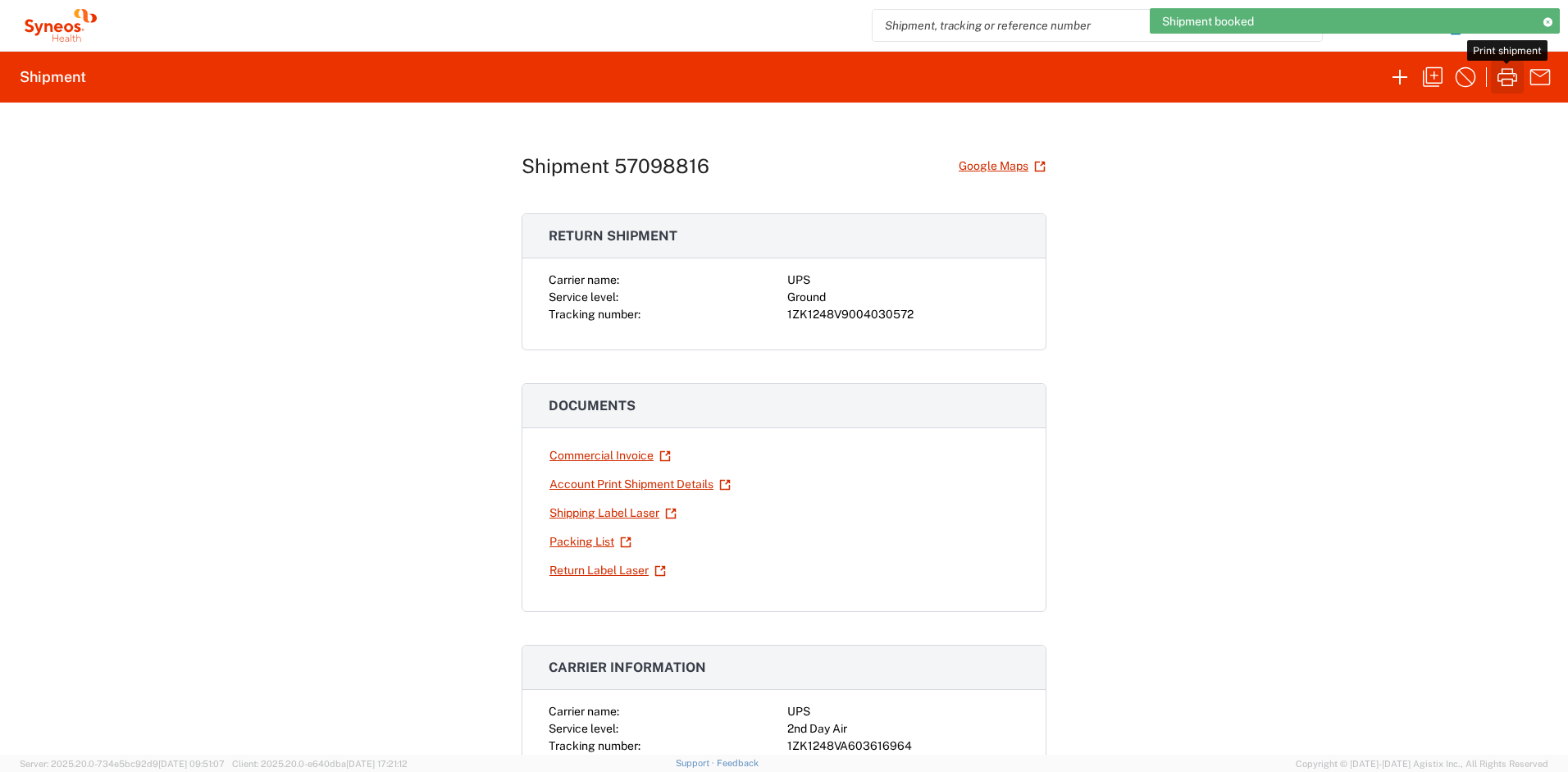
click at [1511, 79] on icon "button" at bounding box center [1508, 77] width 20 height 18
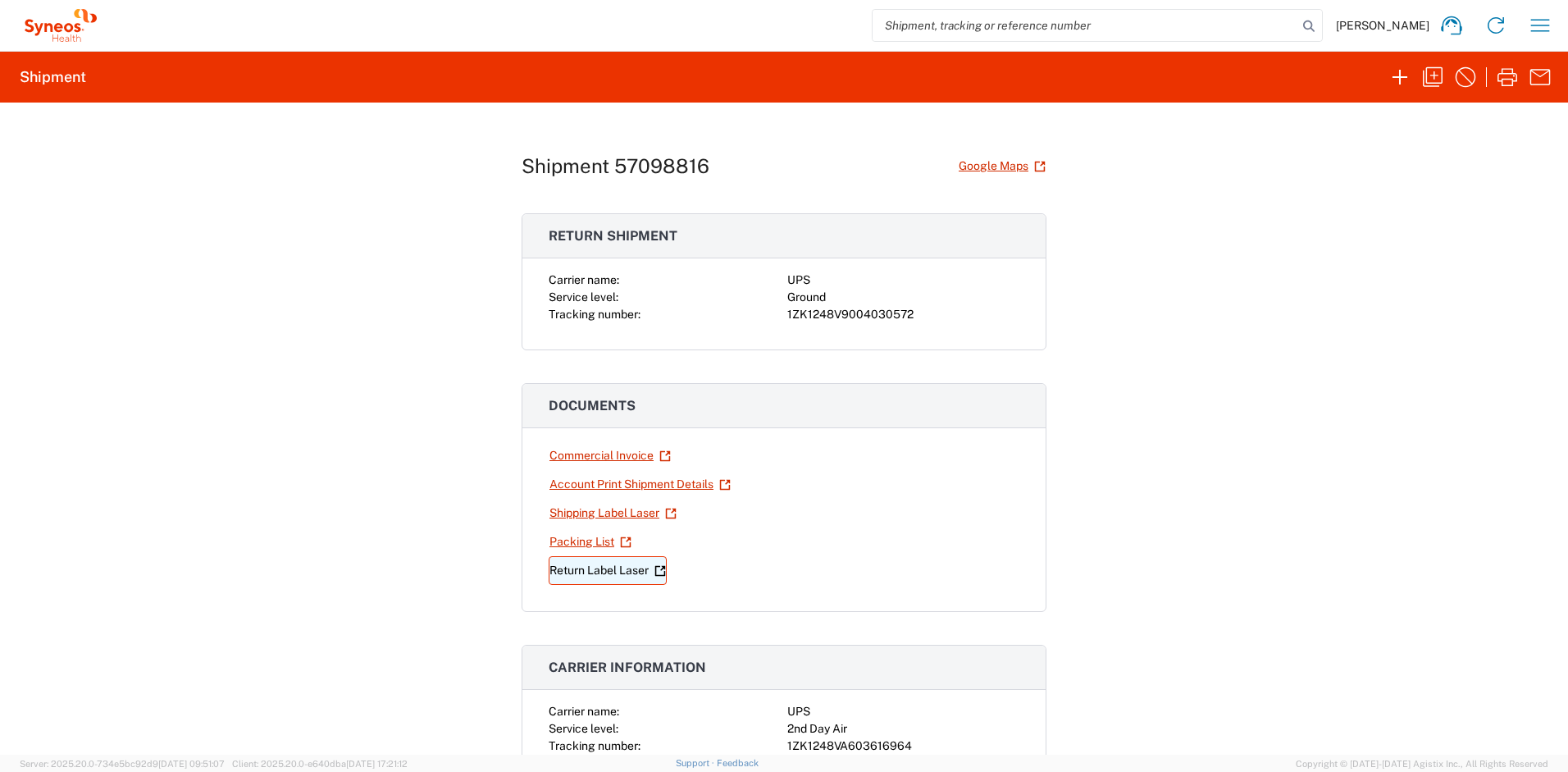
click at [589, 573] on link "Return Label Laser" at bounding box center [608, 571] width 118 height 29
